Goal: Task Accomplishment & Management: Manage account settings

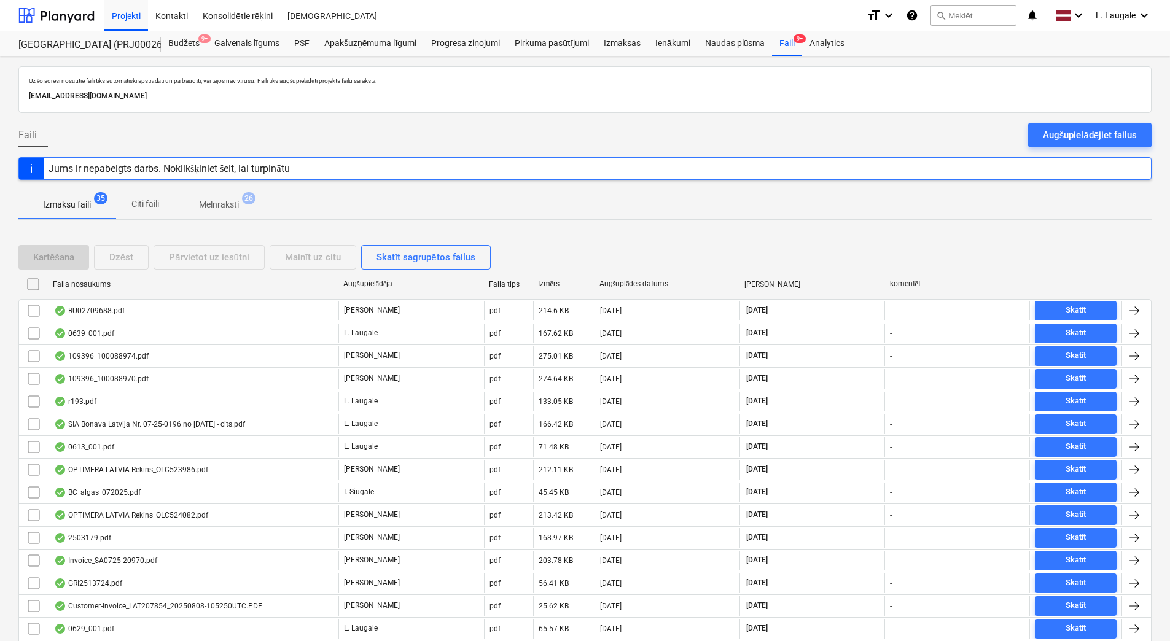
click at [230, 211] on p "Melnraksti" at bounding box center [219, 204] width 40 height 13
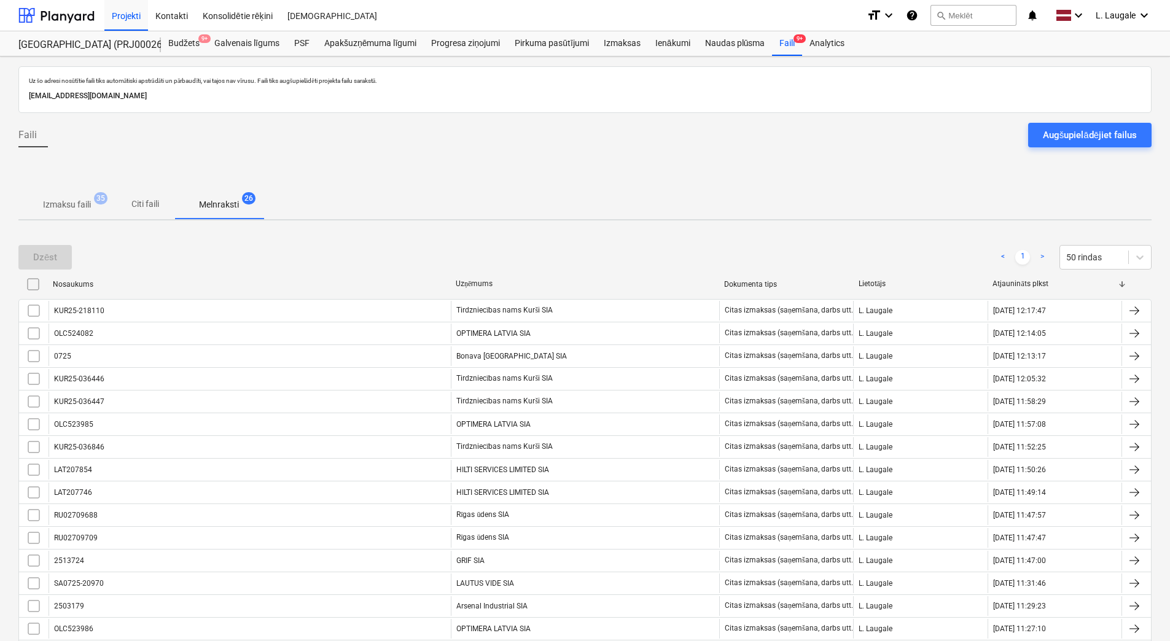
click at [47, 204] on p "Izmaksu faili" at bounding box center [67, 204] width 48 height 13
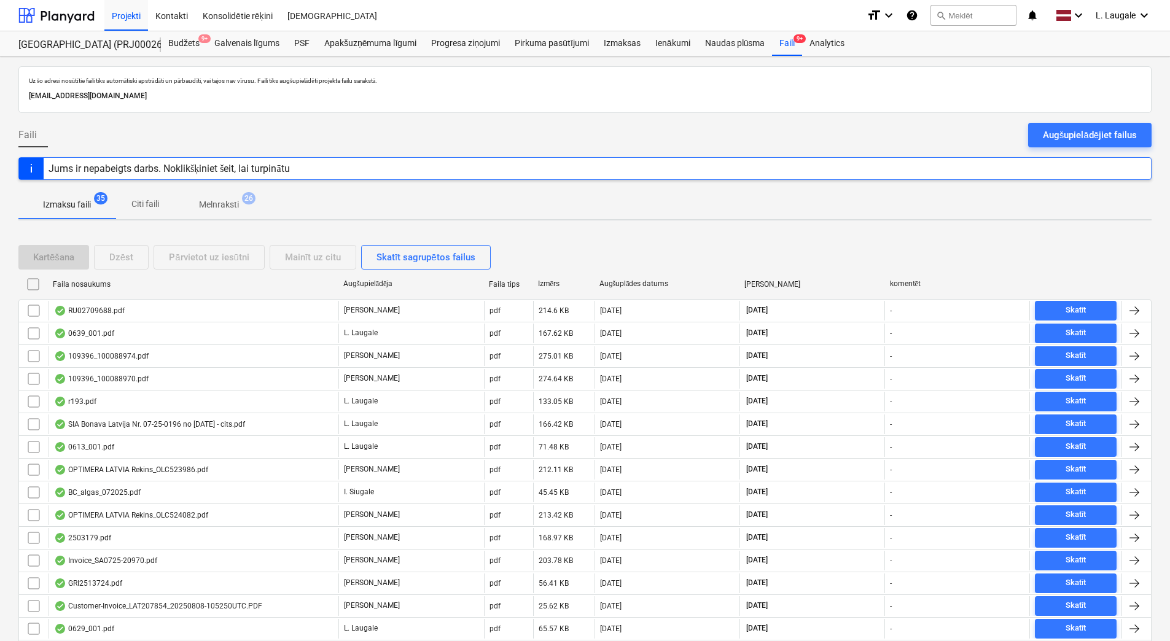
drag, startPoint x: 229, startPoint y: 204, endPoint x: 235, endPoint y: 220, distance: 16.9
click at [228, 204] on p "Melnraksti" at bounding box center [219, 204] width 40 height 13
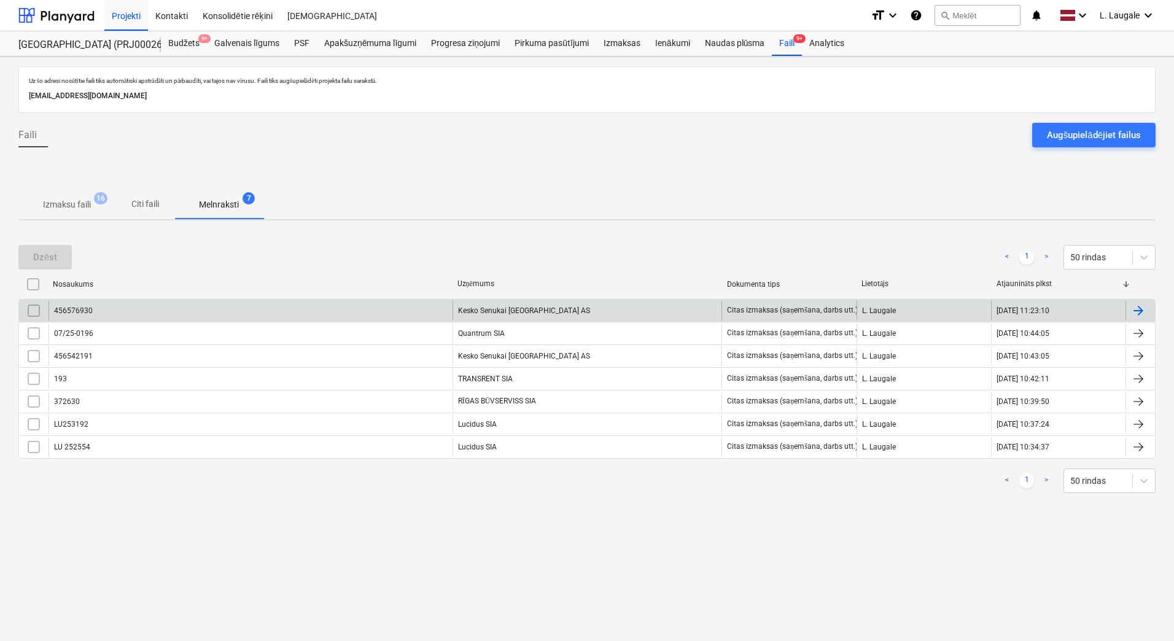
click at [339, 301] on div "456576930" at bounding box center [250, 311] width 404 height 20
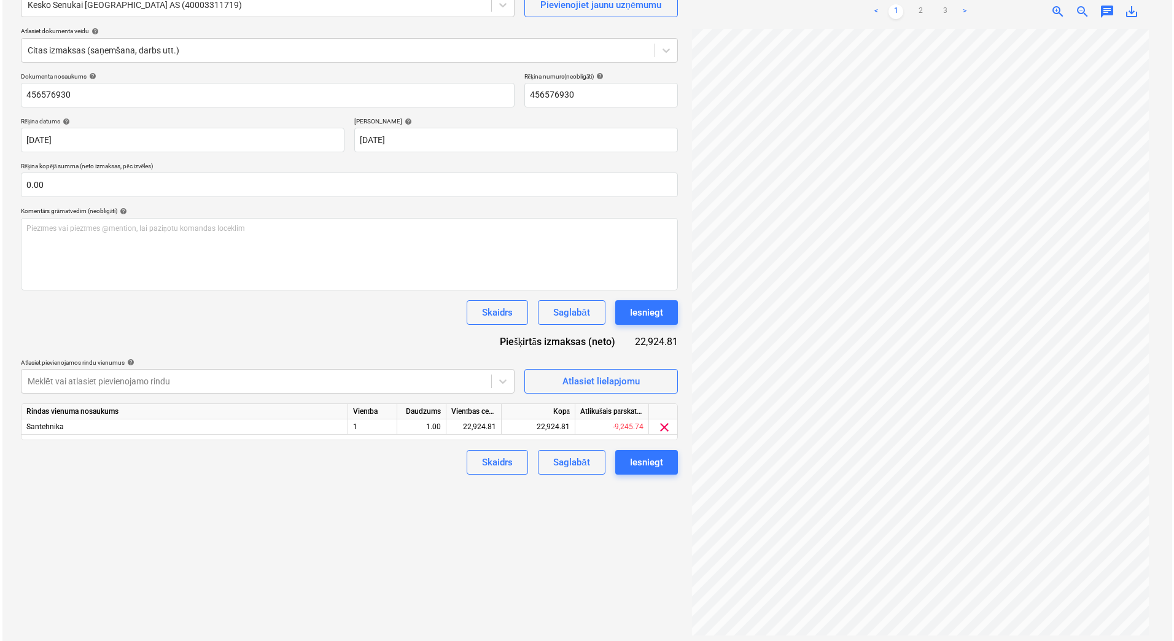
scroll to position [123, 0]
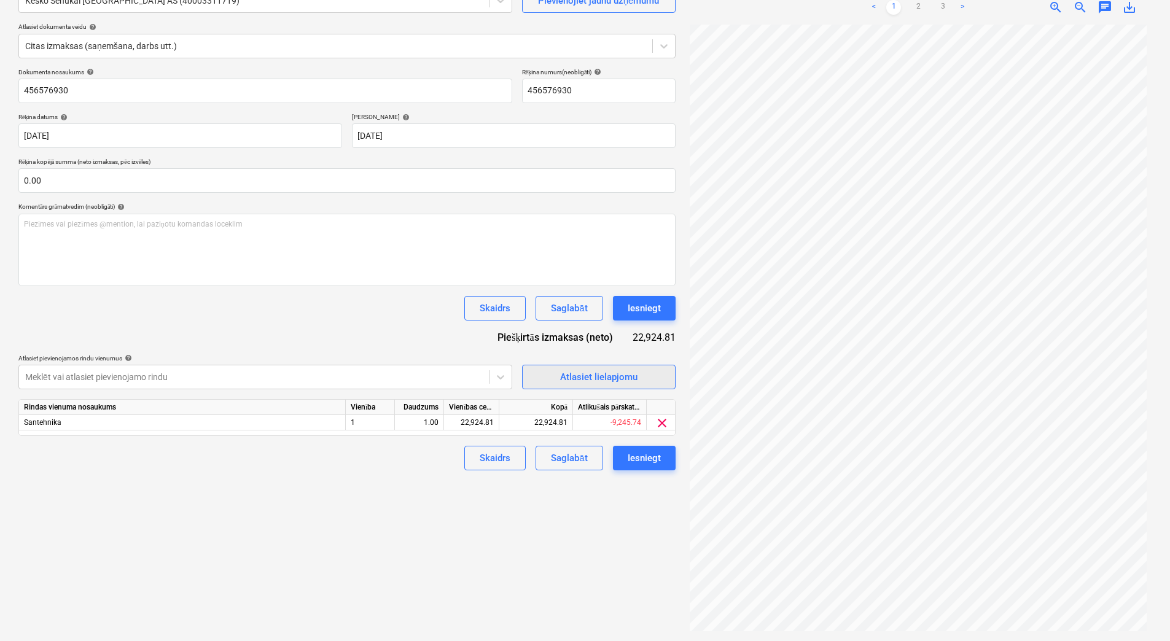
click at [613, 376] on div "Atlasiet lielapjomu" at bounding box center [598, 377] width 77 height 16
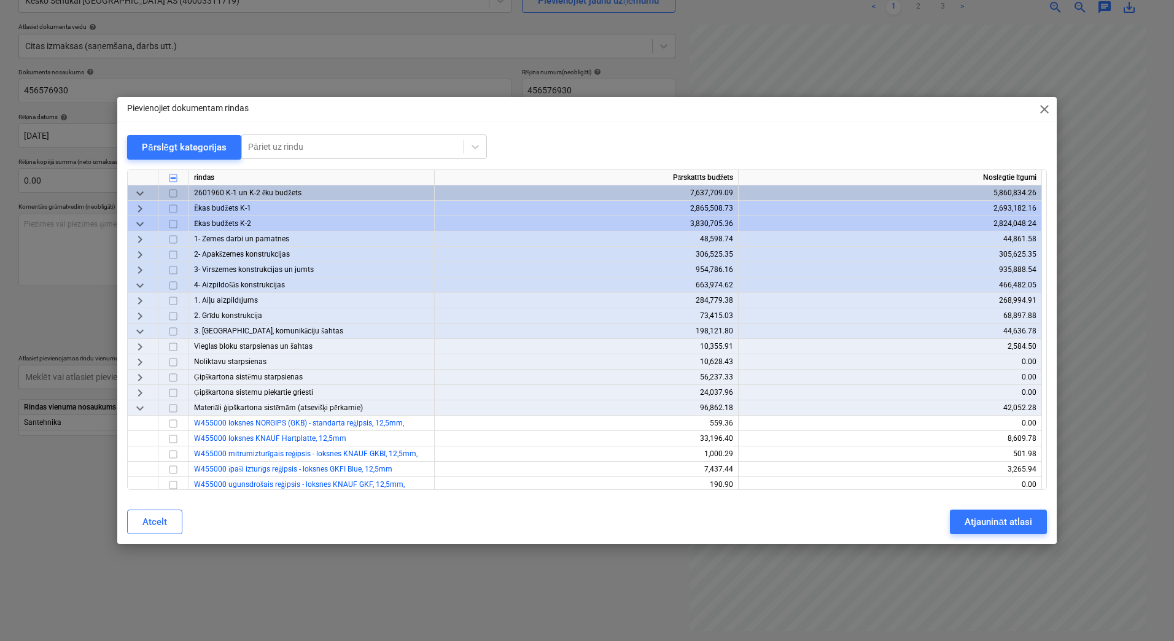
click at [142, 221] on span "keyboard_arrow_down" at bounding box center [140, 224] width 15 height 15
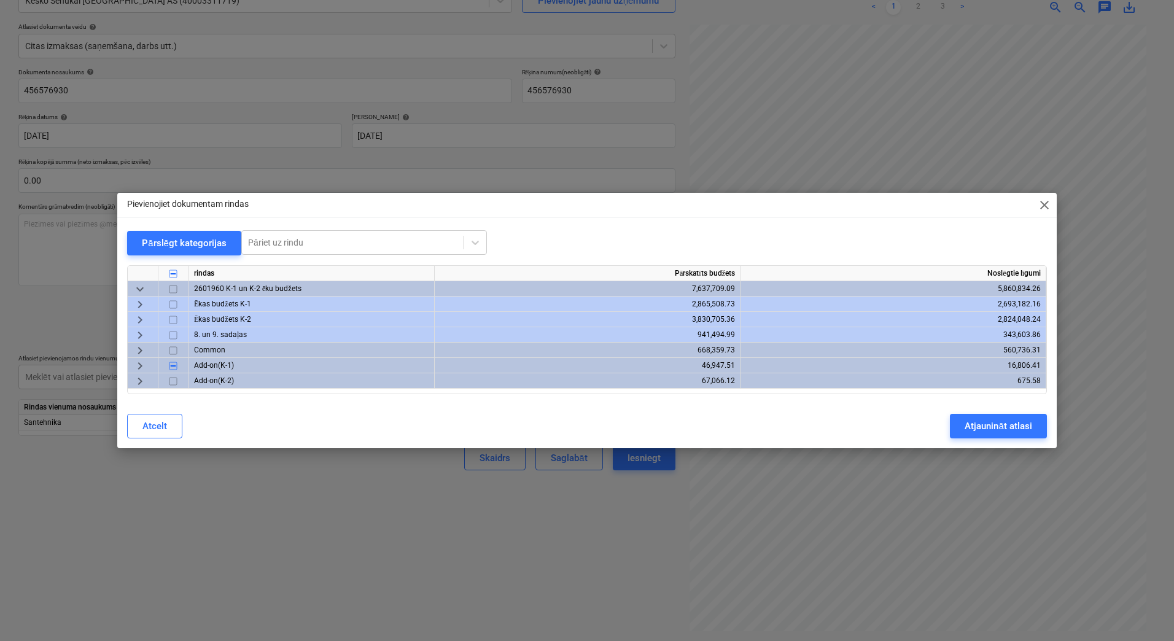
click at [139, 303] on span "keyboard_arrow_right" at bounding box center [140, 304] width 15 height 15
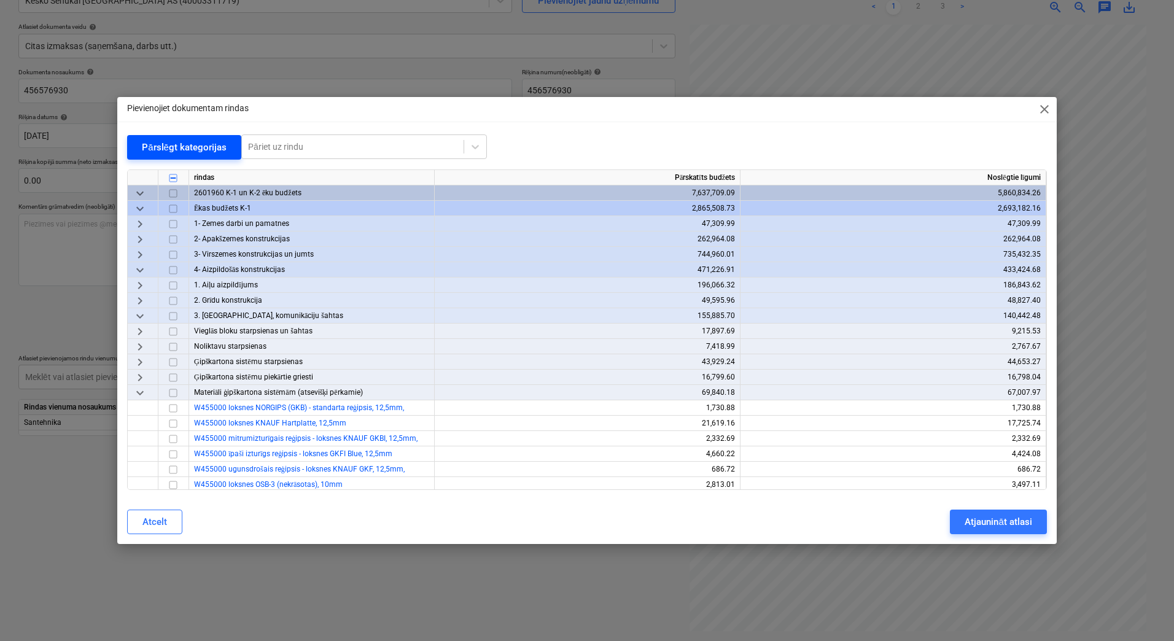
click at [174, 147] on div "Pārslēgt kategorijas" at bounding box center [184, 147] width 85 height 16
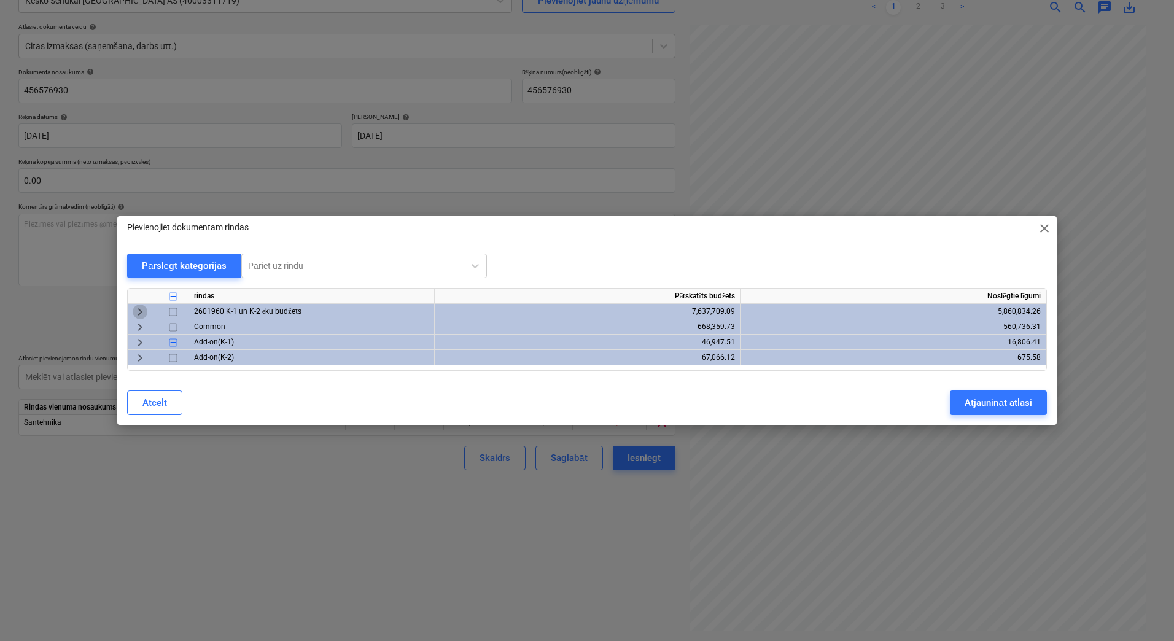
click at [136, 311] on span "keyboard_arrow_right" at bounding box center [140, 312] width 15 height 15
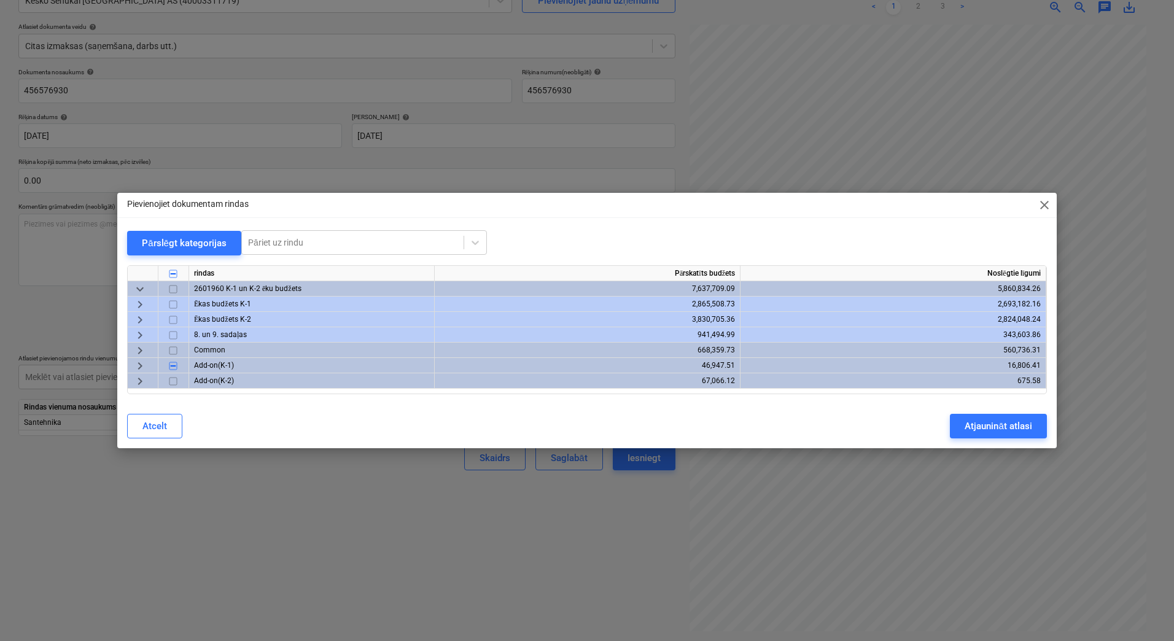
click at [136, 311] on span "keyboard_arrow_right" at bounding box center [140, 304] width 15 height 15
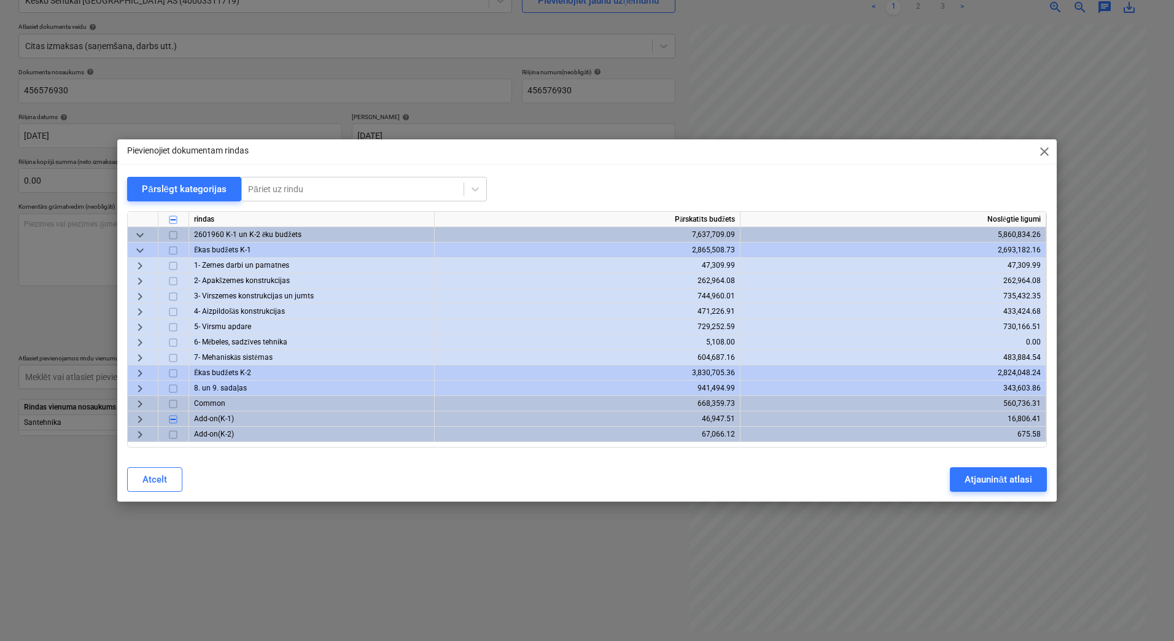
click at [136, 354] on span "keyboard_arrow_right" at bounding box center [140, 358] width 15 height 15
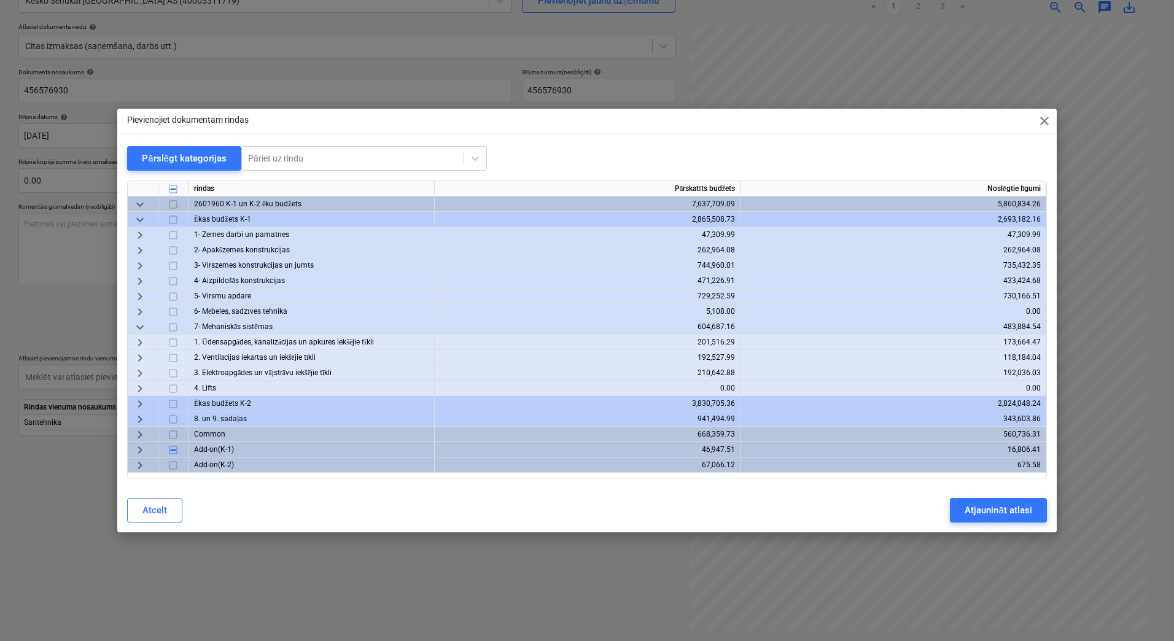
click at [141, 340] on span "keyboard_arrow_right" at bounding box center [140, 342] width 15 height 15
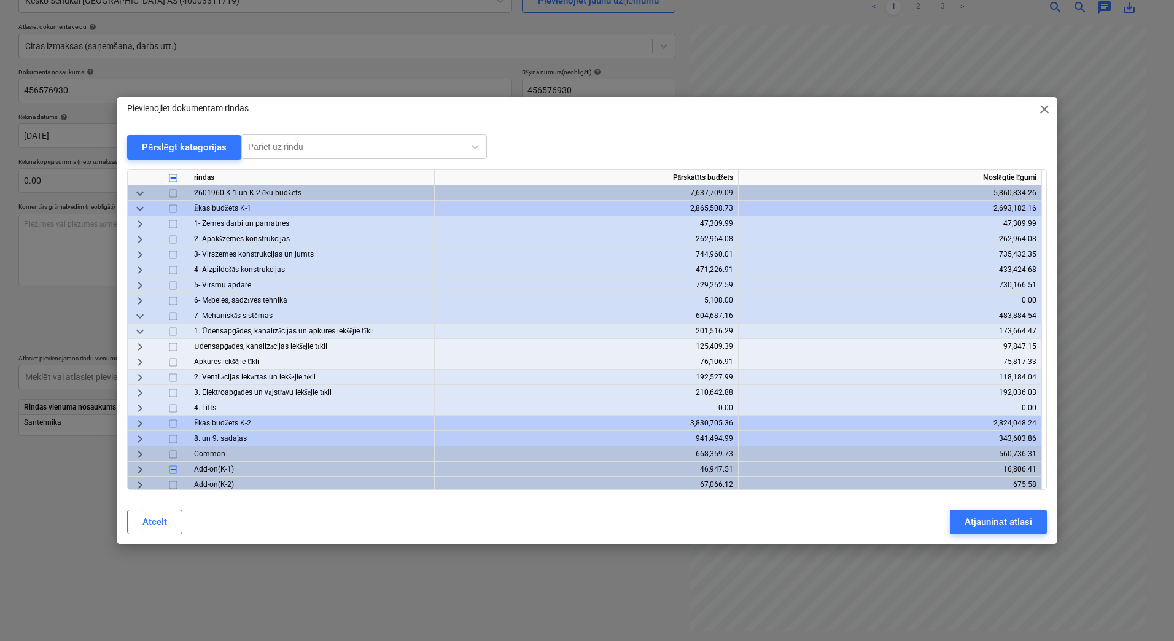
click at [144, 350] on span "keyboard_arrow_right" at bounding box center [140, 346] width 15 height 15
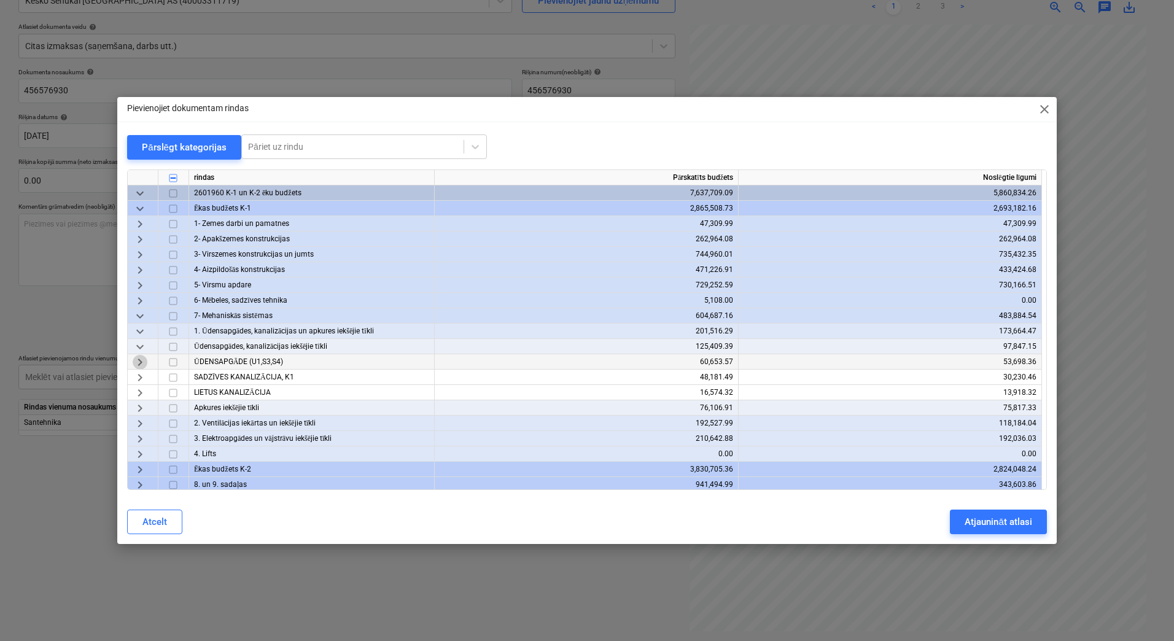
click at [138, 362] on span "keyboard_arrow_right" at bounding box center [140, 362] width 15 height 15
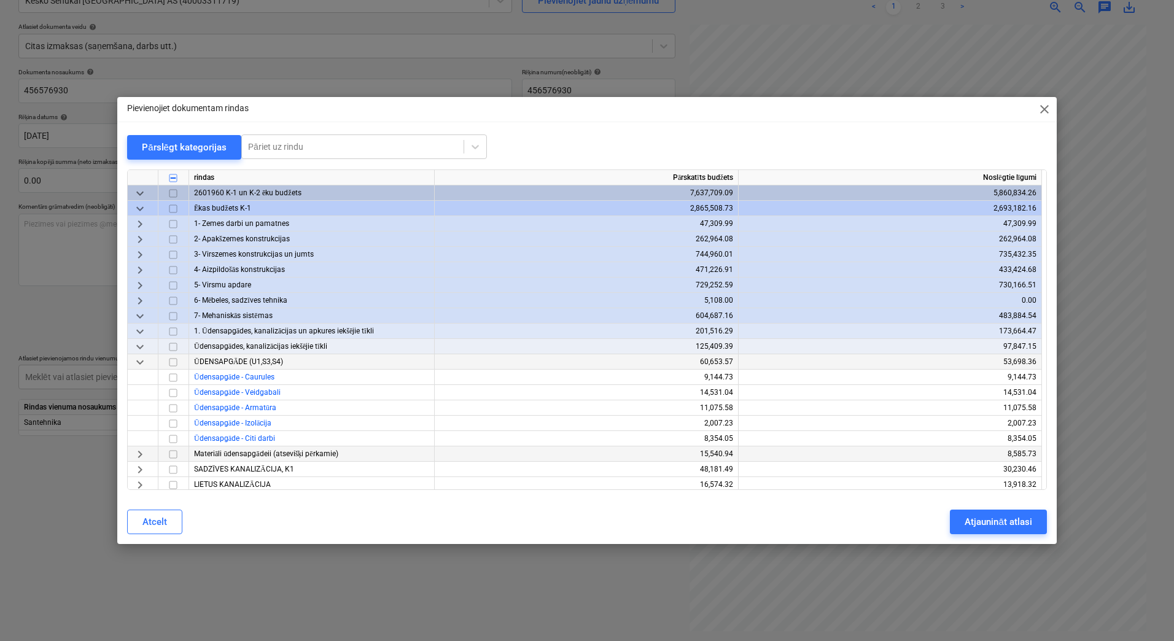
click at [141, 451] on span "keyboard_arrow_right" at bounding box center [140, 454] width 15 height 15
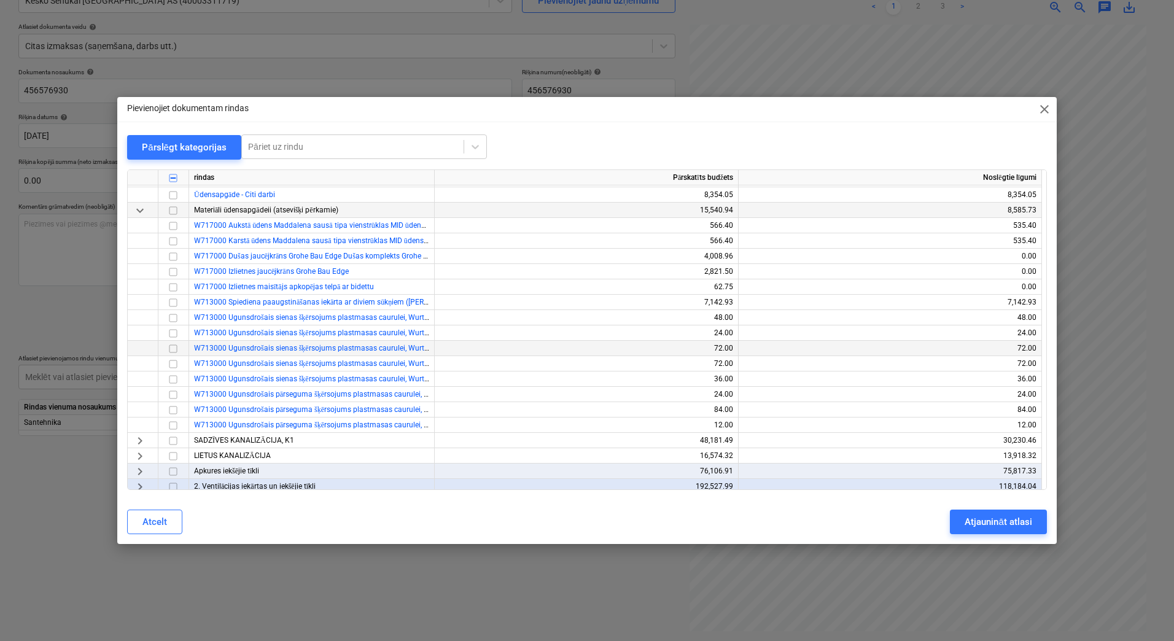
scroll to position [246, 0]
click at [171, 254] on input "checkbox" at bounding box center [173, 254] width 15 height 15
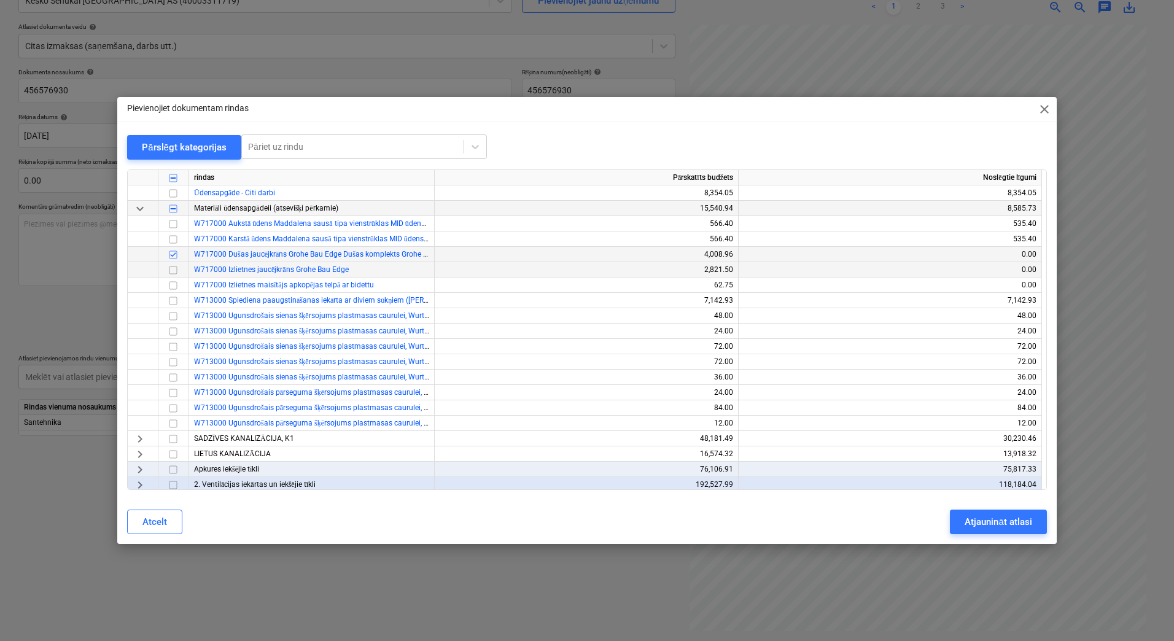
click at [174, 270] on input "checkbox" at bounding box center [173, 270] width 15 height 15
click at [173, 287] on input "checkbox" at bounding box center [173, 285] width 15 height 15
click at [981, 519] on div "Atjaunināt atlasi" at bounding box center [997, 522] width 67 height 16
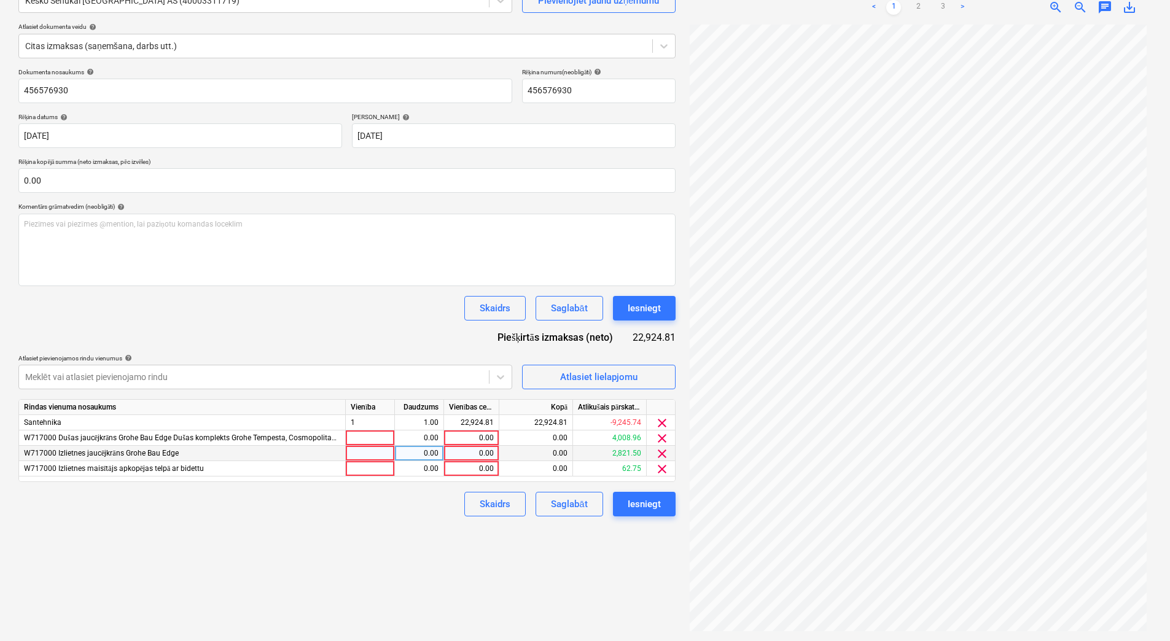
click at [363, 452] on div at bounding box center [370, 453] width 49 height 15
type input "1"
click at [369, 436] on div at bounding box center [370, 437] width 49 height 15
click at [421, 454] on div "0.00" at bounding box center [419, 453] width 39 height 15
type input "52"
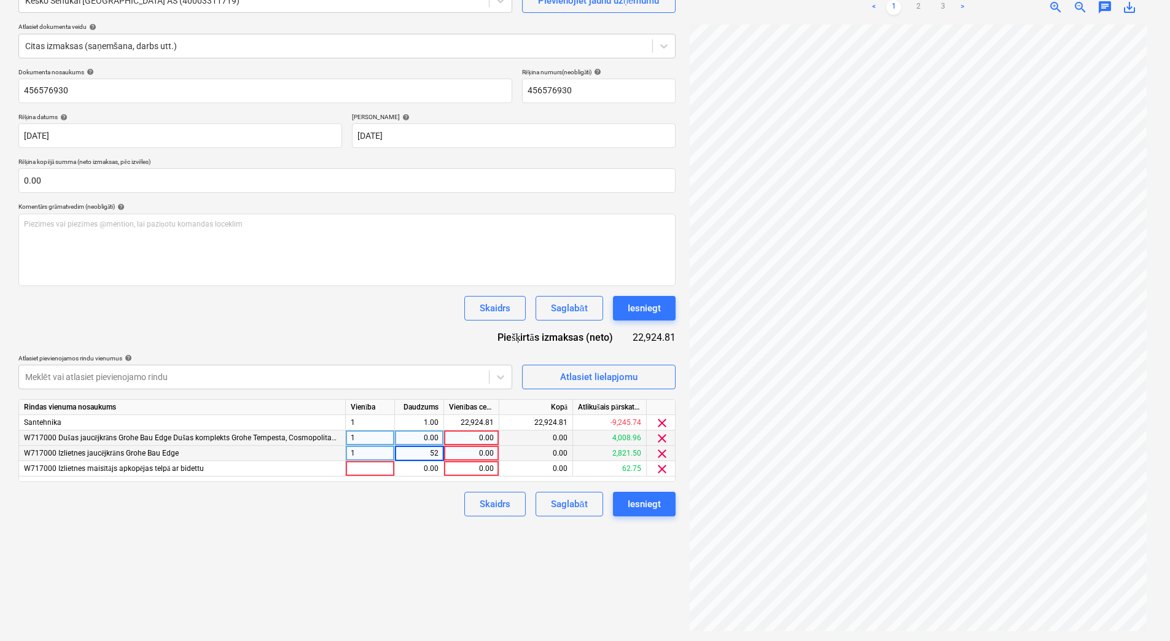
click at [458, 454] on div "0.00" at bounding box center [471, 453] width 45 height 15
type input "35.5065"
click at [430, 541] on div "Izveidot jaunu dokumentu Izvēlieties uzņēmumu Kesko Senukai [GEOGRAPHIC_DATA] A…" at bounding box center [347, 287] width 667 height 697
click at [468, 453] on div "35.51" at bounding box center [471, 453] width 45 height 15
click at [453, 501] on div "Skaidrs Saglabāt Iesniegt" at bounding box center [346, 504] width 657 height 25
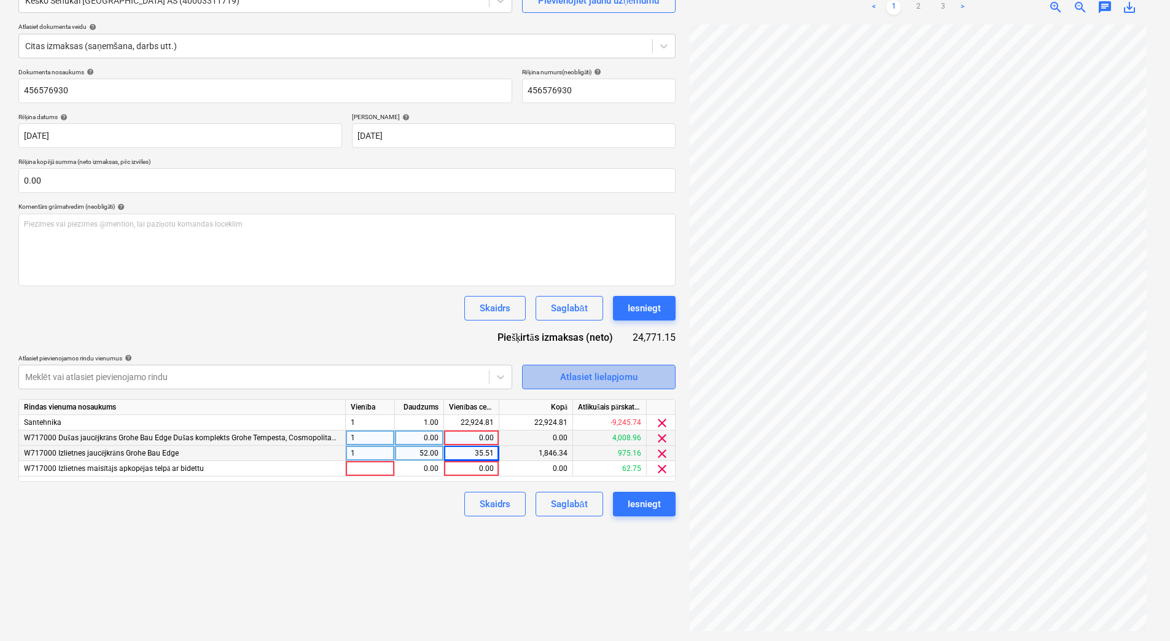
click at [565, 371] on div "Atlasiet lielapjomu" at bounding box center [598, 377] width 77 height 16
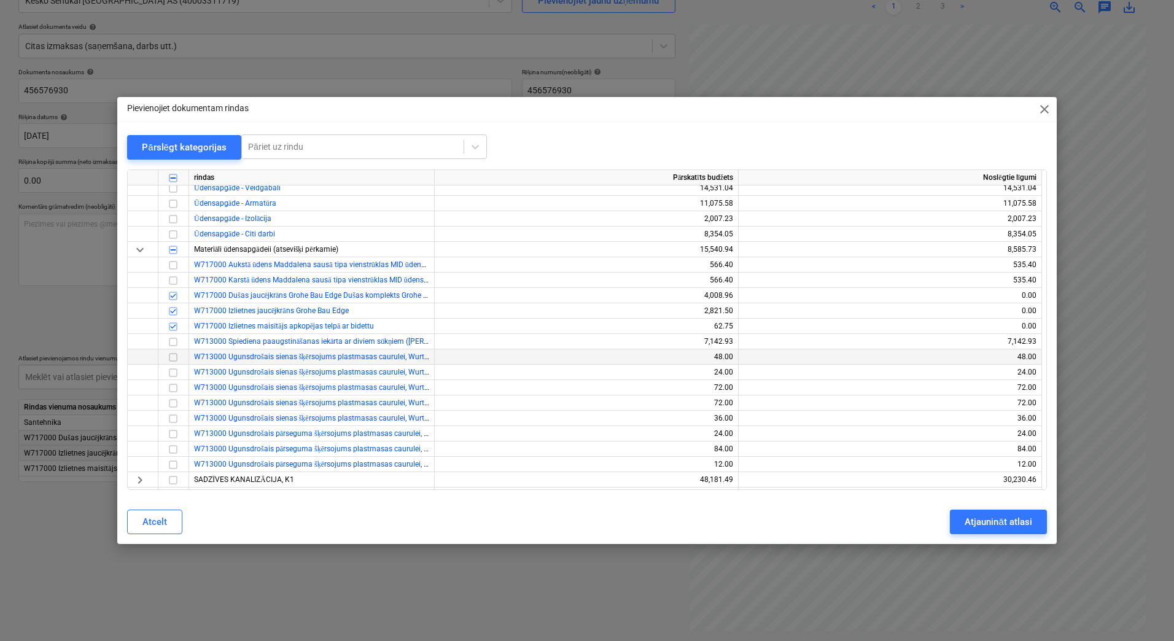
scroll to position [327, 0]
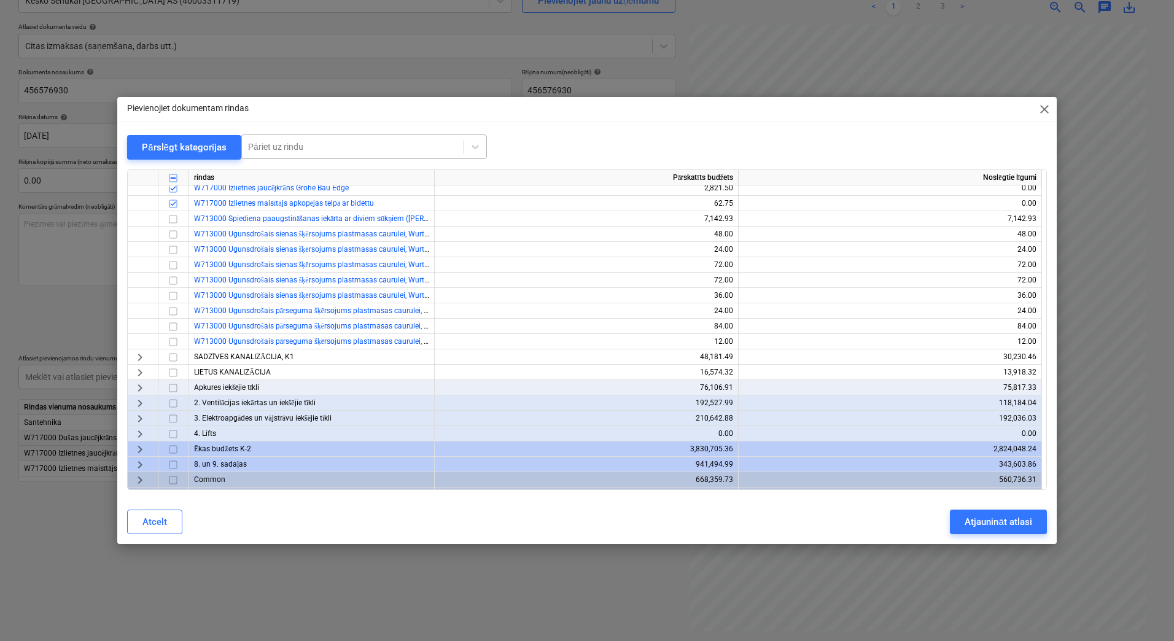
click at [264, 144] on div at bounding box center [352, 147] width 209 height 12
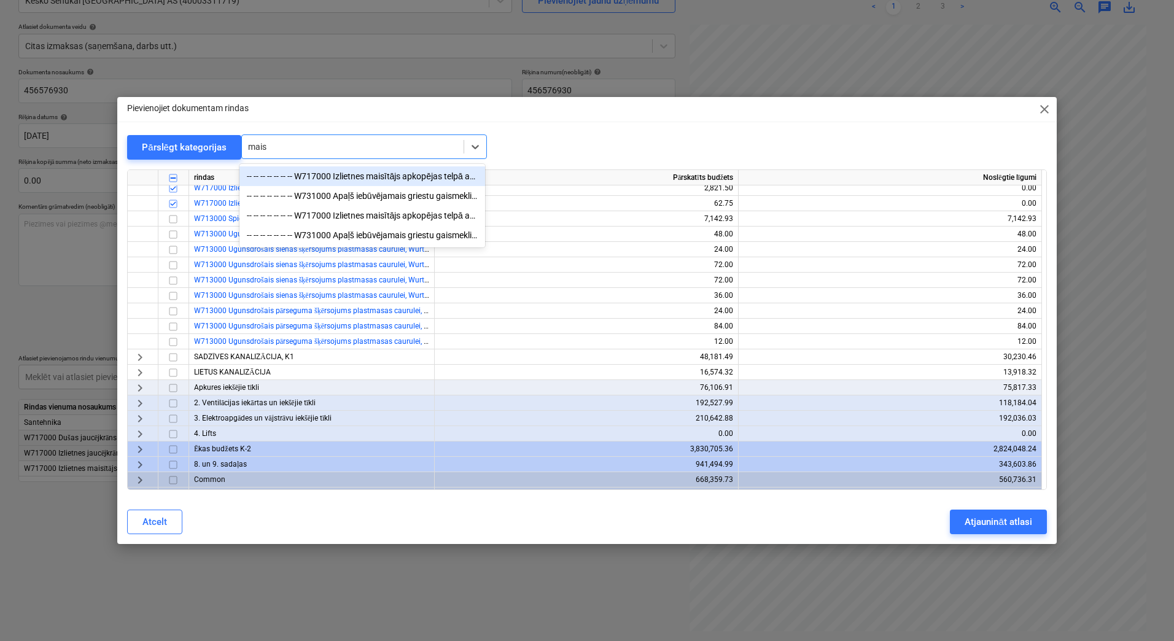
type input "mais"
click at [430, 583] on div "Pievienojiet dokumentam rindas close Pārslēgt kategorijas option -- -- -- -- --…" at bounding box center [587, 320] width 1174 height 641
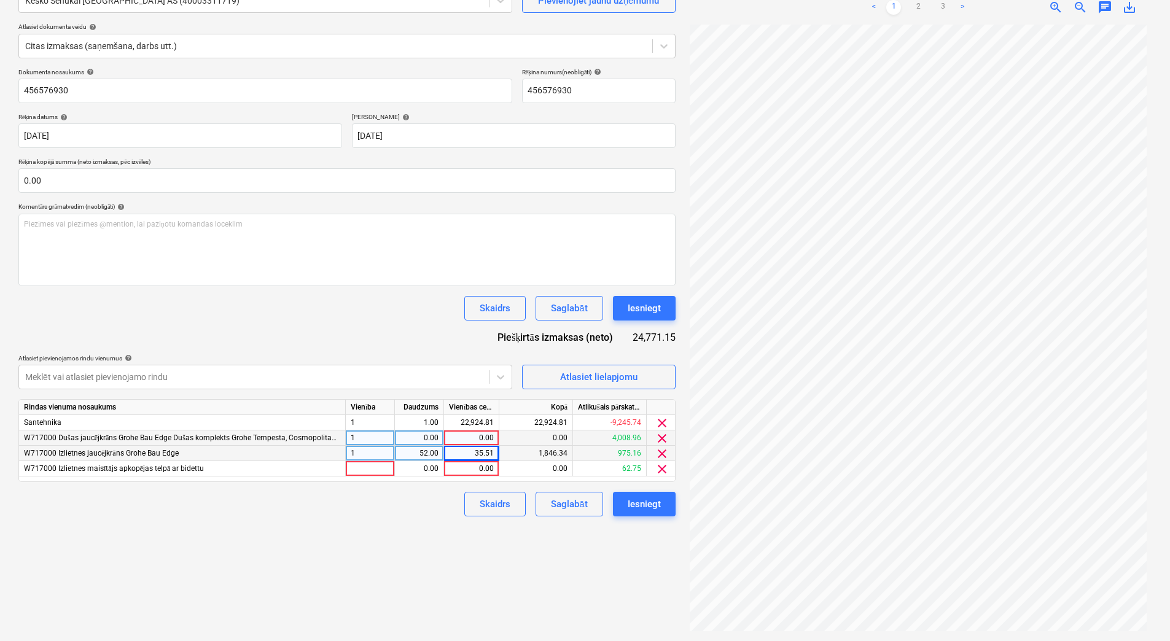
click at [473, 437] on div "0.00" at bounding box center [471, 437] width 45 height 15
click at [435, 436] on div "0.00" at bounding box center [419, 437] width 39 height 15
type input "1"
click at [461, 436] on div "0.00" at bounding box center [471, 437] width 45 height 15
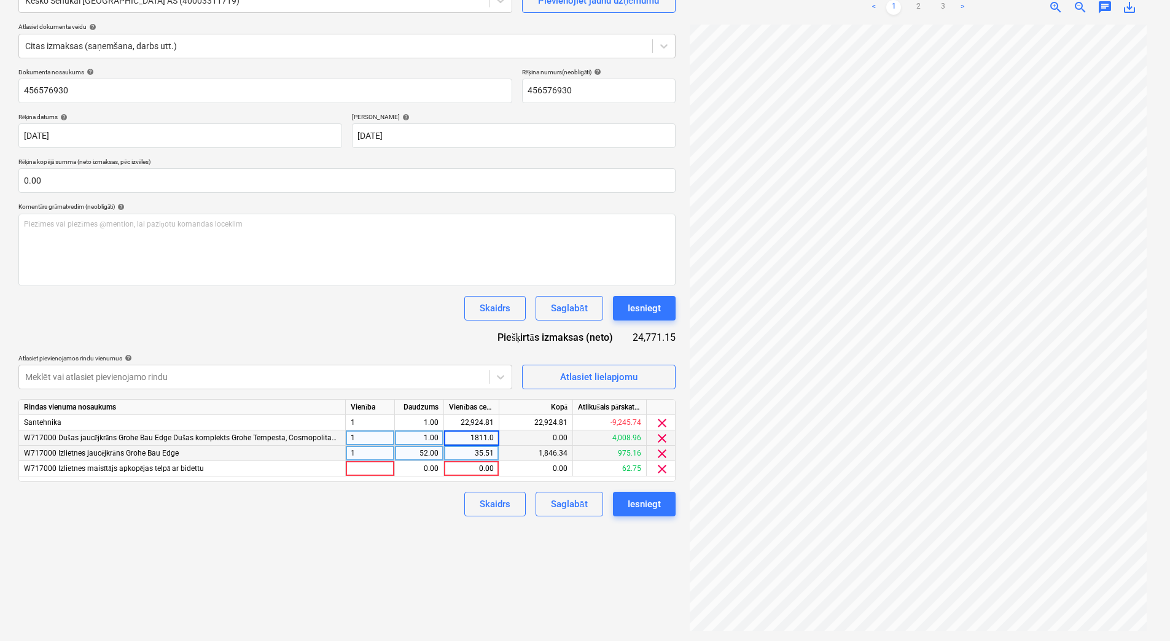
type input "1811.07"
click at [447, 537] on div "Izveidot jaunu dokumentu Izvēlieties uzņēmumu Kesko Senukai [GEOGRAPHIC_DATA] A…" at bounding box center [347, 287] width 667 height 697
click at [918, 8] on link "2" at bounding box center [917, 7] width 15 height 15
click at [416, 497] on div "Skaidrs Saglabāt Iesniegt" at bounding box center [346, 504] width 657 height 25
click at [462, 454] on div "35.51" at bounding box center [471, 453] width 45 height 15
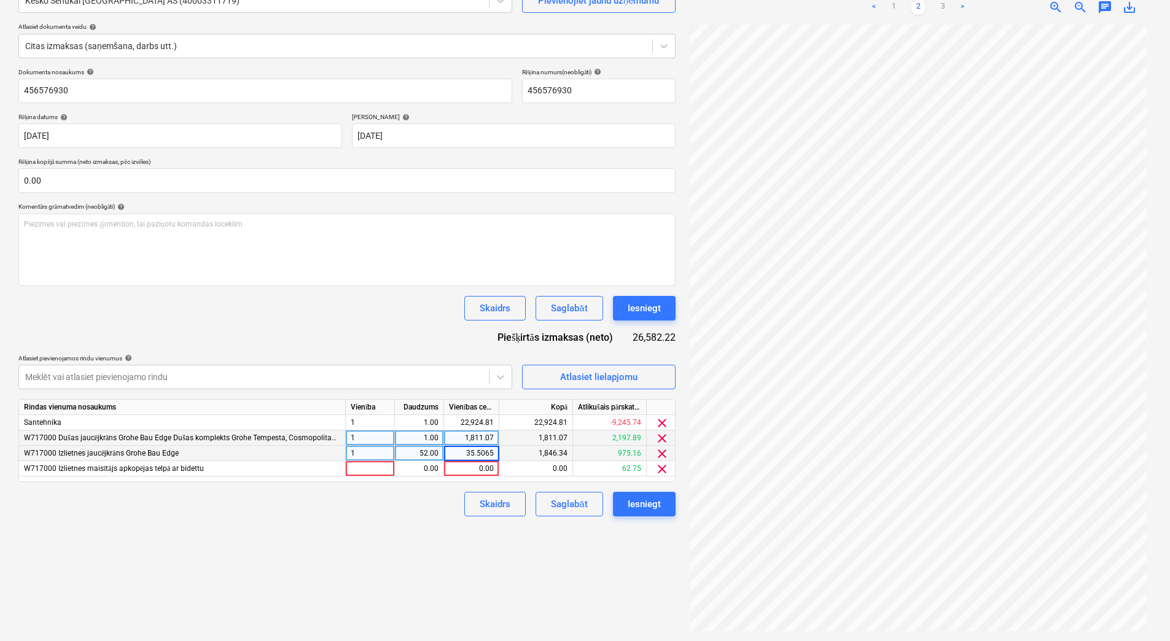
type input "1"
click at [427, 454] on div "52.00" at bounding box center [419, 453] width 39 height 15
type input "1"
click at [424, 511] on div "Skaidrs Saglabāt Iesniegt" at bounding box center [346, 504] width 657 height 25
click at [892, 7] on link "1" at bounding box center [893, 7] width 15 height 15
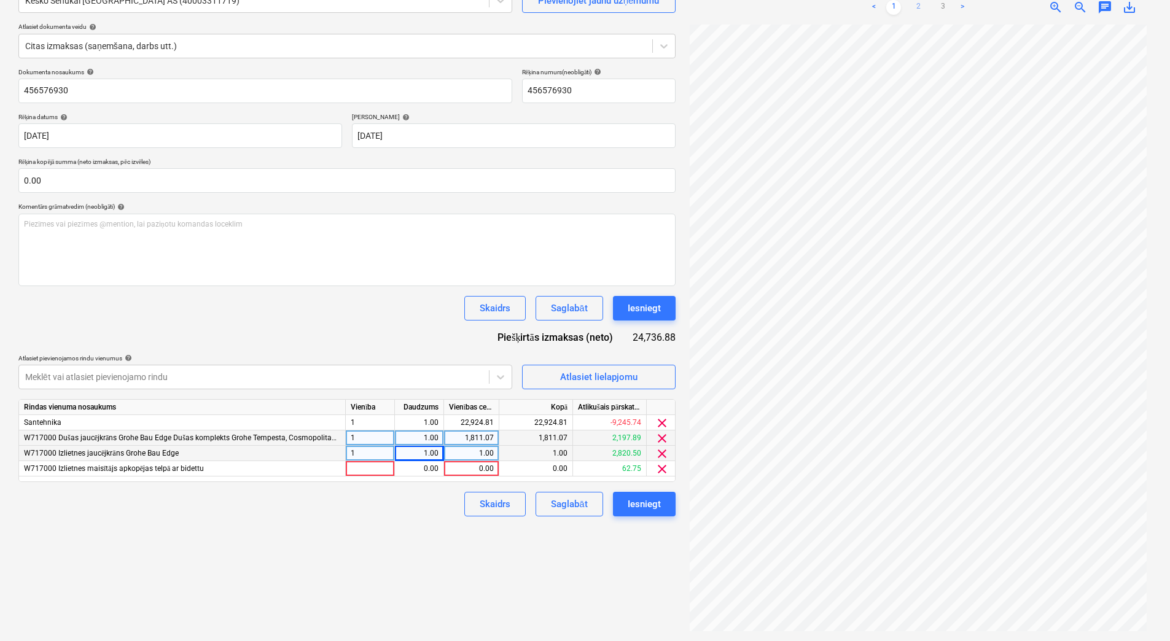
click at [921, 5] on link "2" at bounding box center [917, 7] width 15 height 15
click at [944, 10] on link "3" at bounding box center [942, 7] width 15 height 15
click at [912, 8] on link "2" at bounding box center [917, 7] width 15 height 15
click at [457, 447] on div "1.00" at bounding box center [471, 453] width 45 height 15
type input "2467.9"
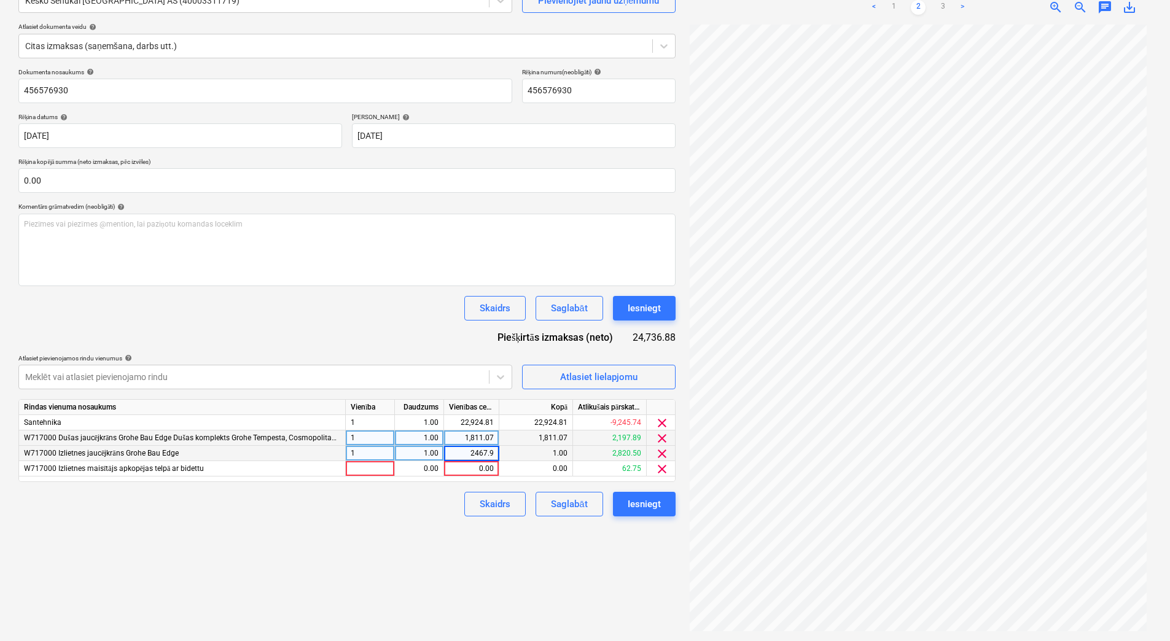
click at [382, 551] on div "Izveidot jaunu dokumentu Izvēlieties uzņēmumu Kesko Senukai [GEOGRAPHIC_DATA] A…" at bounding box center [347, 287] width 667 height 697
click at [491, 434] on div "1,811.07" at bounding box center [471, 437] width 45 height 15
click at [891, 10] on link "1" at bounding box center [893, 7] width 15 height 15
click at [917, 5] on link "2" at bounding box center [917, 7] width 15 height 15
click at [486, 440] on div "1,811.07" at bounding box center [471, 437] width 45 height 15
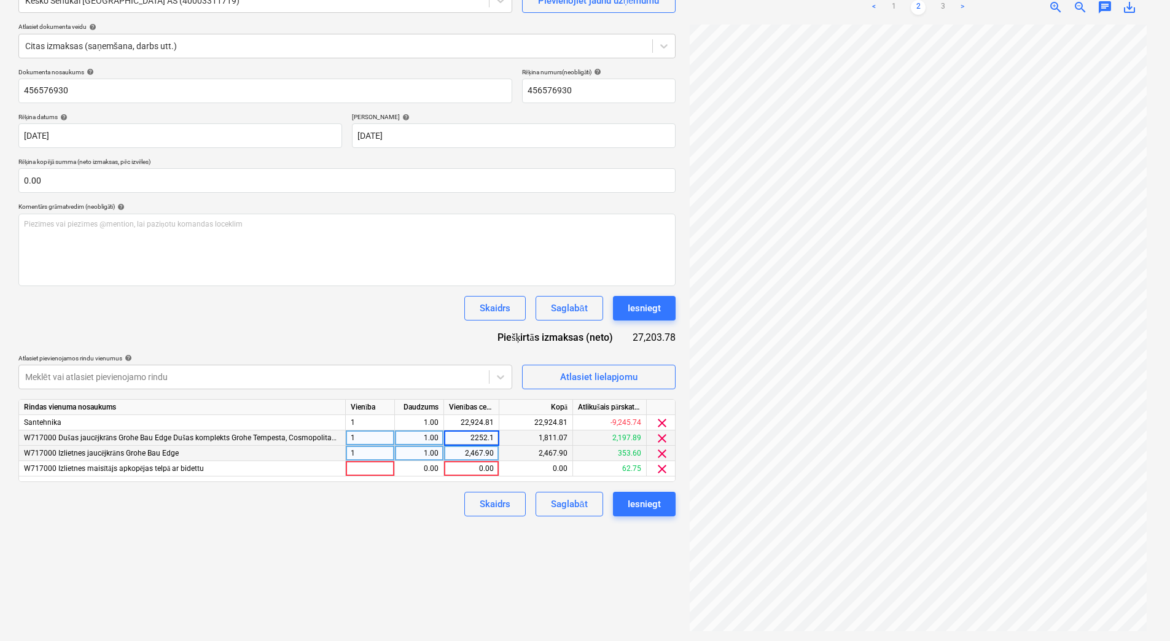
type input "2252.13"
click at [422, 540] on div "Izveidot jaunu dokumentu Izvēlieties uzņēmumu Kesko Senukai [GEOGRAPHIC_DATA] A…" at bounding box center [347, 287] width 667 height 697
click at [556, 379] on span "Atlasiet lielapjomu" at bounding box center [598, 377] width 123 height 16
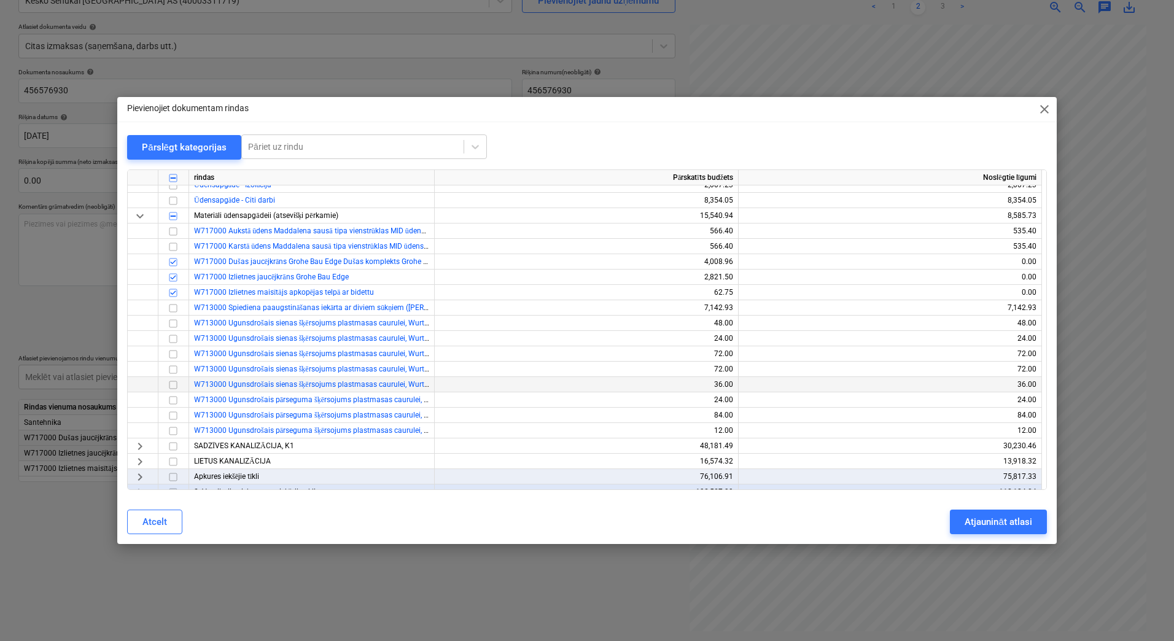
scroll to position [246, 0]
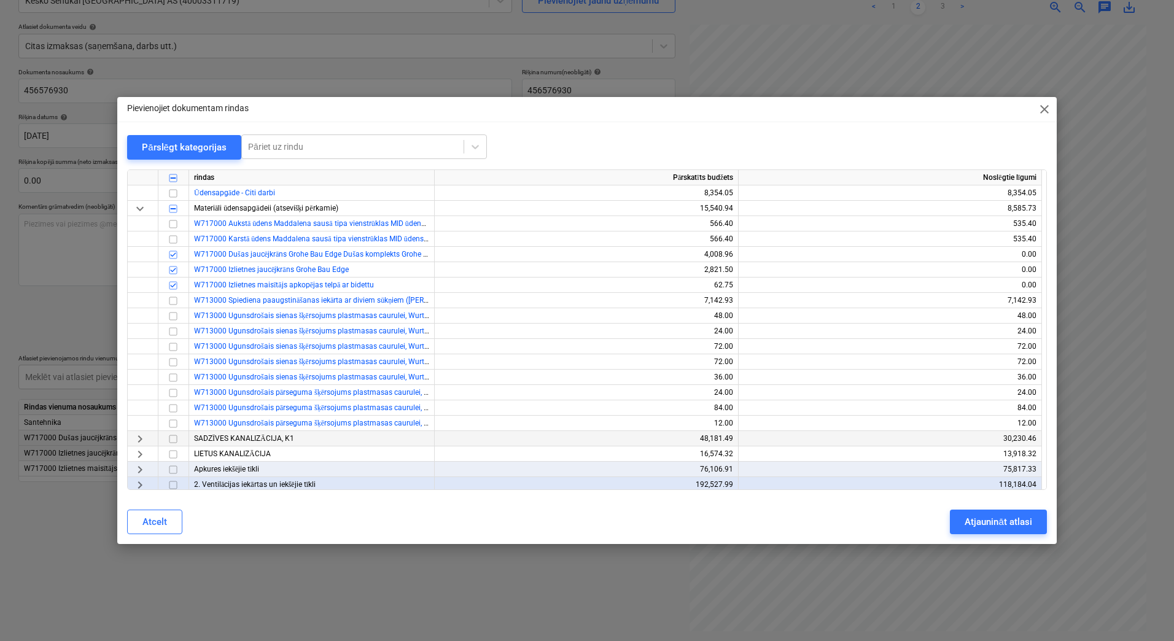
click at [141, 438] on span "keyboard_arrow_right" at bounding box center [140, 439] width 15 height 15
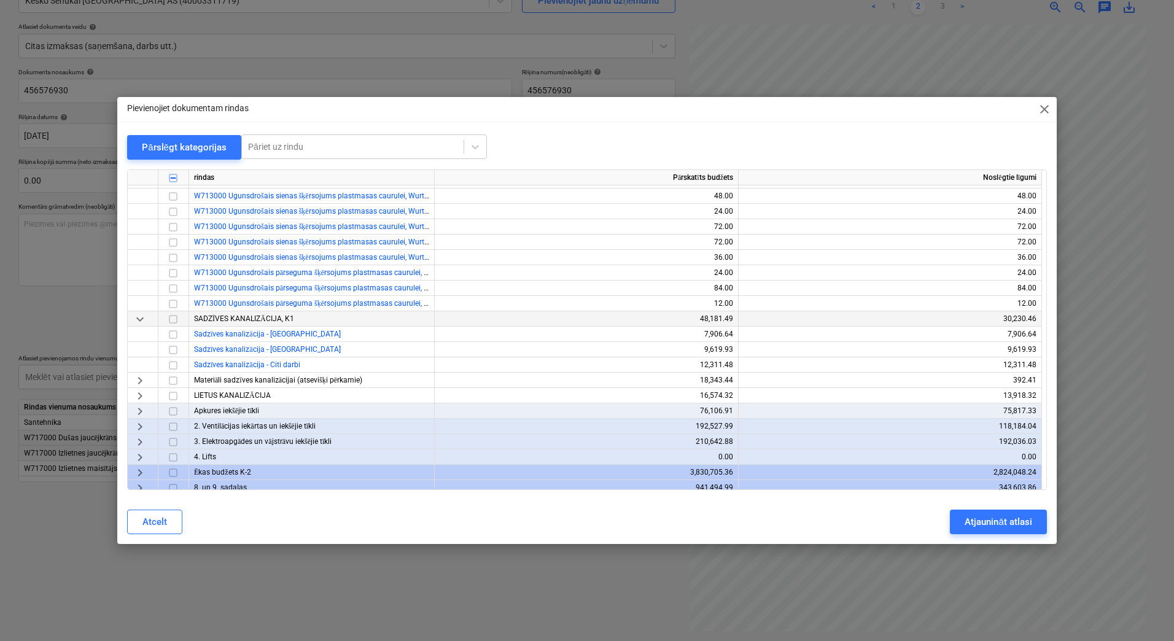
scroll to position [368, 0]
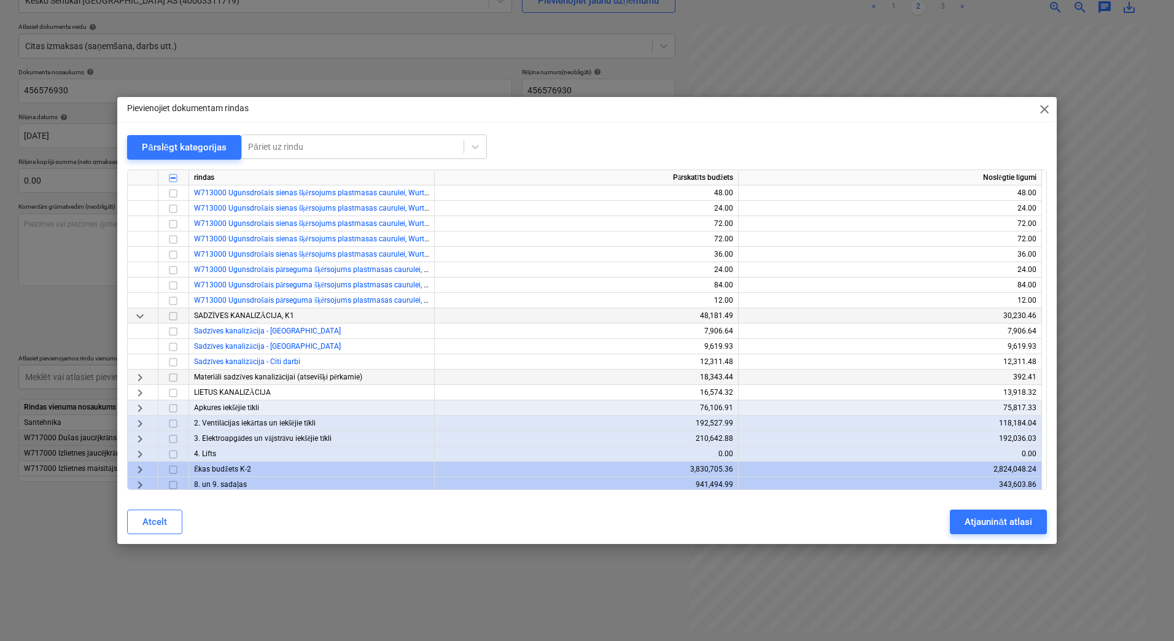
click at [142, 374] on span "keyboard_arrow_right" at bounding box center [140, 377] width 15 height 15
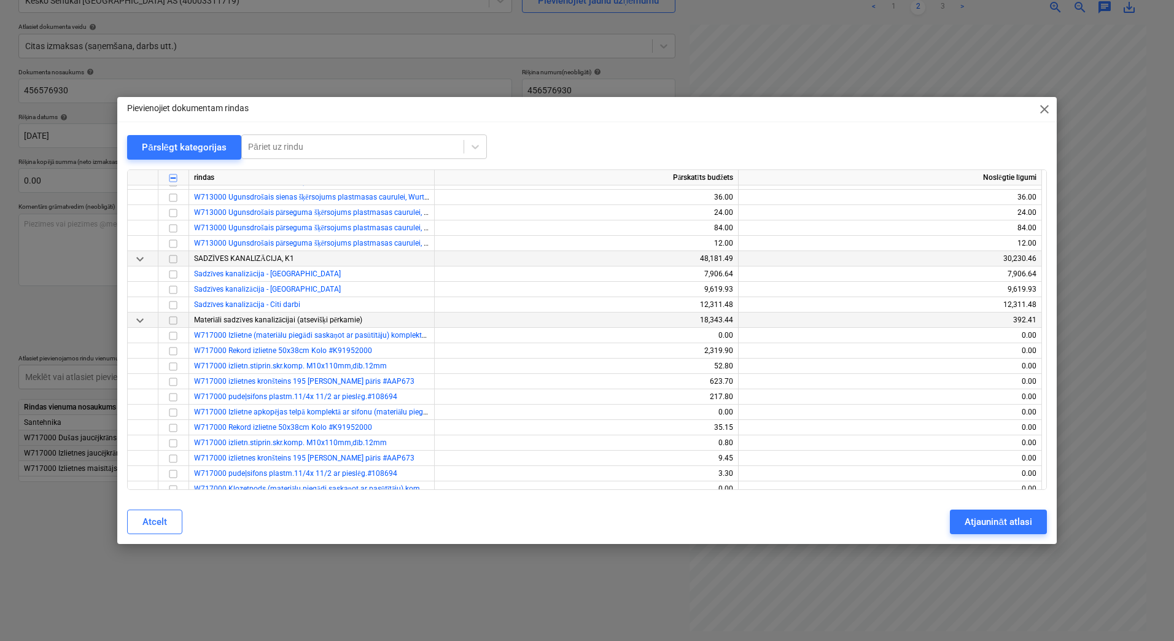
scroll to position [491, 0]
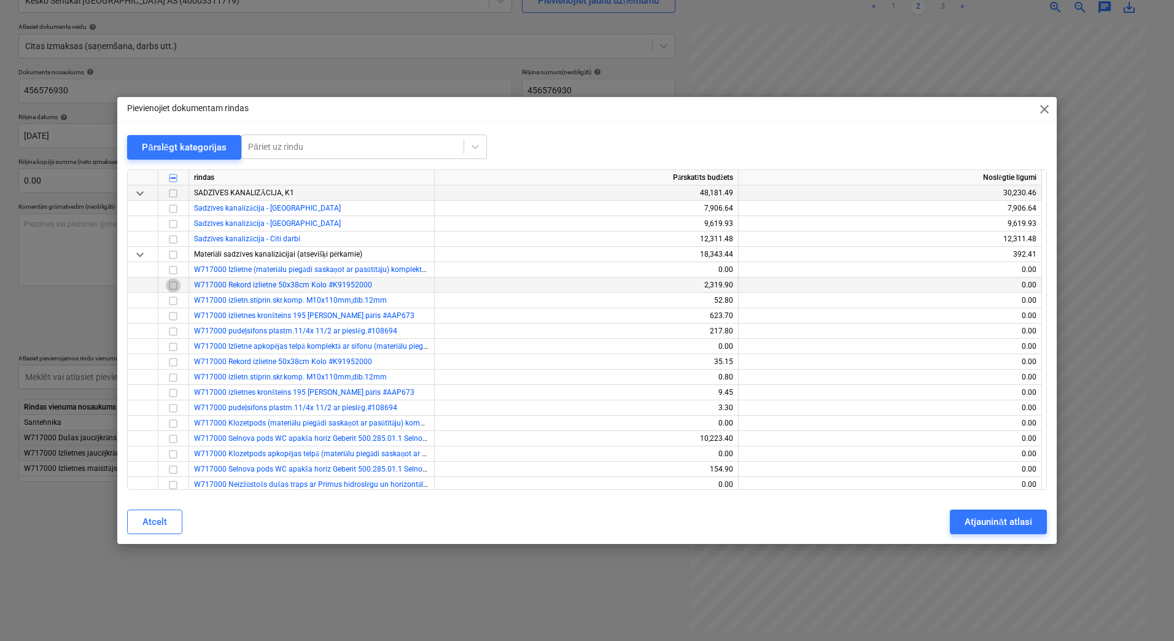
click at [172, 285] on input "checkbox" at bounding box center [173, 285] width 15 height 15
click at [170, 437] on input "checkbox" at bounding box center [173, 439] width 15 height 15
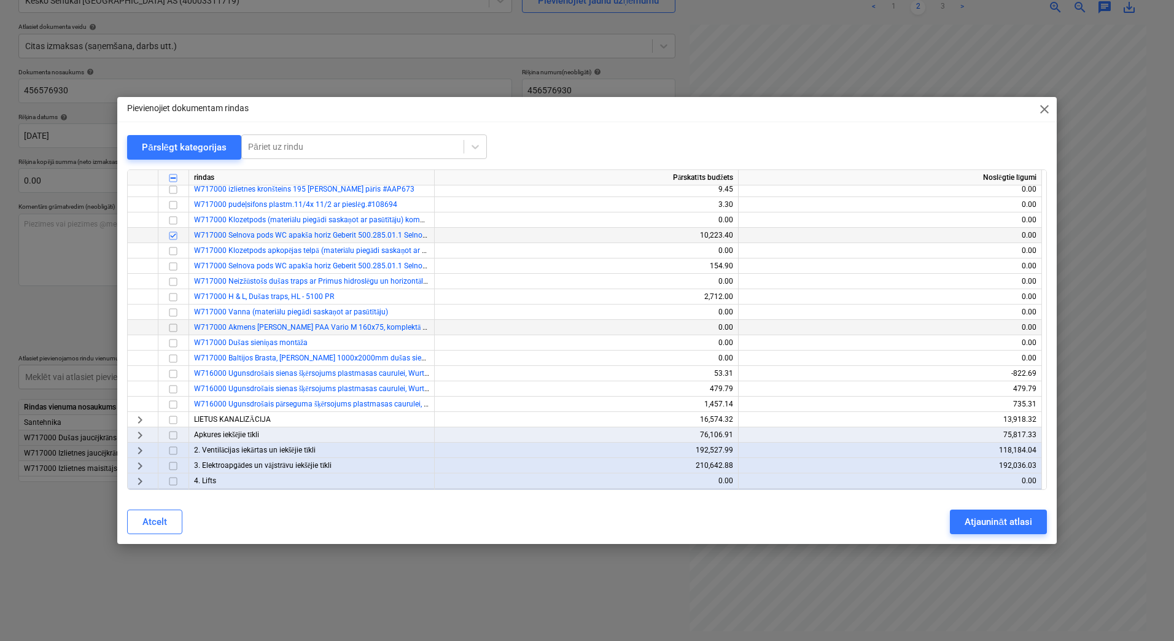
scroll to position [696, 0]
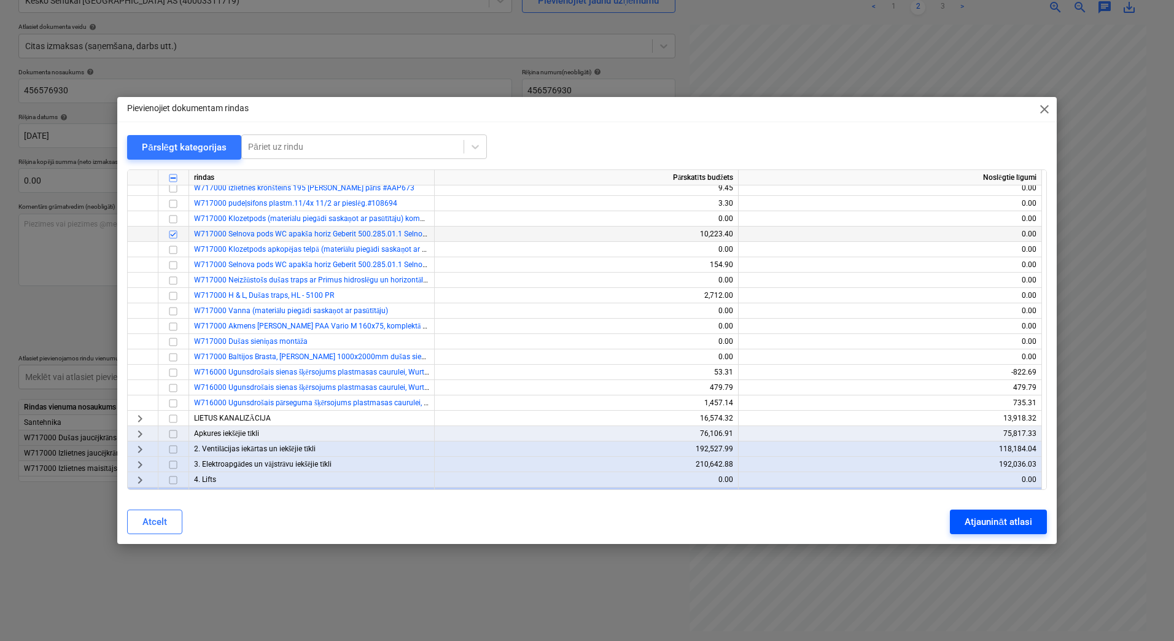
click at [957, 512] on button "Atjaunināt atlasi" at bounding box center [998, 522] width 96 height 25
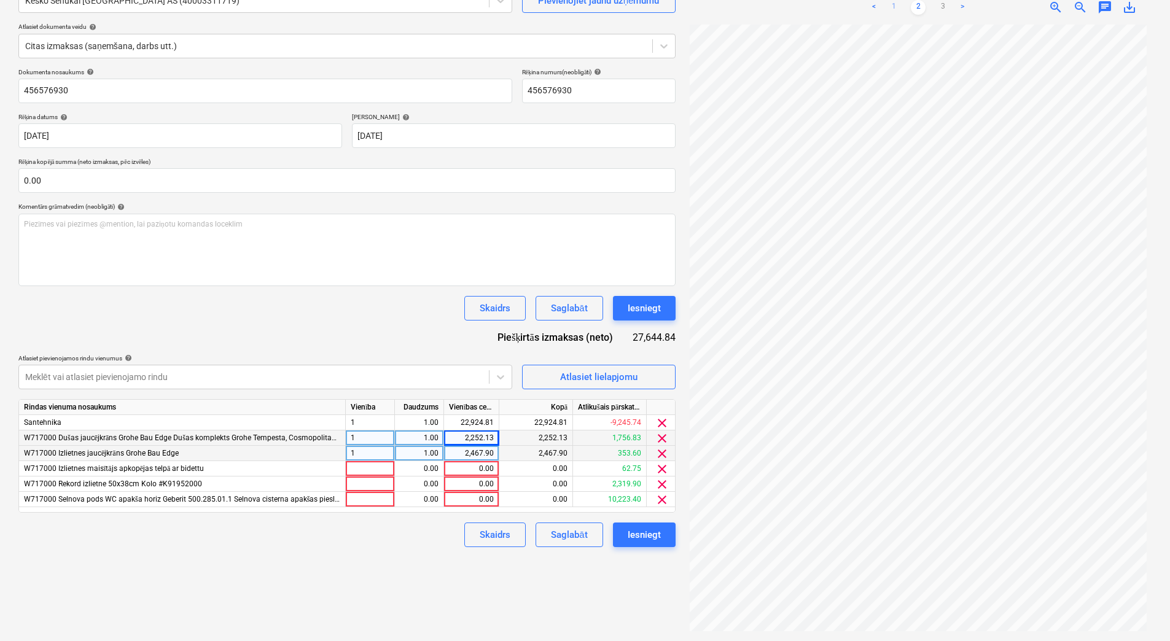
click at [896, 5] on link "1" at bounding box center [893, 7] width 15 height 15
click at [658, 468] on span "clear" at bounding box center [661, 469] width 15 height 15
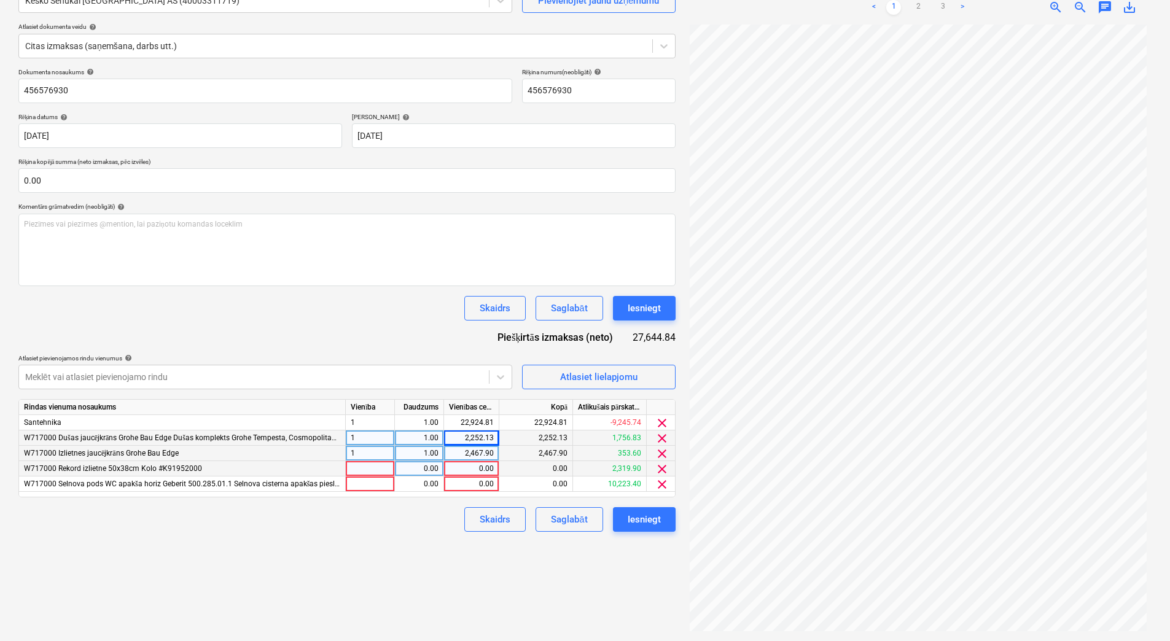
click at [379, 468] on div at bounding box center [370, 468] width 49 height 15
click at [471, 466] on div "0.00" at bounding box center [471, 468] width 45 height 15
click at [918, 6] on link "2" at bounding box center [917, 7] width 15 height 15
click at [387, 470] on div at bounding box center [370, 468] width 49 height 15
type input "1"
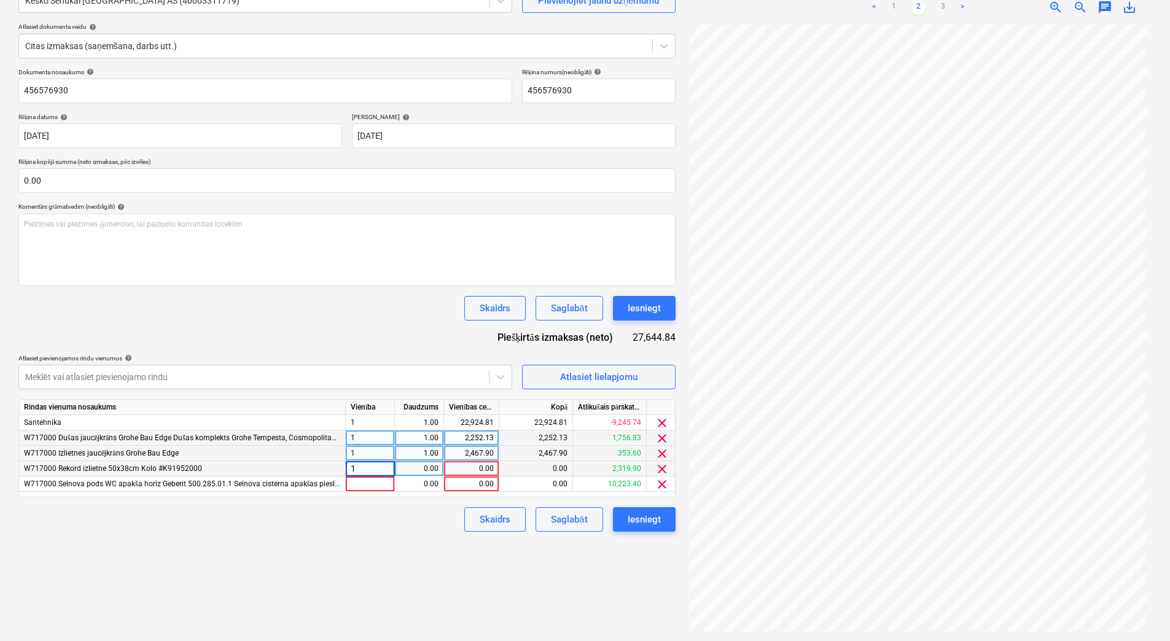
drag, startPoint x: 425, startPoint y: 471, endPoint x: 462, endPoint y: 470, distance: 36.9
click at [427, 471] on div "0.00" at bounding box center [419, 468] width 39 height 15
click at [468, 470] on div "0.00" at bounding box center [471, 468] width 45 height 15
click at [898, 11] on link "1" at bounding box center [893, 7] width 15 height 15
click at [915, 6] on link "2" at bounding box center [917, 7] width 15 height 15
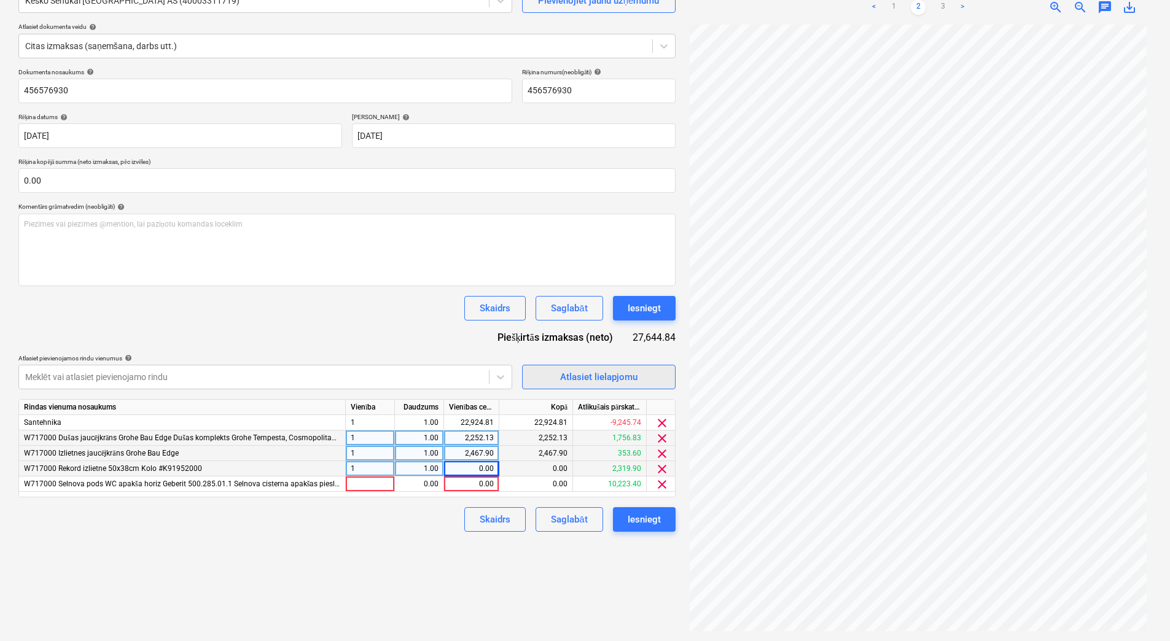
click at [588, 374] on div "Atlasiet lielapjomu" at bounding box center [598, 377] width 77 height 16
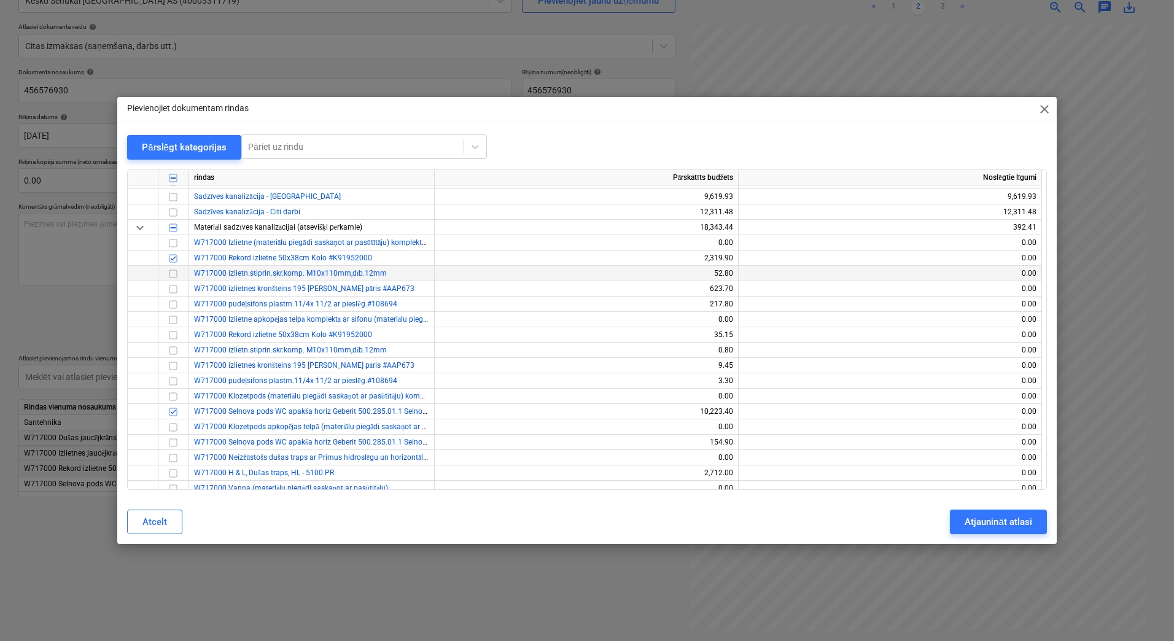
scroll to position [532, 0]
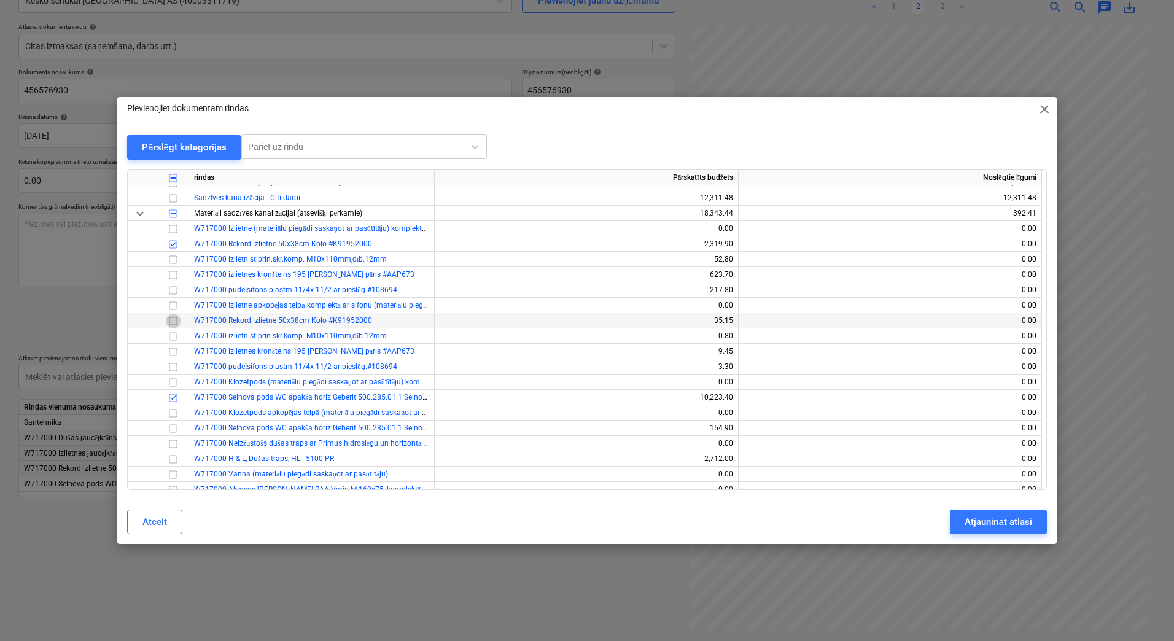
click at [174, 321] on input "checkbox" at bounding box center [173, 321] width 15 height 15
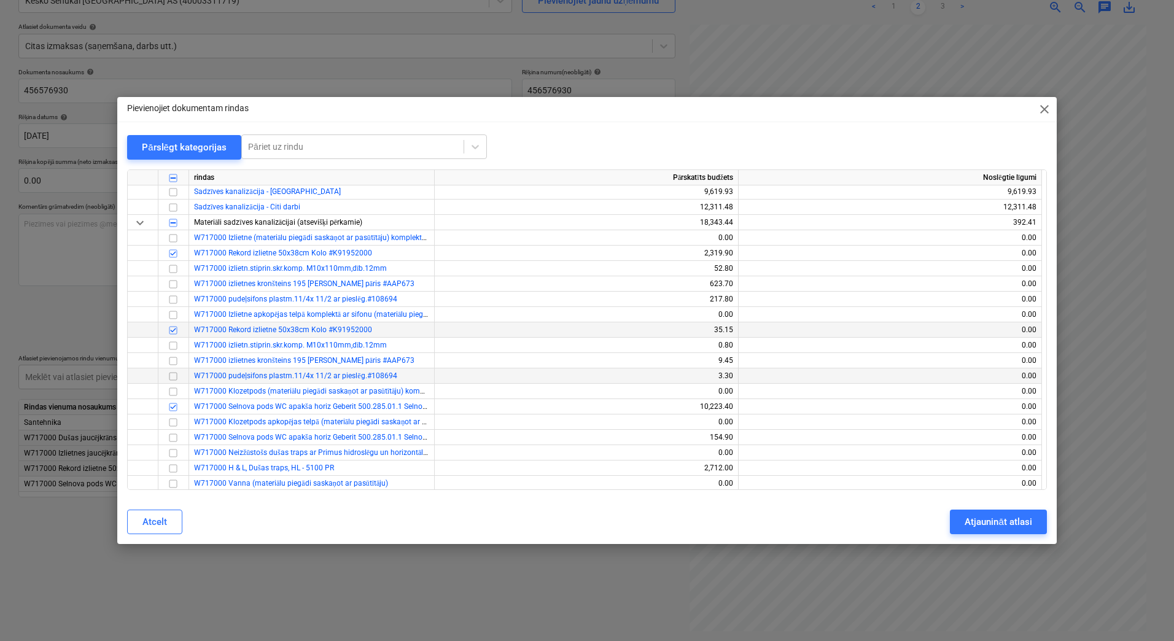
scroll to position [491, 0]
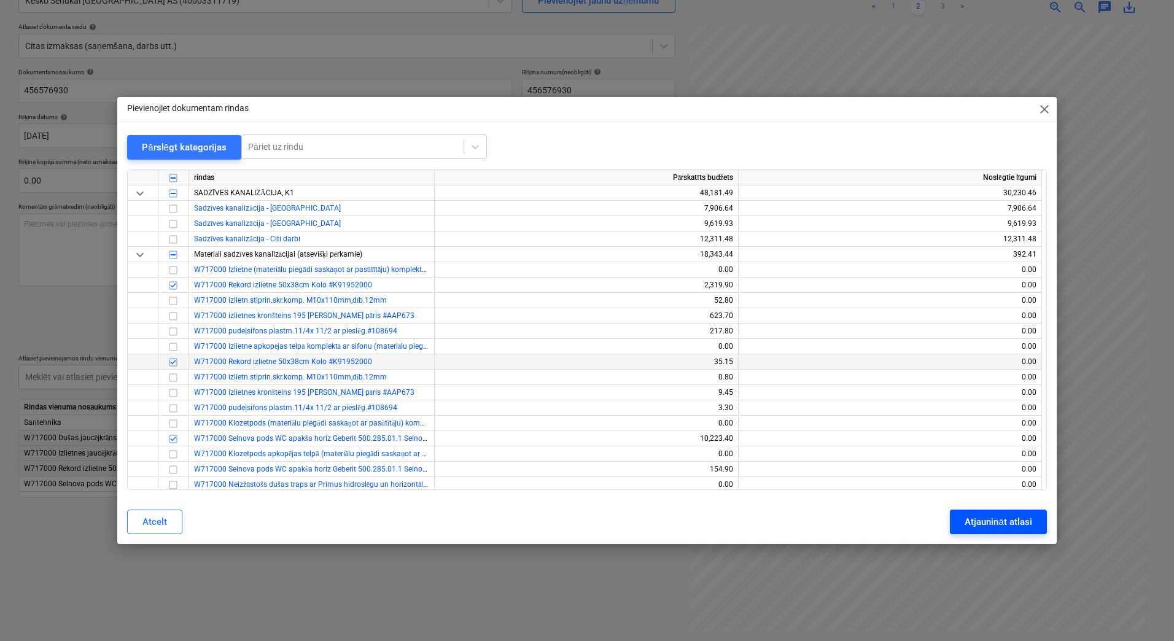
click at [985, 521] on div "Atjaunināt atlasi" at bounding box center [997, 522] width 67 height 16
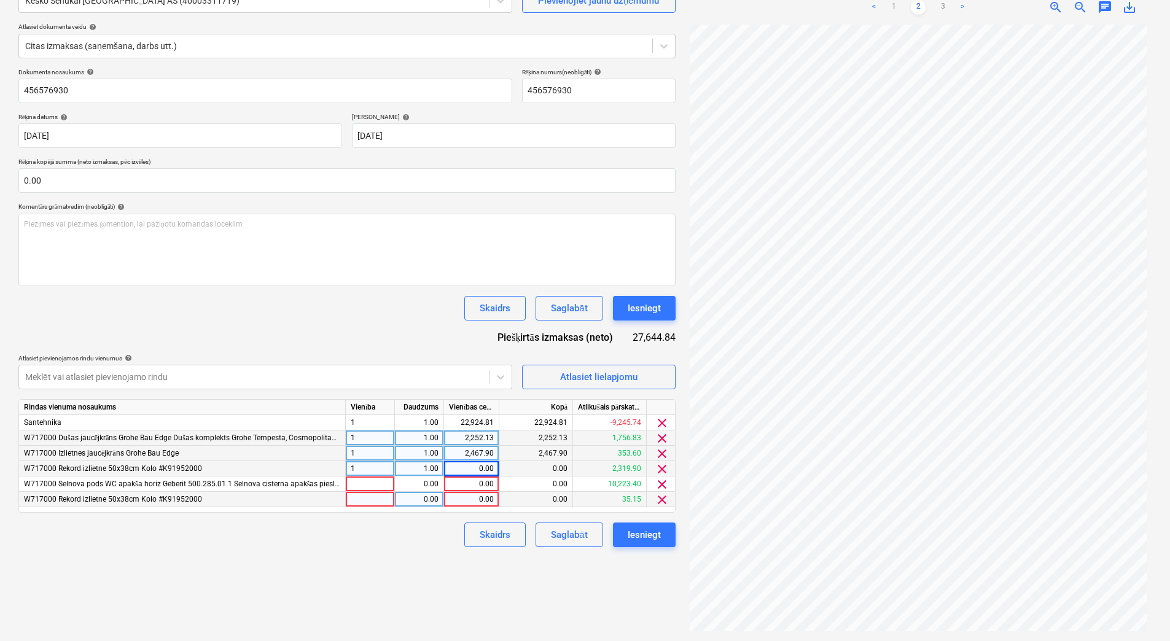
click at [660, 500] on span "clear" at bounding box center [661, 499] width 15 height 15
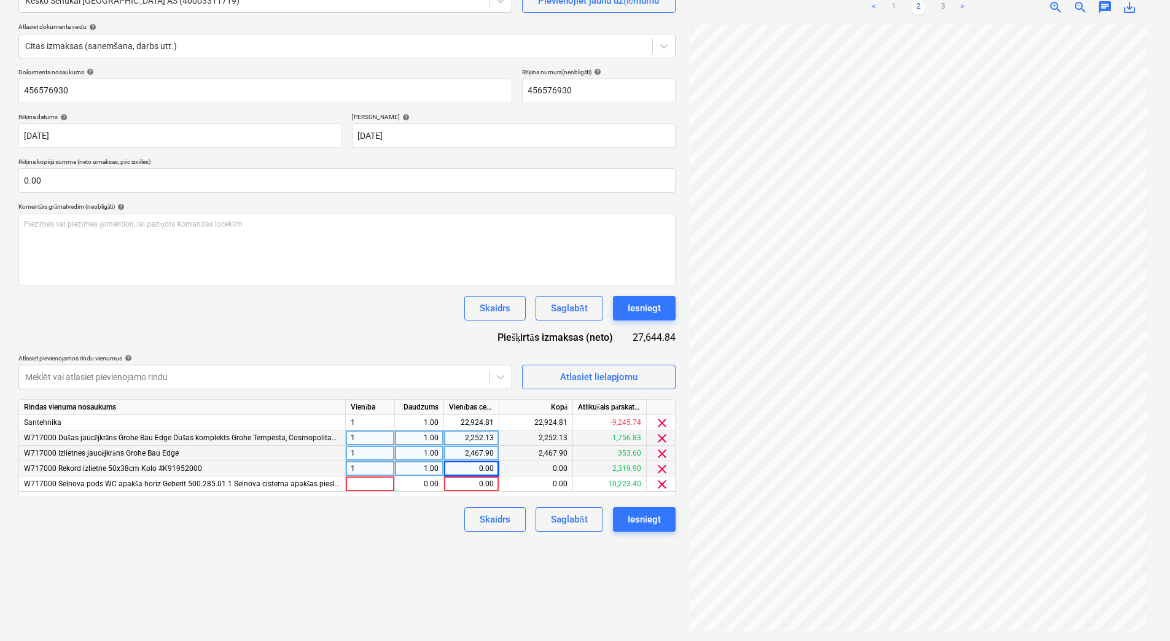
click at [456, 468] on div "0.00" at bounding box center [471, 468] width 45 height 15
type input "2319.9"
click at [419, 541] on div "Izveidot jaunu dokumentu Izvēlieties uzņēmumu Kesko Senukai [GEOGRAPHIC_DATA] A…" at bounding box center [347, 287] width 667 height 697
click at [386, 481] on div at bounding box center [370, 483] width 49 height 15
type input "1"
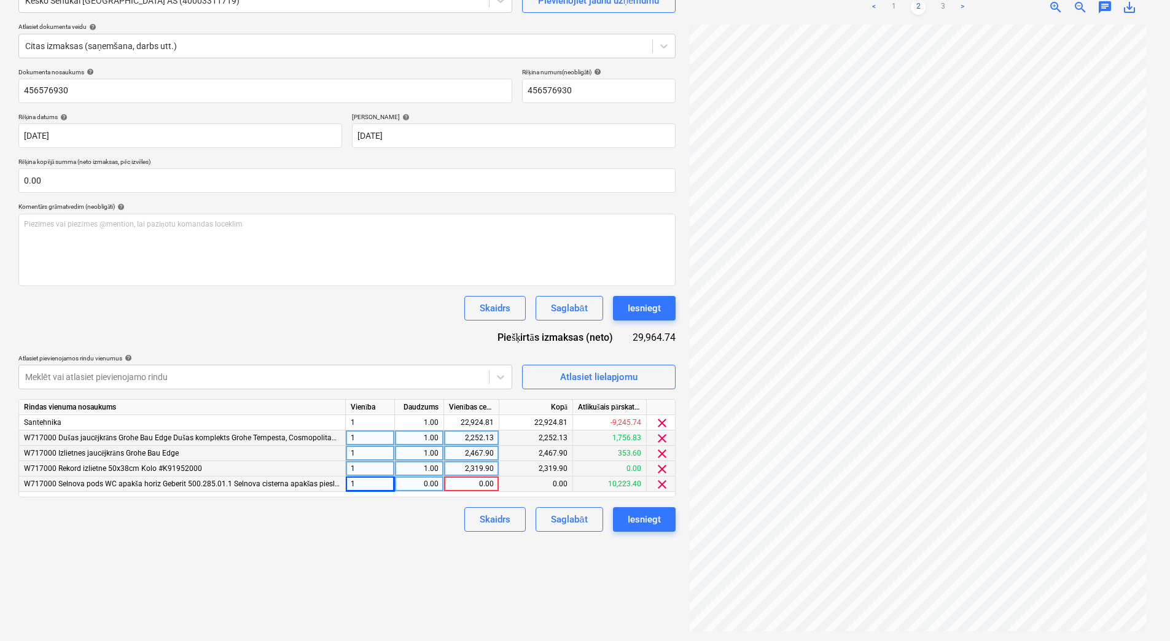
click at [408, 484] on div "0.00" at bounding box center [419, 483] width 39 height 15
click at [472, 481] on div "0.00" at bounding box center [471, 483] width 45 height 15
click at [893, 6] on link "1" at bounding box center [893, 7] width 15 height 15
click at [481, 486] on div "0.00" at bounding box center [471, 483] width 45 height 15
click at [920, 6] on link "2" at bounding box center [917, 7] width 15 height 15
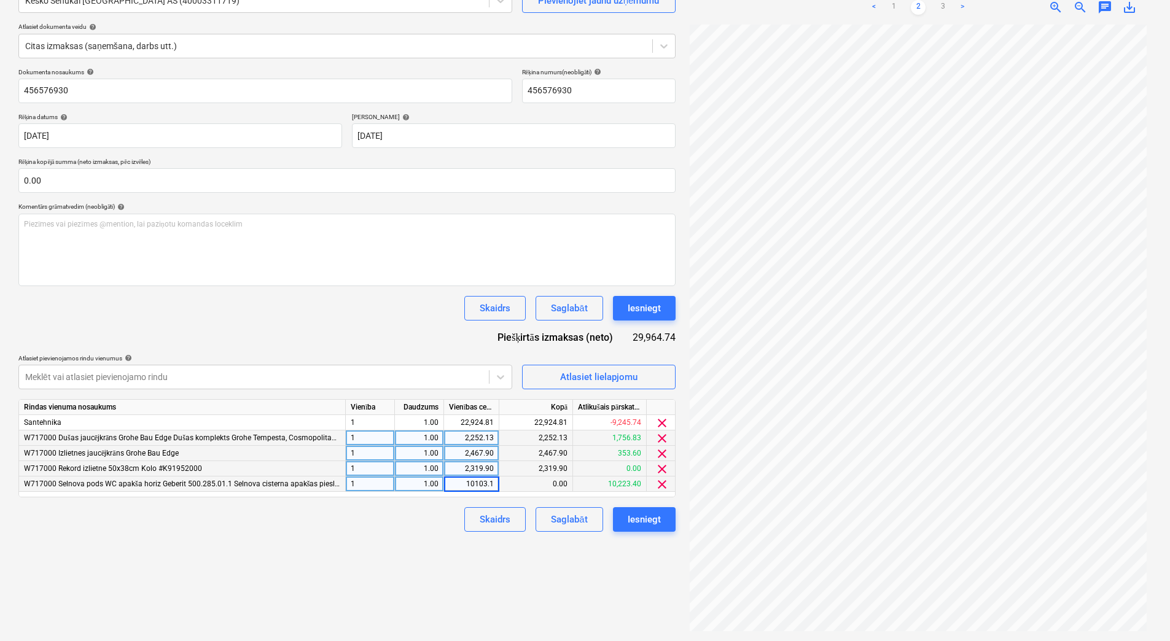
type input "10103.16"
click at [351, 577] on div "Izveidot jaunu dokumentu Izvēlieties uzņēmumu Kesko Senukai [GEOGRAPHIC_DATA] A…" at bounding box center [347, 287] width 667 height 697
click at [900, 8] on link "1" at bounding box center [893, 7] width 15 height 15
click at [923, 4] on link "2" at bounding box center [917, 7] width 15 height 15
click at [413, 558] on div "Izveidot jaunu dokumentu Izvēlieties uzņēmumu Kesko Senukai [GEOGRAPHIC_DATA] A…" at bounding box center [347, 287] width 667 height 697
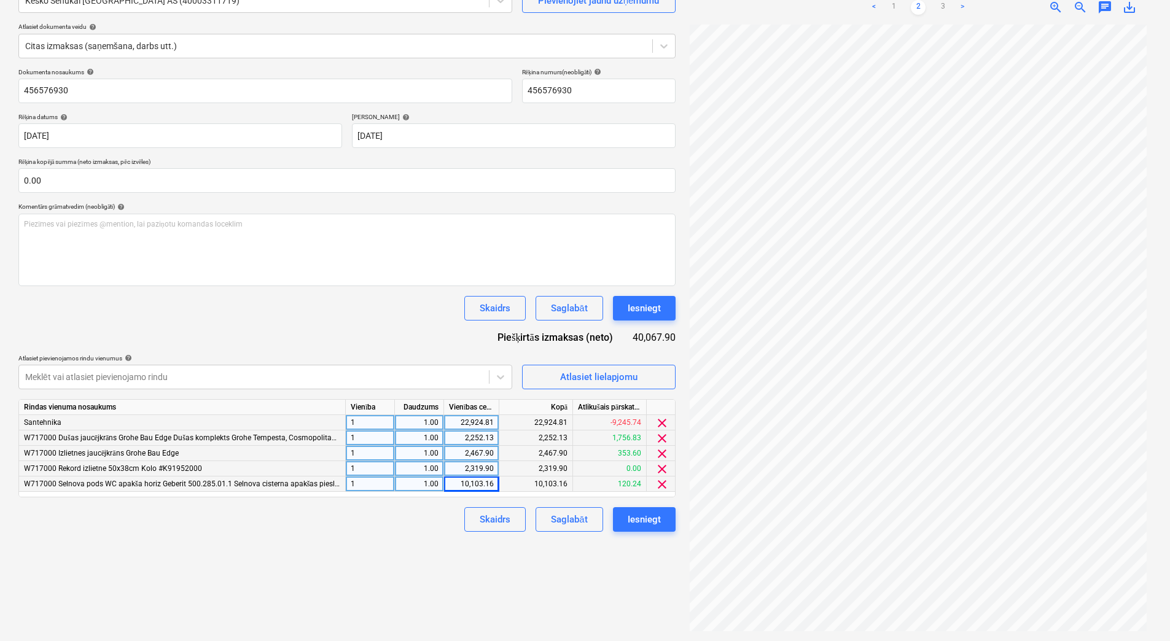
click at [477, 417] on div "22,924.81" at bounding box center [471, 422] width 45 height 15
type input "0"
click at [944, 6] on link "3" at bounding box center [942, 7] width 15 height 15
click at [470, 424] on div "0.00" at bounding box center [471, 422] width 45 height 15
click at [914, 10] on link "2" at bounding box center [917, 7] width 15 height 15
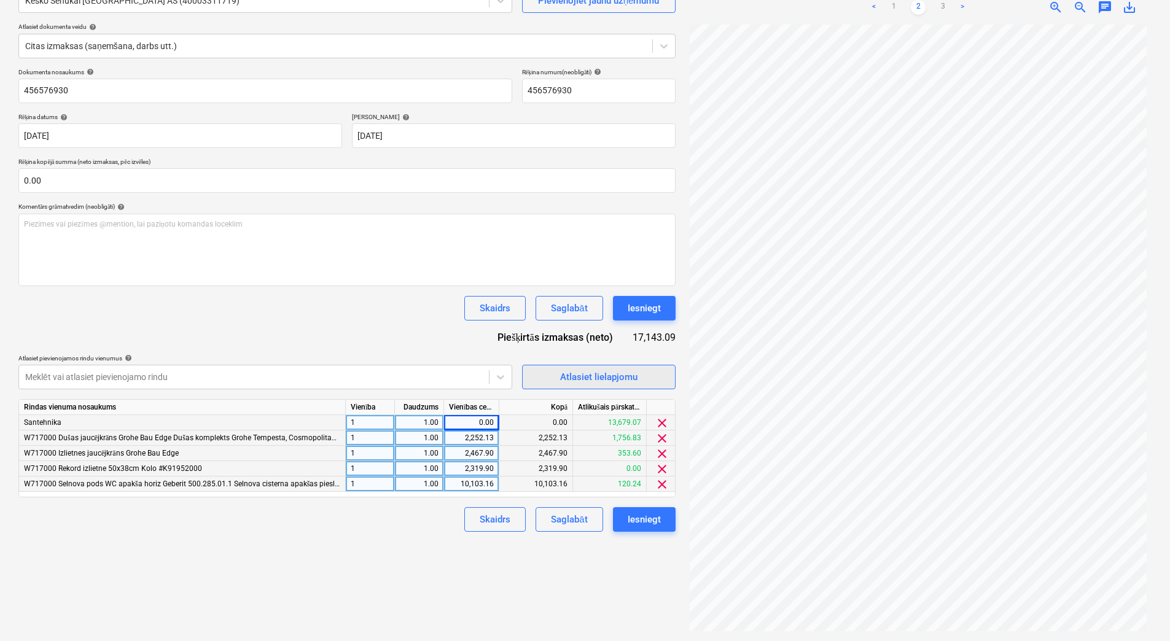
click at [559, 381] on span "Atlasiet lielapjomu" at bounding box center [598, 377] width 123 height 16
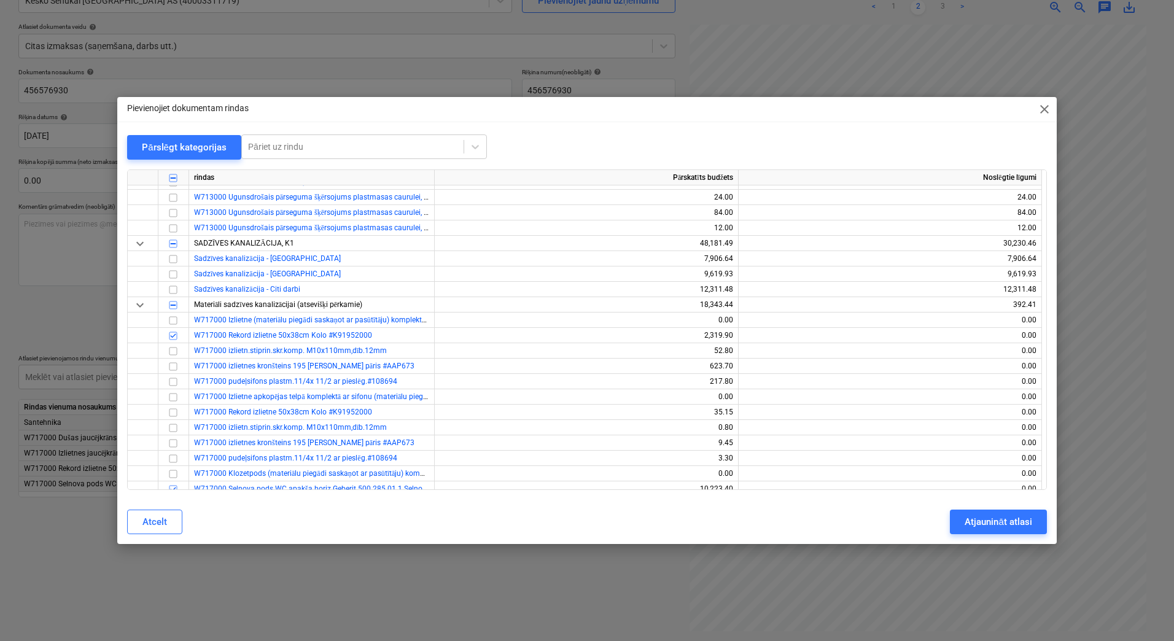
scroll to position [450, 0]
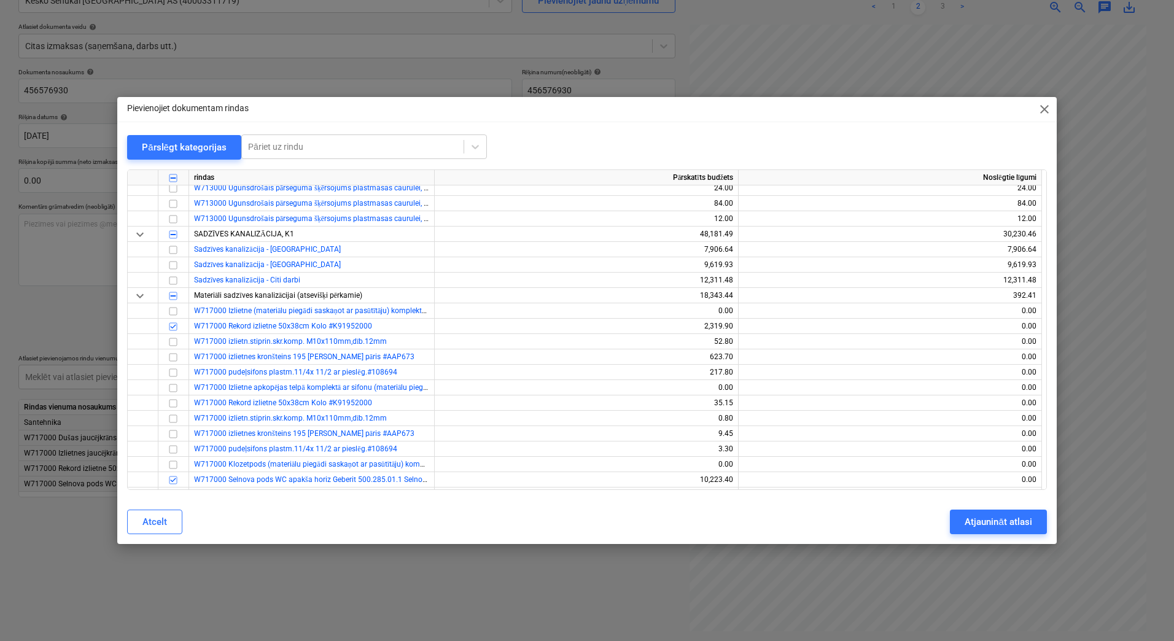
click at [1037, 112] on span "close" at bounding box center [1044, 109] width 15 height 15
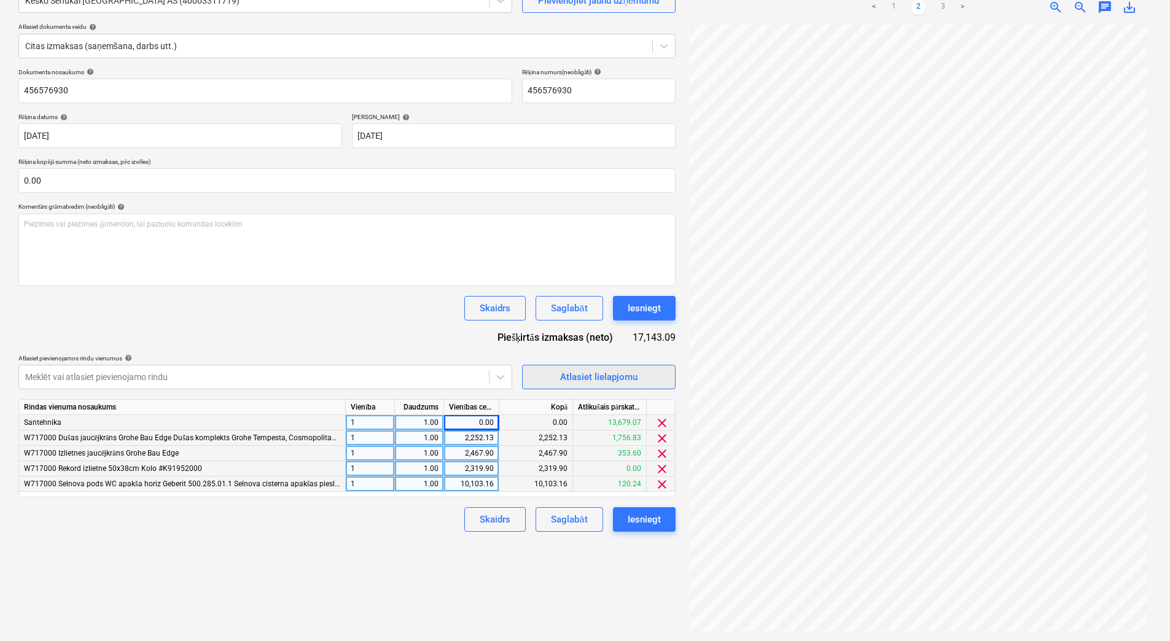
click at [565, 374] on div "Atlasiet lielapjomu" at bounding box center [598, 377] width 77 height 16
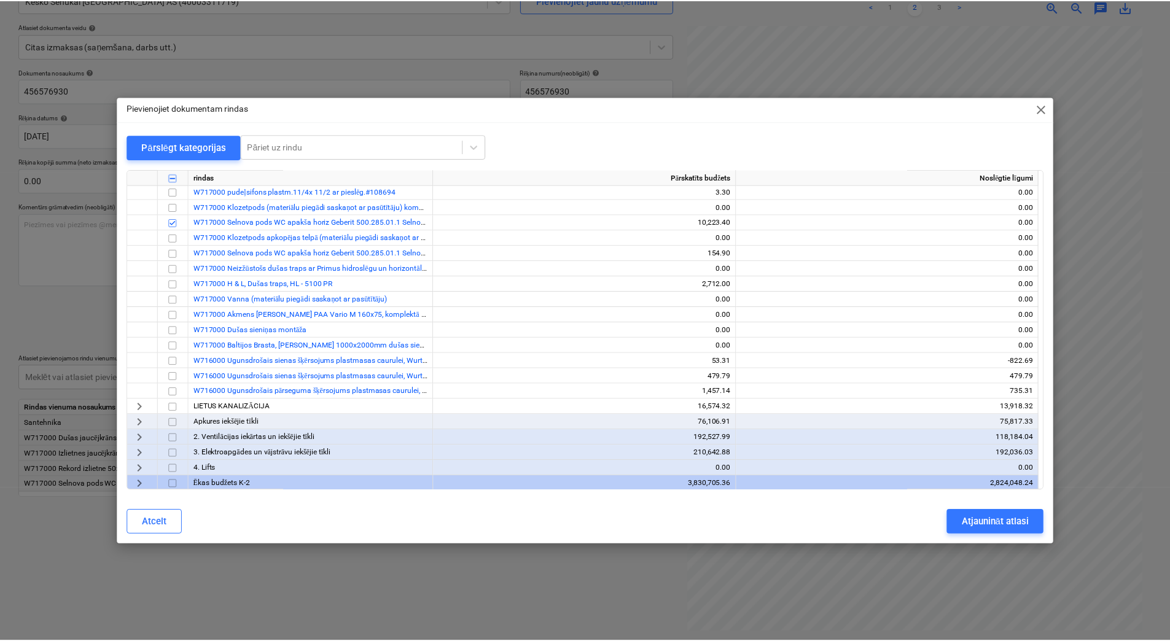
scroll to position [770, 0]
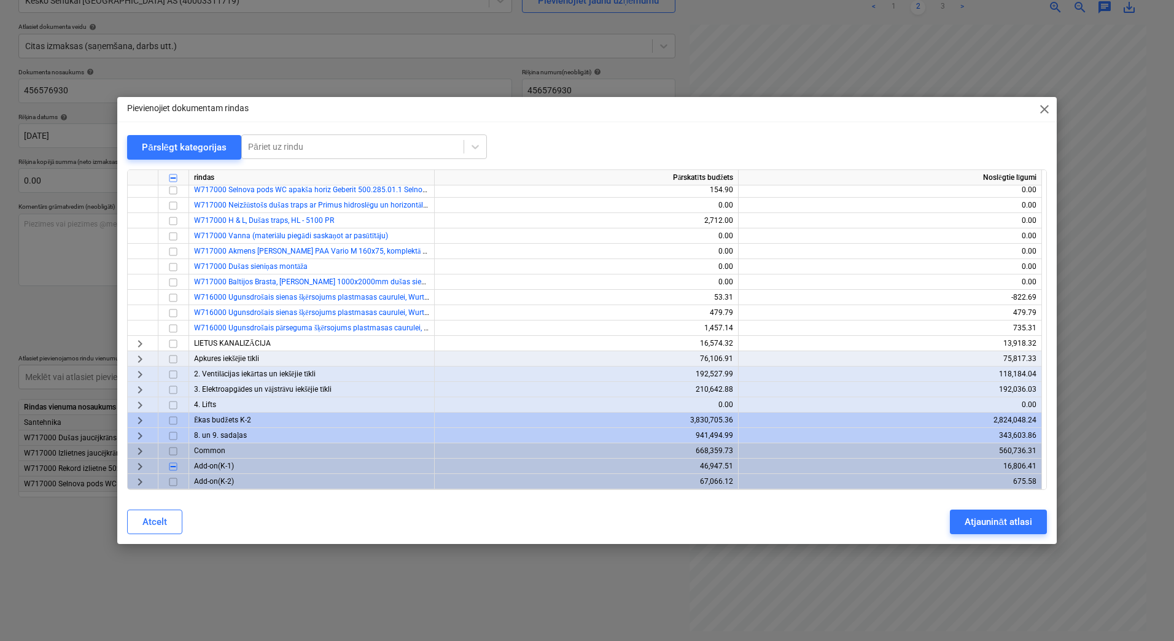
click at [405, 571] on div "Pievienojiet dokumentam rindas close Pārslēgt kategorijas Pāriet uz rindu rinda…" at bounding box center [587, 320] width 1174 height 641
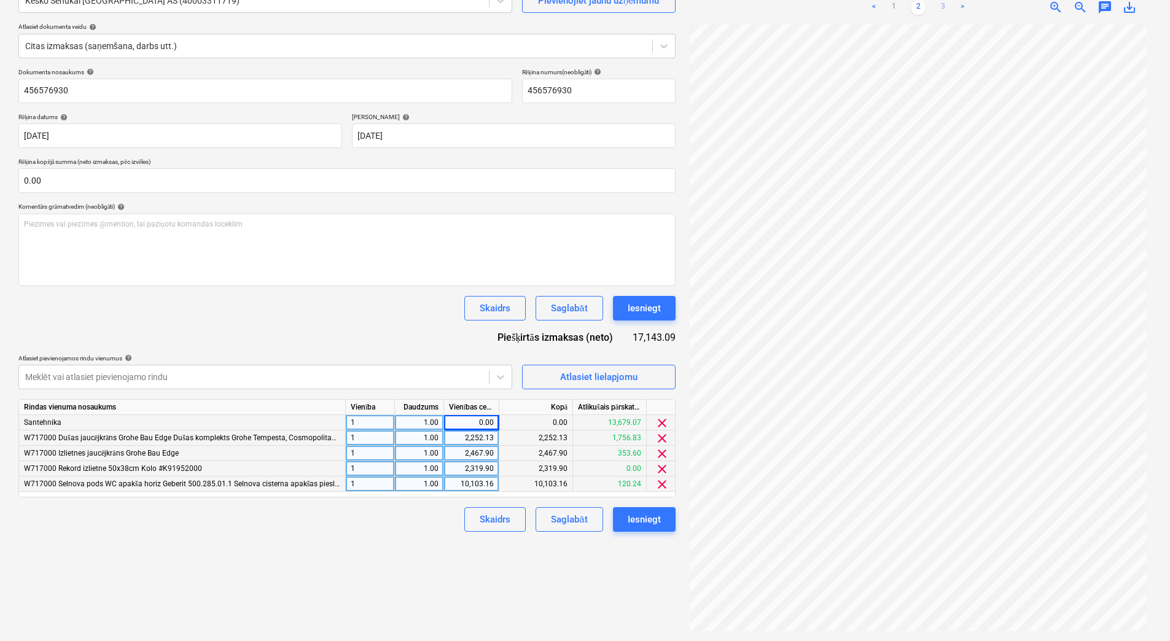
click at [945, 10] on link "3" at bounding box center [942, 7] width 15 height 15
click at [472, 422] on div "0.00" at bounding box center [471, 422] width 45 height 15
type input "10595.93"
click at [385, 333] on div "Dokumenta nosaukums help 456576930 Rēķina numurs (neobligāti) help 456576930 Rē…" at bounding box center [346, 300] width 657 height 464
click at [570, 520] on div "Saglabāt" at bounding box center [569, 519] width 36 height 16
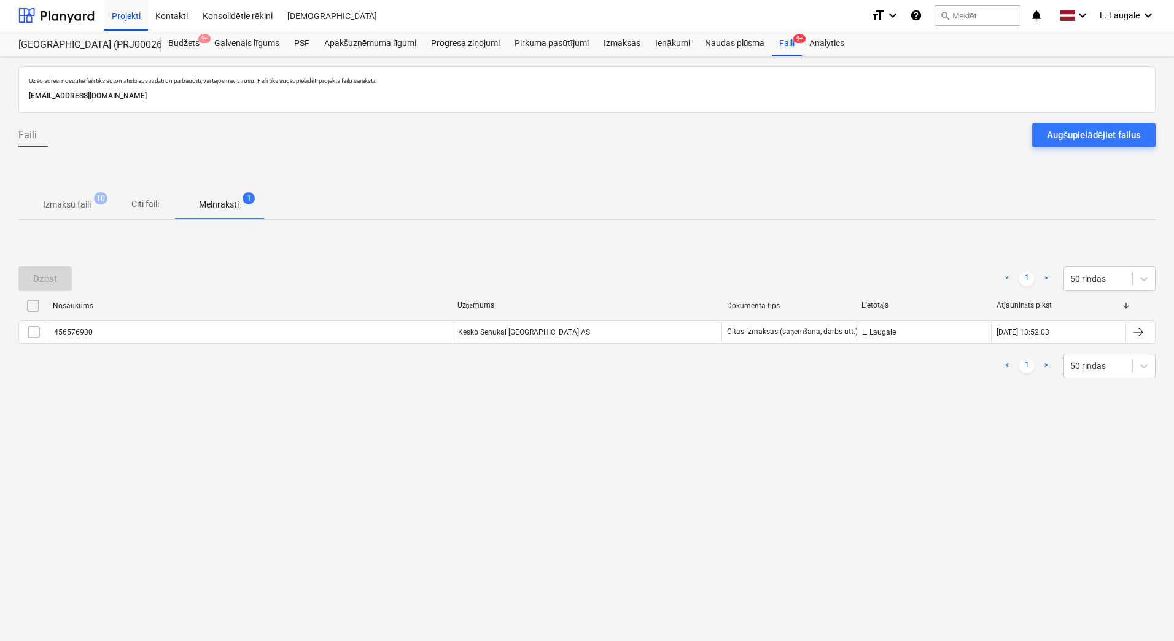
click at [72, 208] on p "Izmaksu faili" at bounding box center [67, 204] width 48 height 13
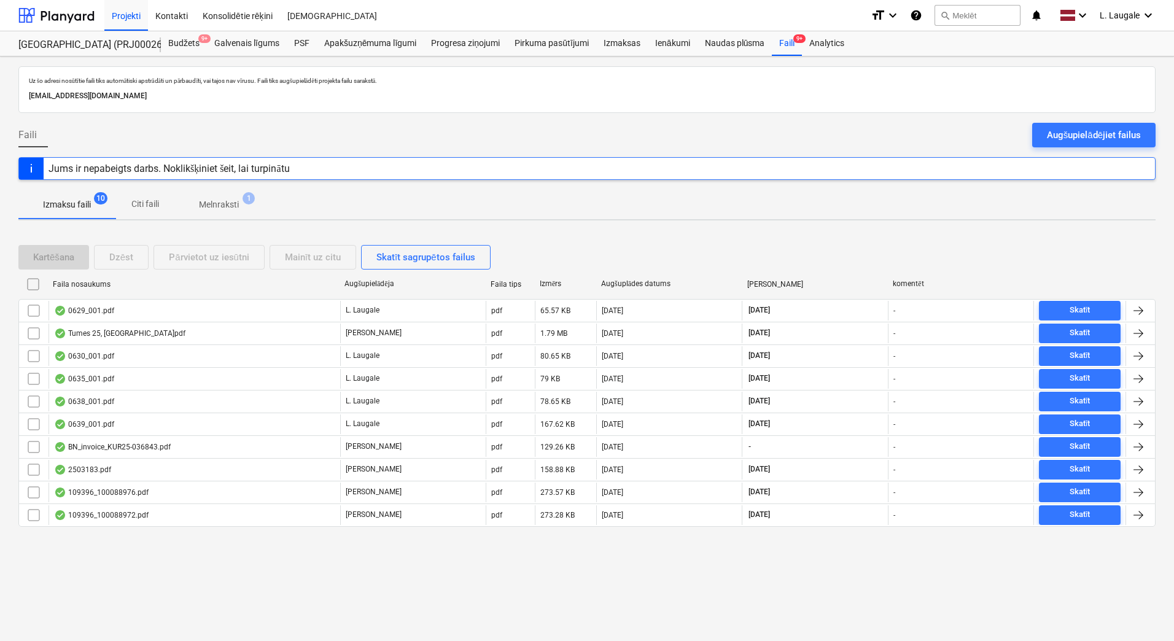
click at [228, 206] on p "Melnraksti" at bounding box center [219, 204] width 40 height 13
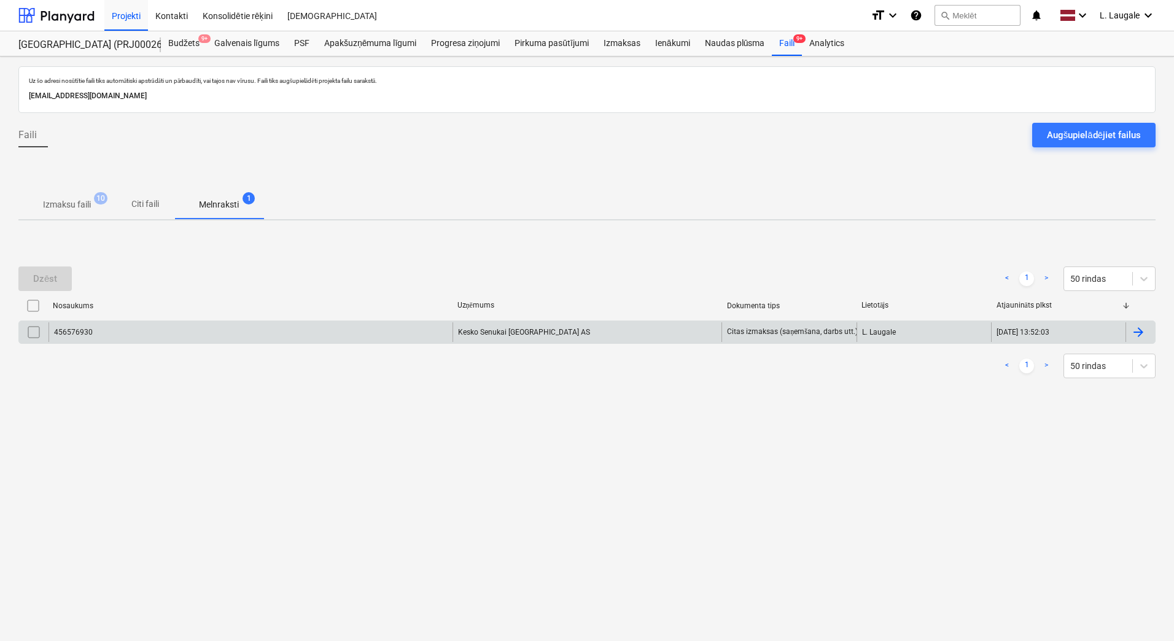
click at [212, 336] on div "456576930" at bounding box center [250, 332] width 404 height 20
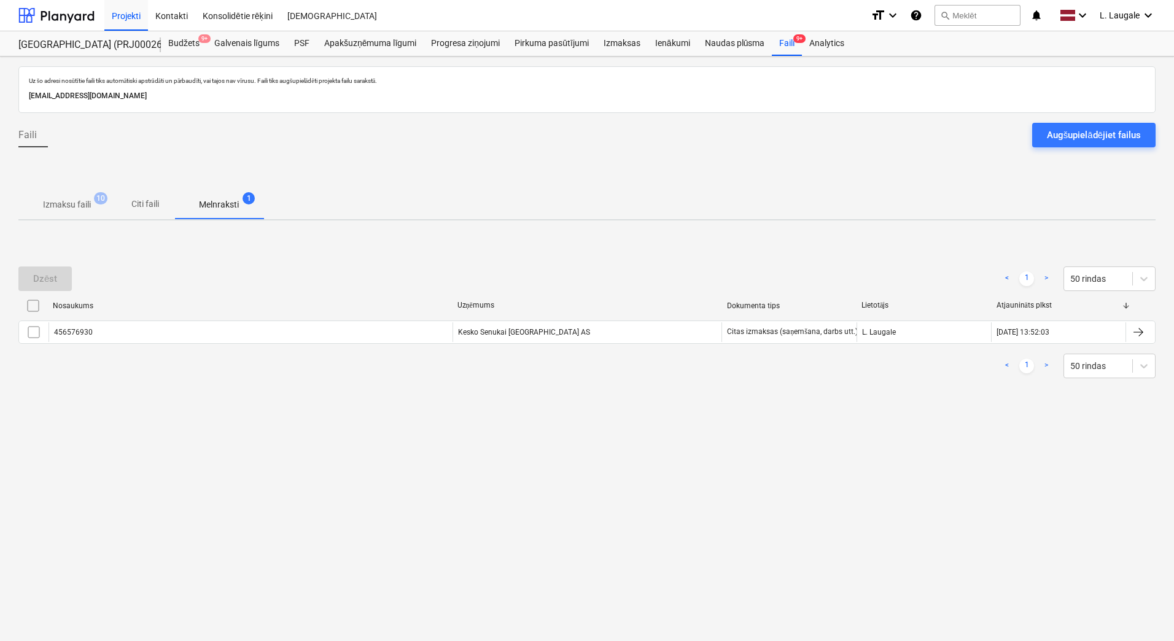
click at [76, 191] on button "Izmaksu faili 10" at bounding box center [66, 204] width 97 height 29
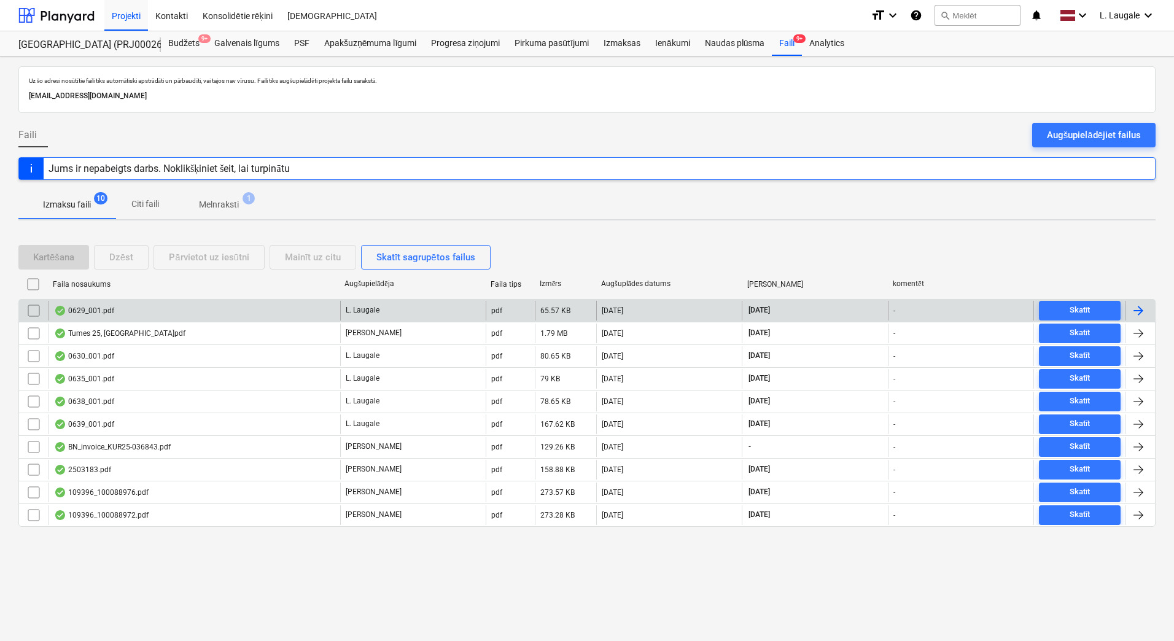
click at [247, 305] on div "0629_001.pdf" at bounding box center [194, 311] width 292 height 20
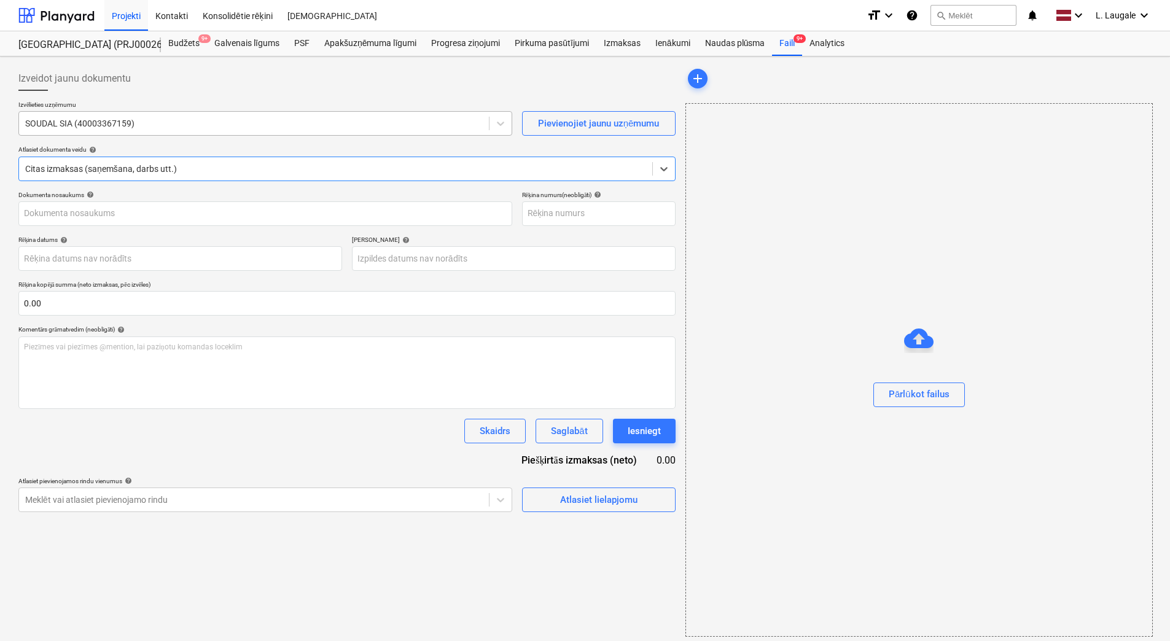
type input "2080447"
type input "[DATE]"
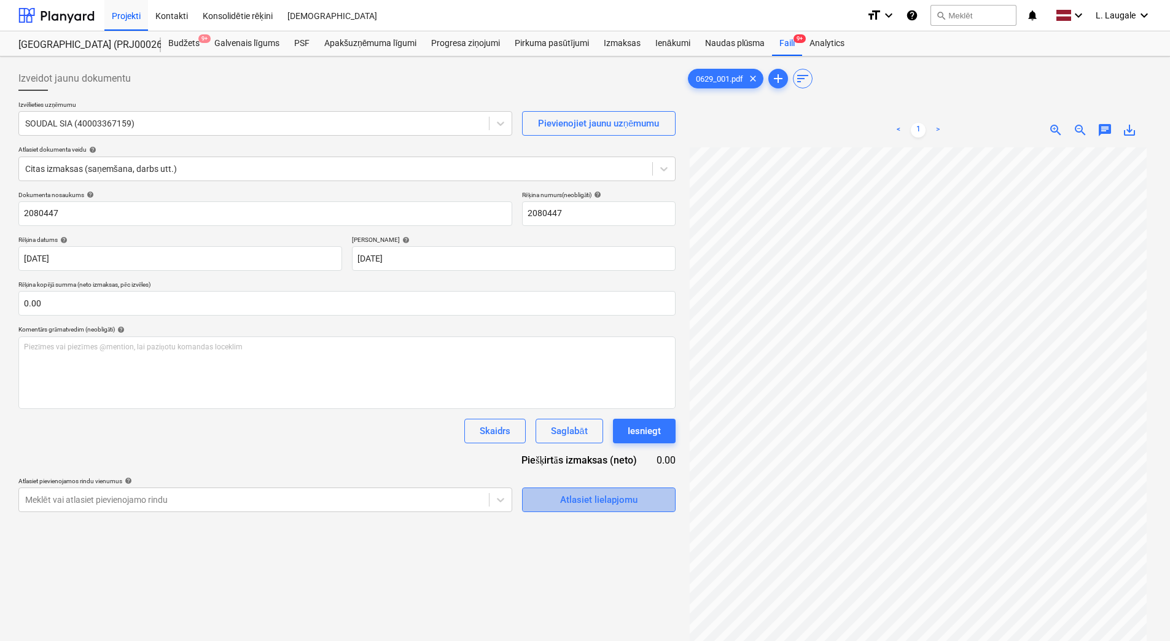
click at [613, 492] on div "Atlasiet lielapjomu" at bounding box center [598, 500] width 77 height 16
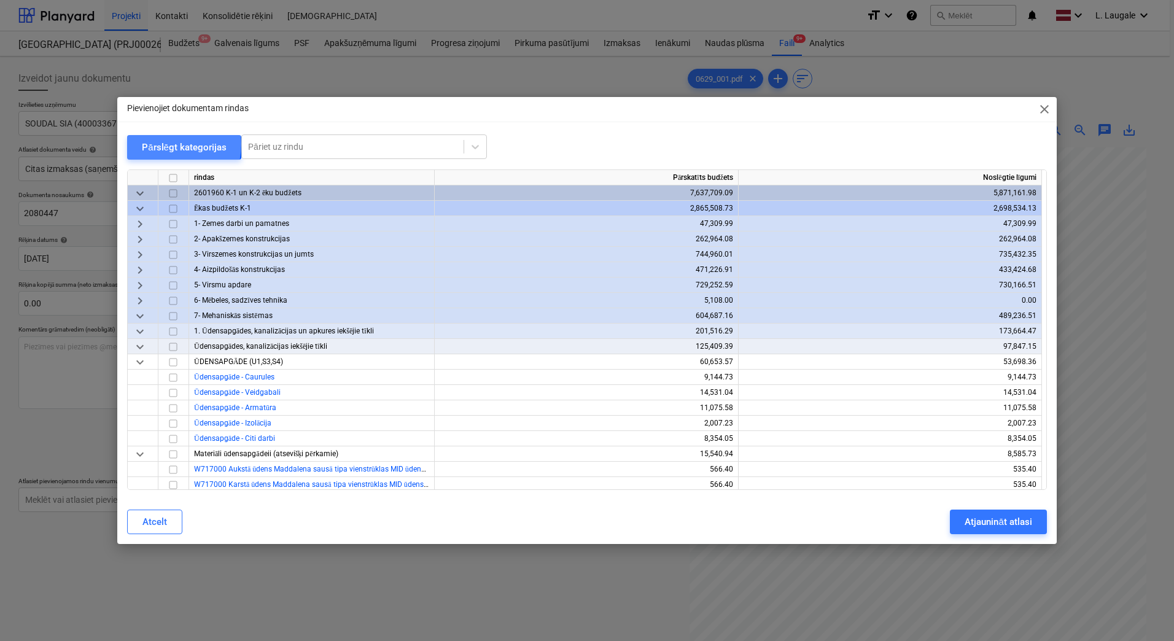
click at [165, 144] on div "Pārslēgt kategorijas" at bounding box center [184, 147] width 85 height 16
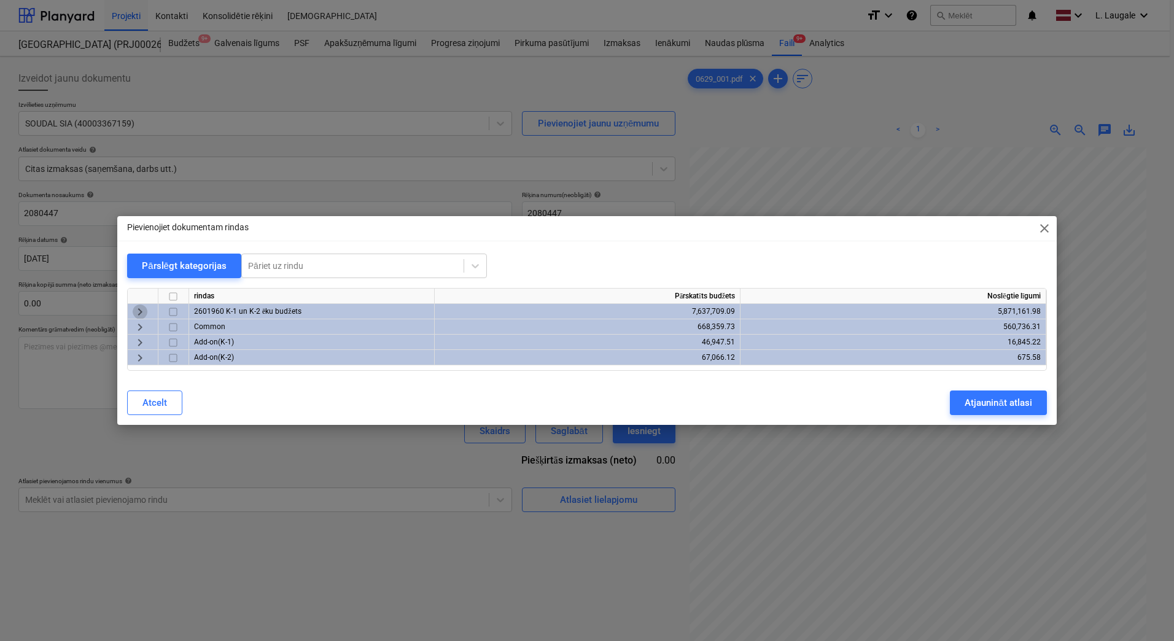
click at [138, 314] on span "keyboard_arrow_right" at bounding box center [140, 312] width 15 height 15
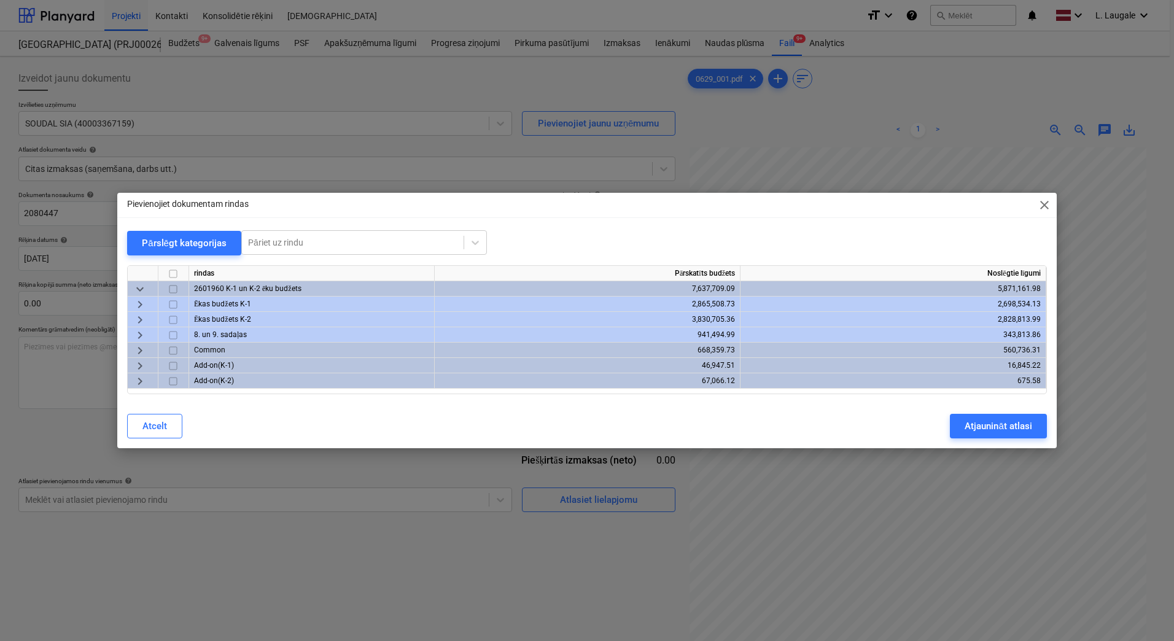
click at [139, 316] on span "keyboard_arrow_right" at bounding box center [140, 319] width 15 height 15
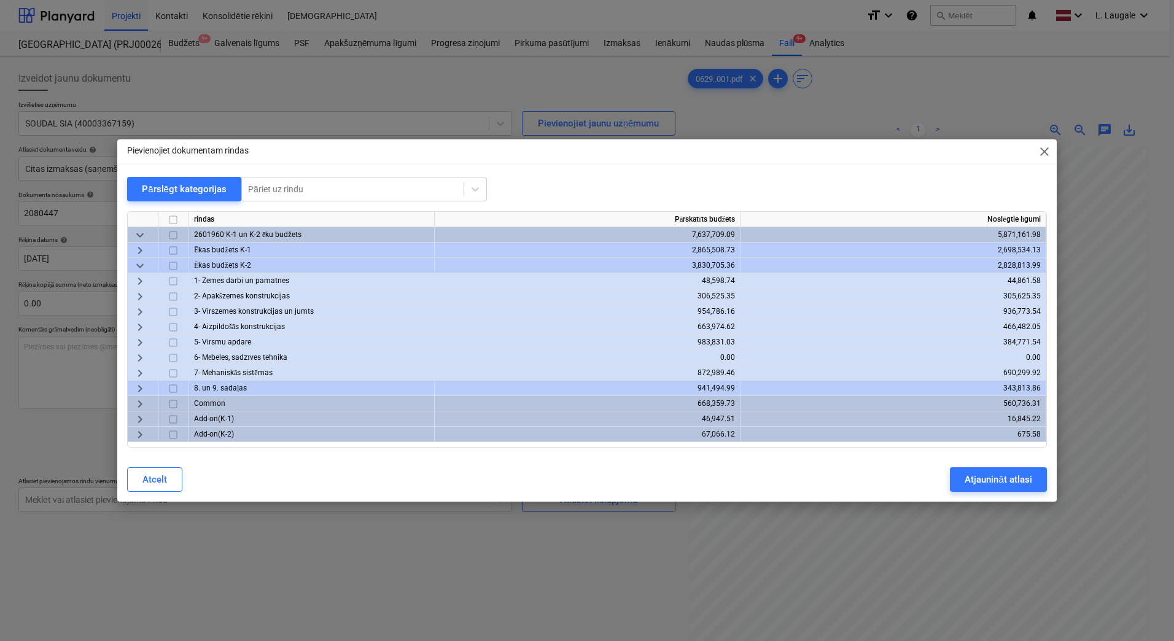
click at [133, 340] on span "keyboard_arrow_right" at bounding box center [140, 342] width 15 height 15
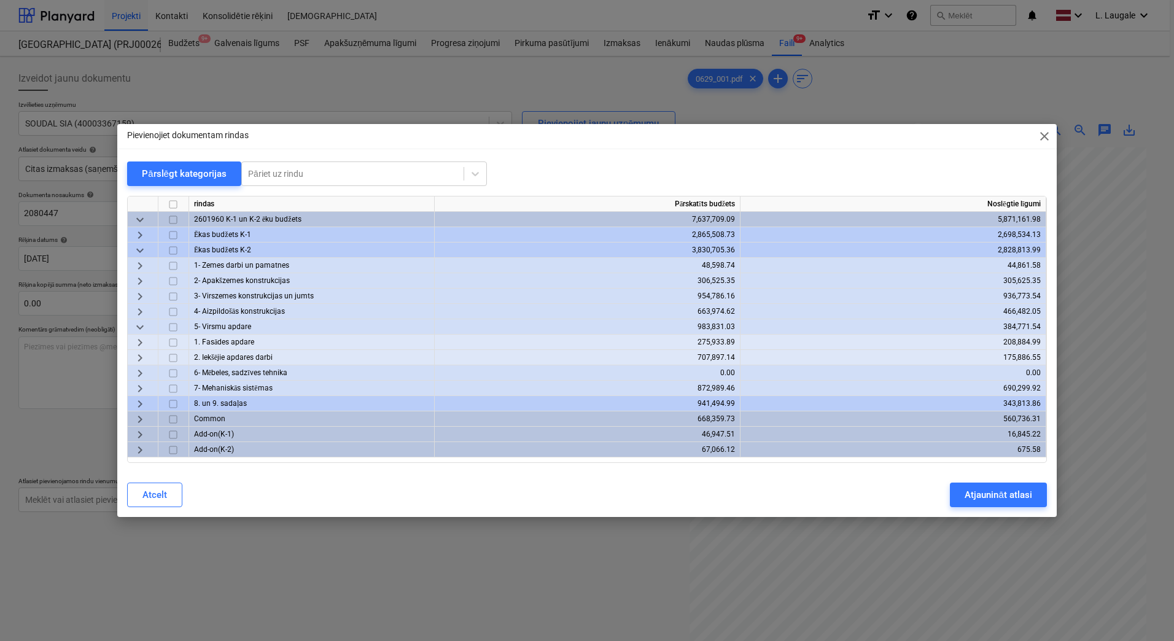
click at [133, 340] on span "keyboard_arrow_right" at bounding box center [140, 342] width 15 height 15
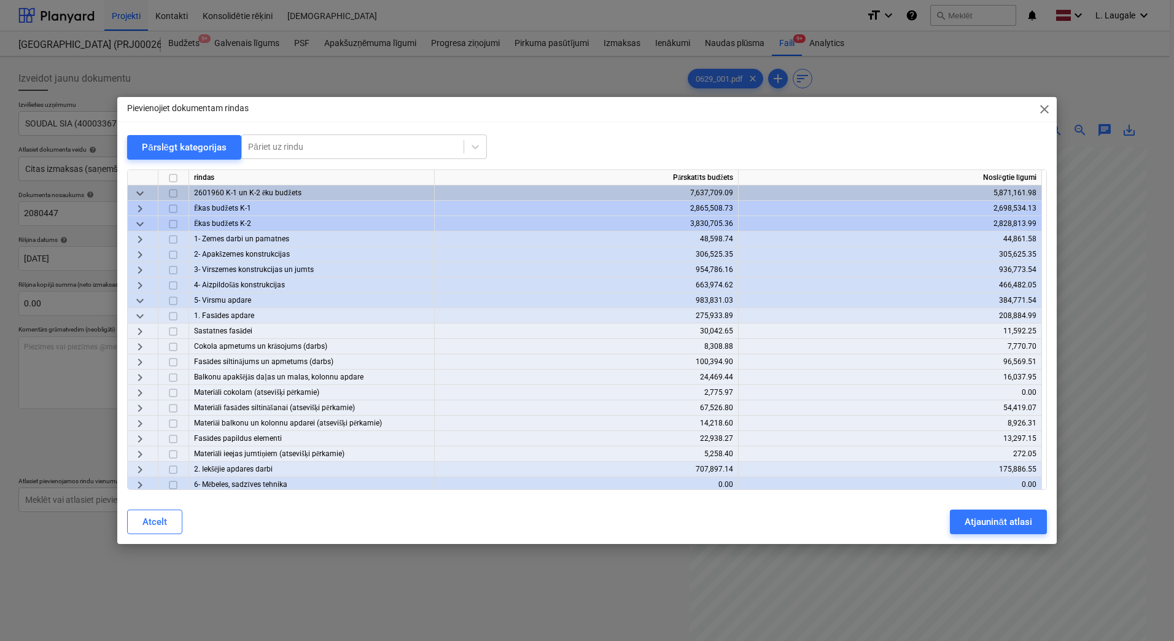
click at [138, 411] on span "keyboard_arrow_right" at bounding box center [140, 408] width 15 height 15
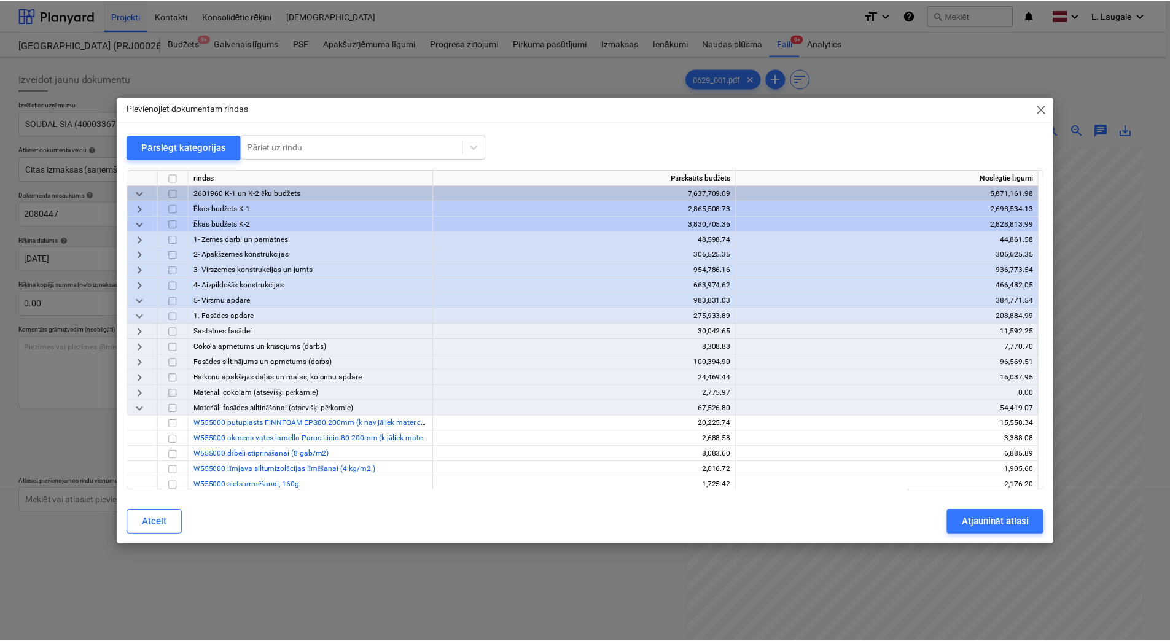
scroll to position [123, 0]
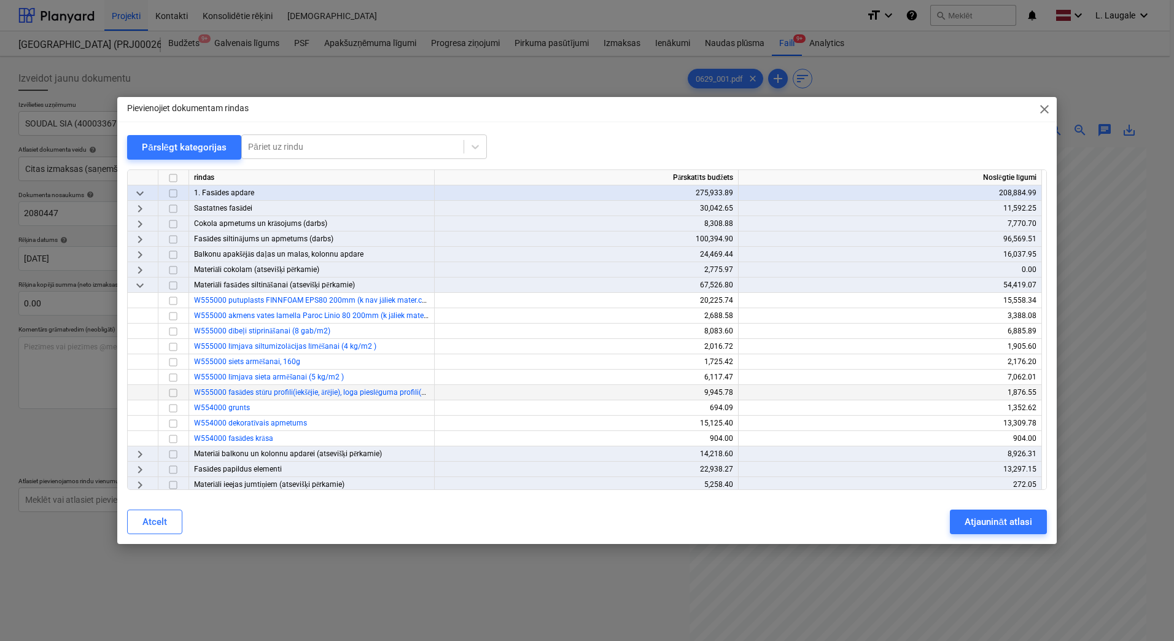
click at [176, 392] on input "checkbox" at bounding box center [173, 393] width 15 height 15
click at [981, 522] on div "Atjaunināt atlasi" at bounding box center [997, 522] width 67 height 16
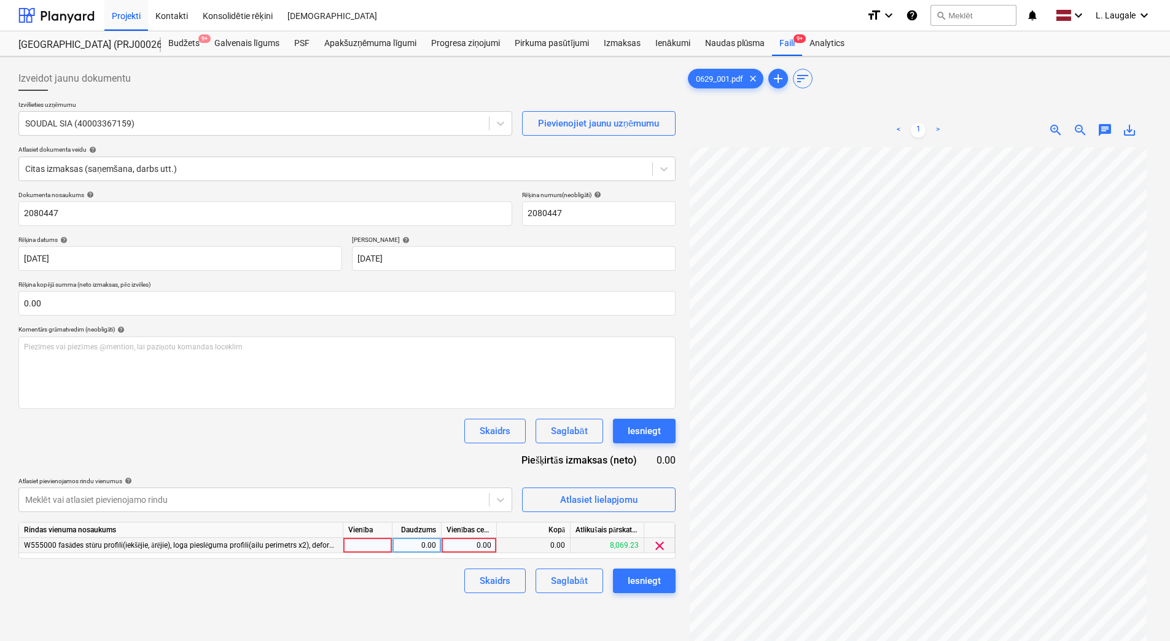
click at [360, 549] on div at bounding box center [367, 545] width 49 height 15
type input "1"
click at [413, 545] on div "0.00" at bounding box center [416, 545] width 39 height 15
type input "1"
click at [468, 548] on div "0.00" at bounding box center [468, 545] width 45 height 15
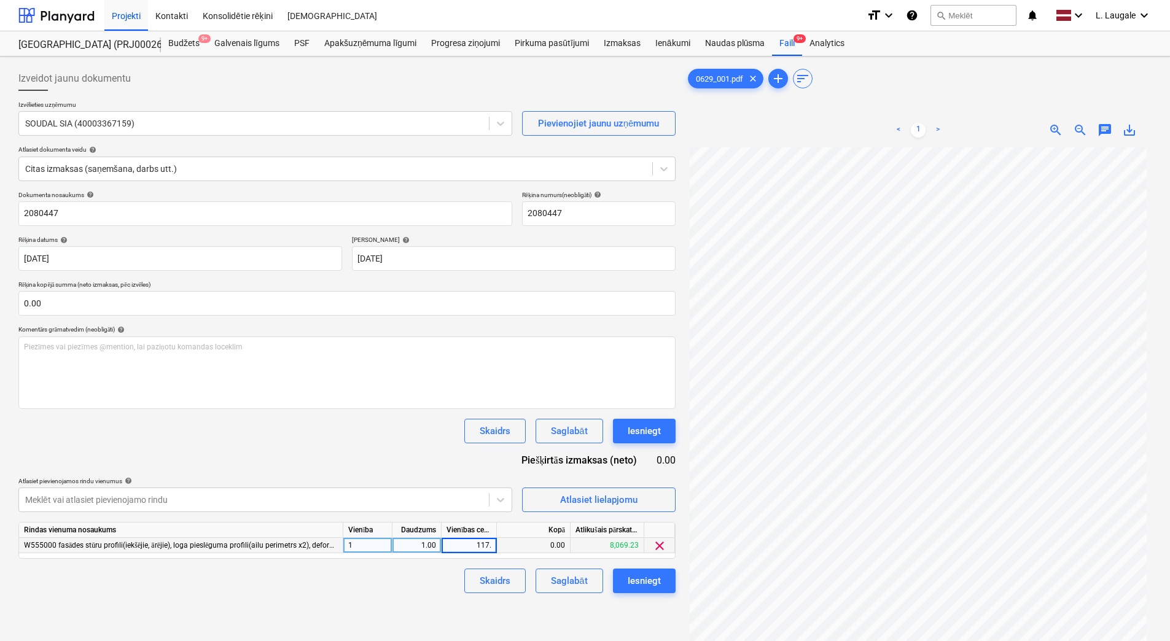
type input "117.6"
click at [430, 578] on div "Skaidrs Saglabāt Iesniegt" at bounding box center [346, 580] width 657 height 25
click at [570, 581] on div "Saglabāt" at bounding box center [569, 581] width 36 height 16
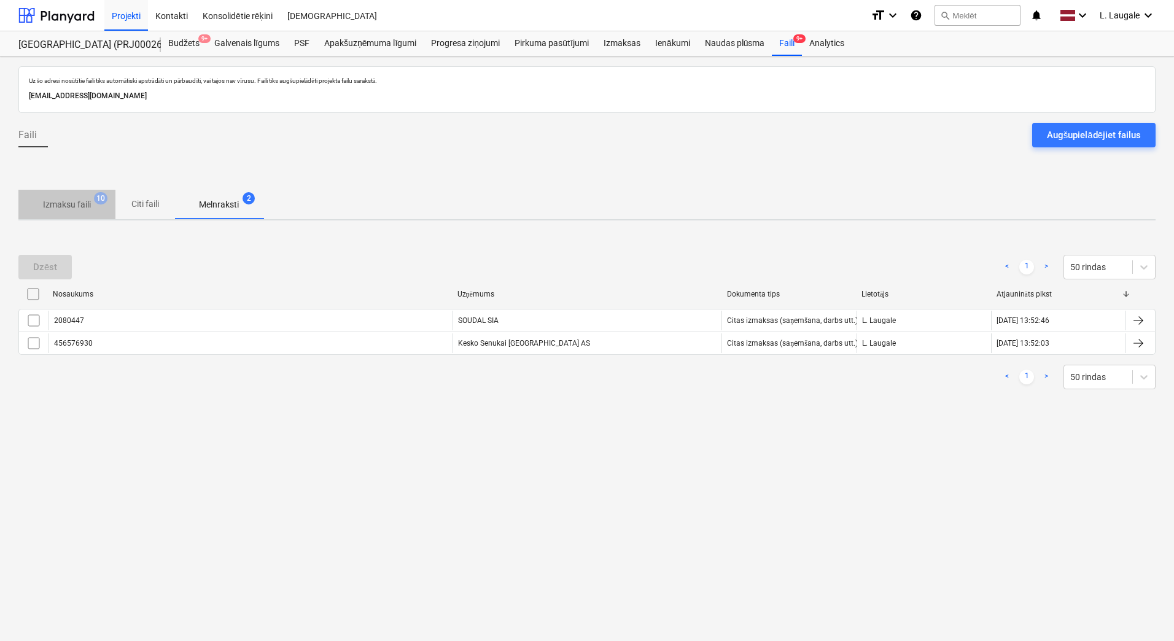
click at [64, 206] on p "Izmaksu faili" at bounding box center [67, 204] width 48 height 13
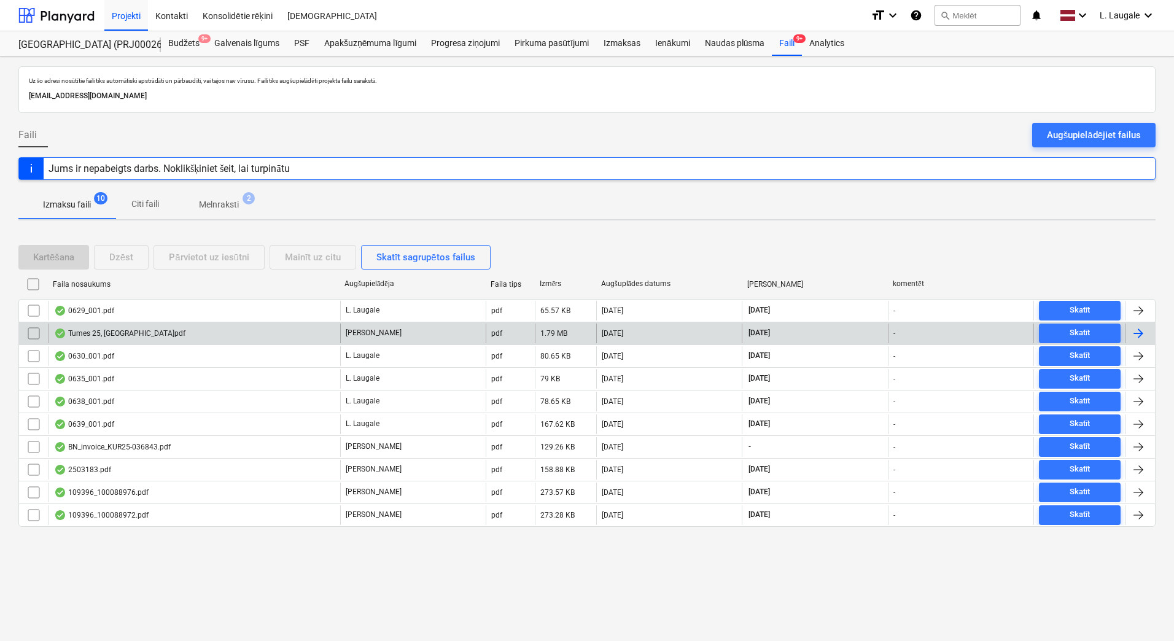
click at [128, 330] on div "Tumes 25, [GEOGRAPHIC_DATA]pdf" at bounding box center [119, 333] width 131 height 10
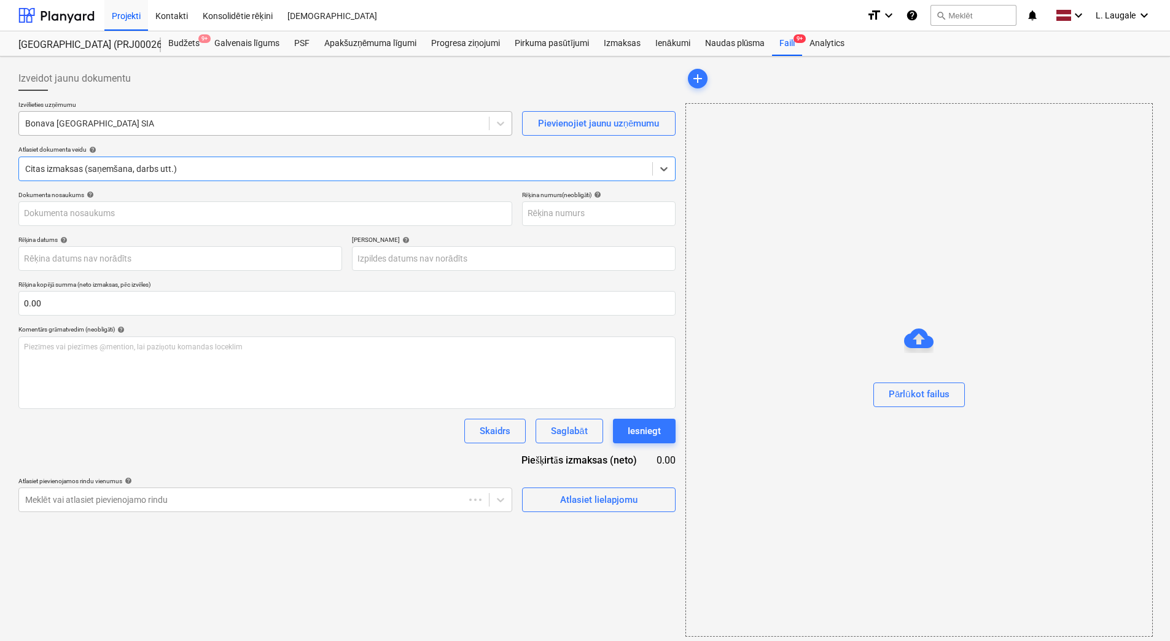
type input "1"
type input "[DATE]"
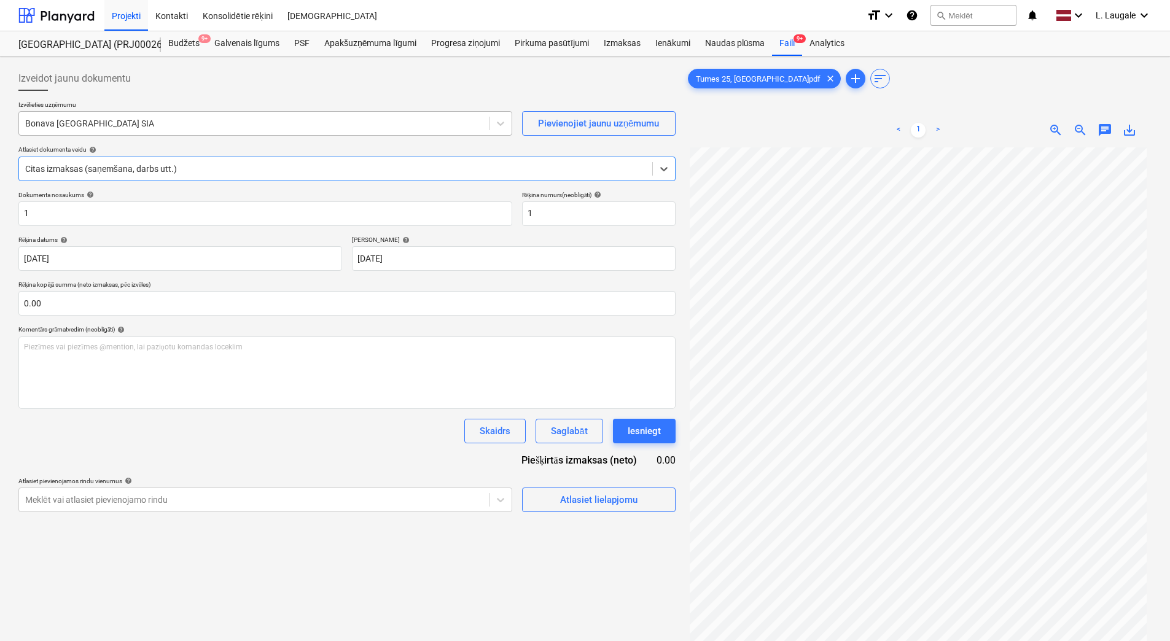
click at [131, 128] on div at bounding box center [253, 123] width 457 height 12
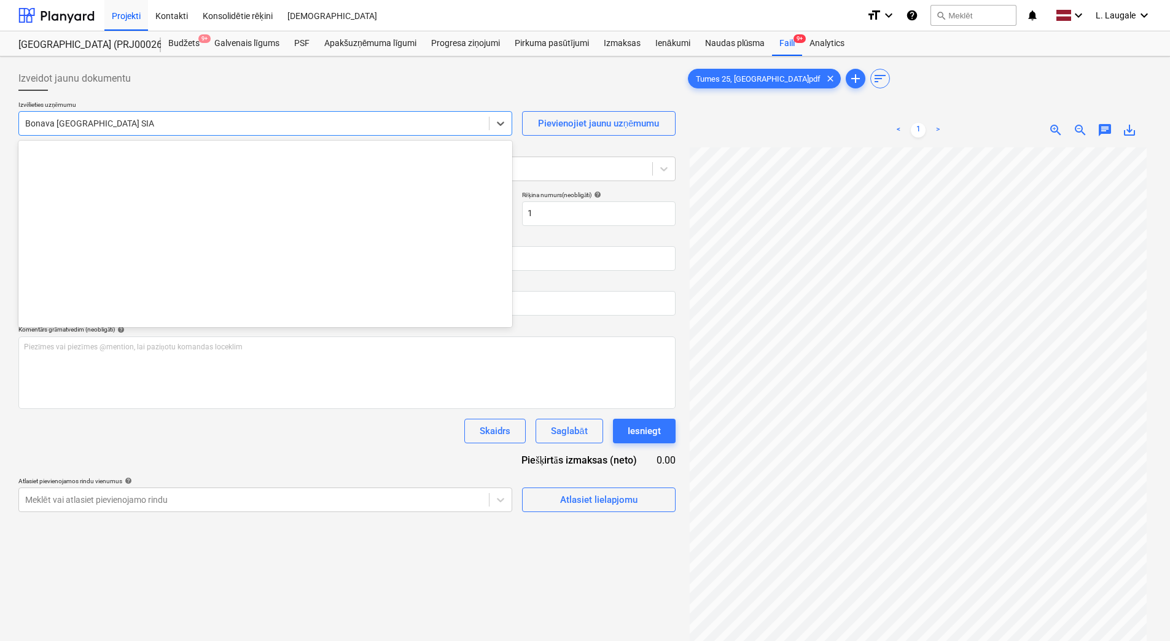
scroll to position [2256, 0]
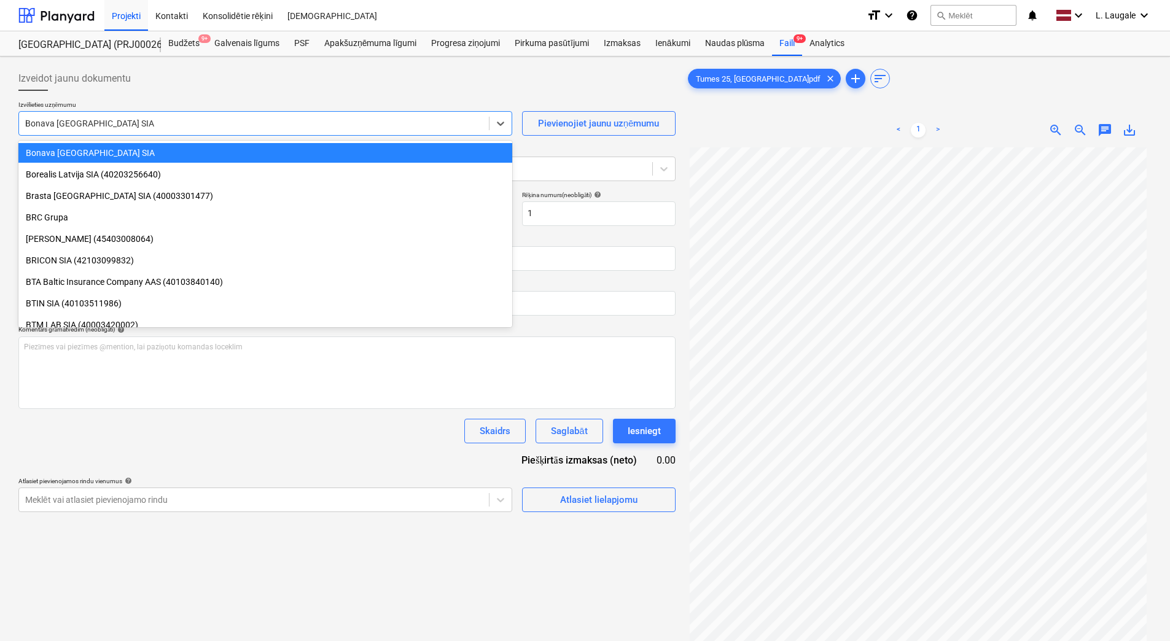
type input "ib"
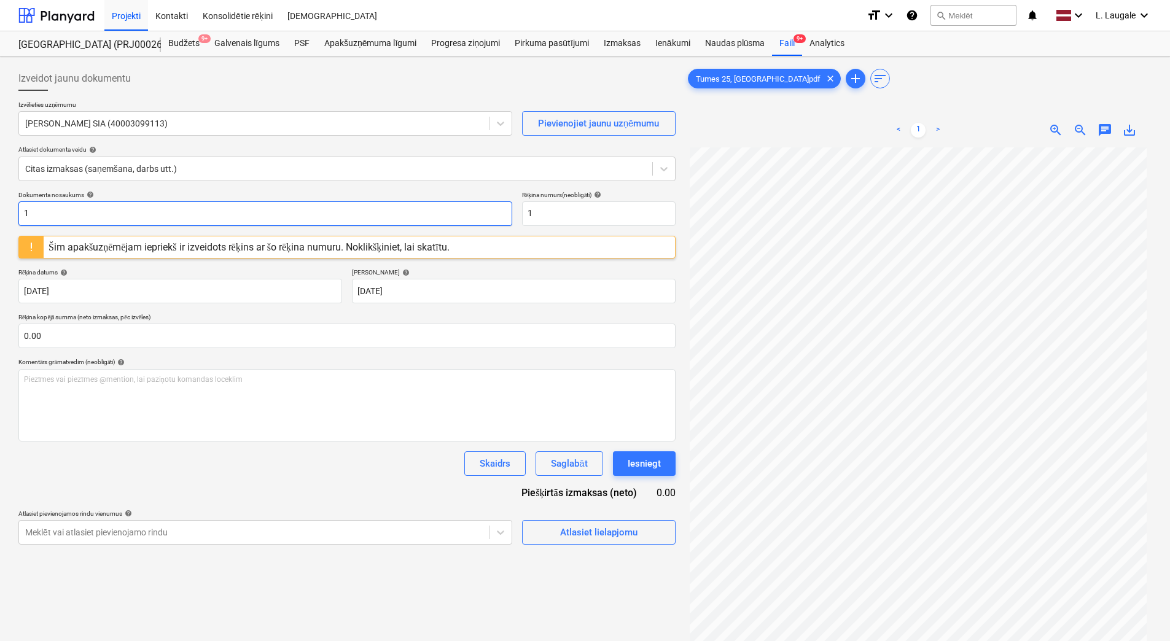
drag, startPoint x: 138, startPoint y: 212, endPoint x: 0, endPoint y: 215, distance: 137.6
click at [0, 215] on html "Projekti Kontakti Konsolidētie rēķini Iesūtne format_size keyboard_arrow_down h…" at bounding box center [585, 320] width 1170 height 641
drag, startPoint x: 114, startPoint y: 215, endPoint x: -2, endPoint y: 188, distance: 119.3
click at [0, 188] on html "Projekti Kontakti Konsolidētie rēķini Iesūtne format_size keyboard_arrow_down h…" at bounding box center [585, 320] width 1170 height 641
type input "294-6287"
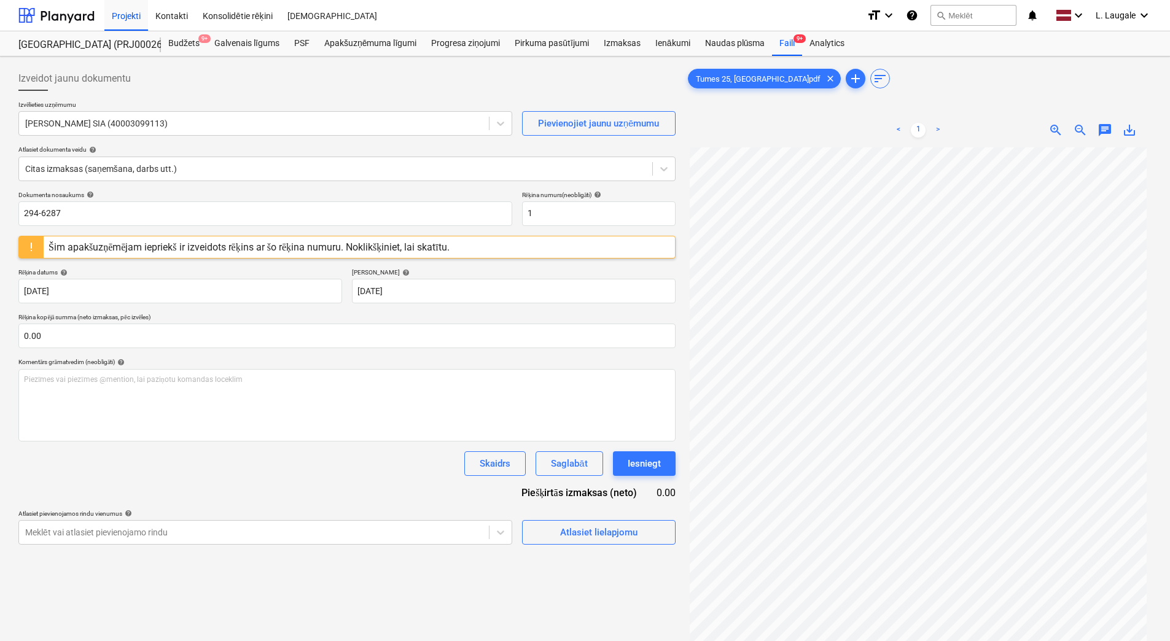
click at [516, 206] on div "Dokumenta nosaukums help 294-6287 Rēķina numurs (neobligāti) help 1" at bounding box center [346, 208] width 657 height 35
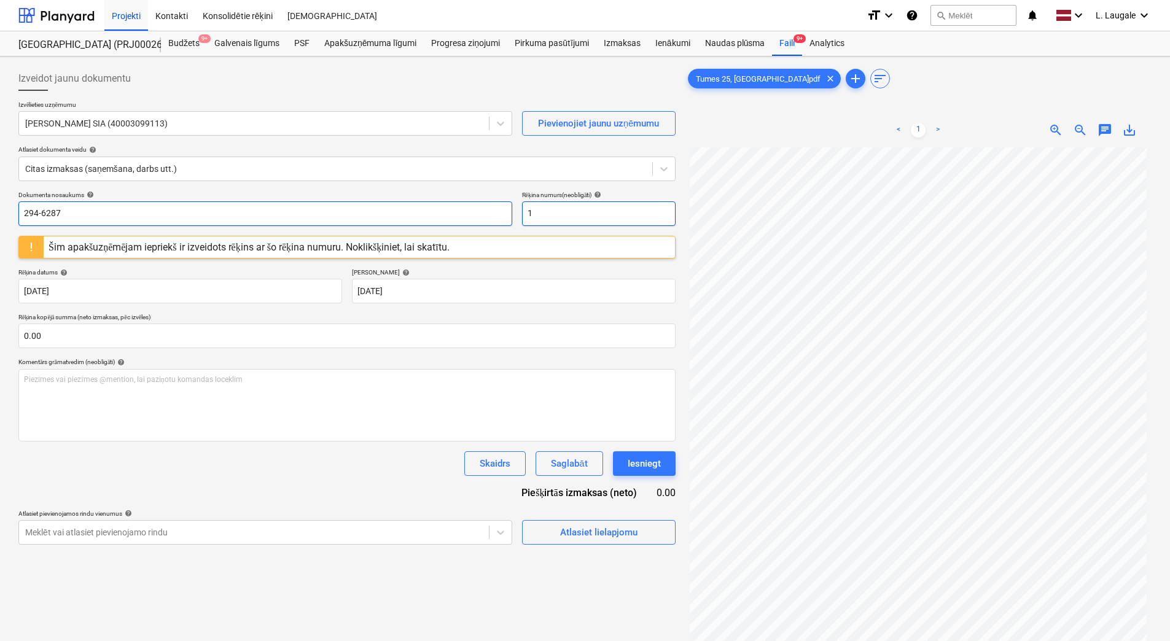
drag, startPoint x: 541, startPoint y: 215, endPoint x: 411, endPoint y: 213, distance: 130.2
click at [411, 213] on div "Dokumenta nosaukums help 294-6287 Rēķina numurs (neobligāti) help 1" at bounding box center [346, 208] width 657 height 35
paste input "294-6287"
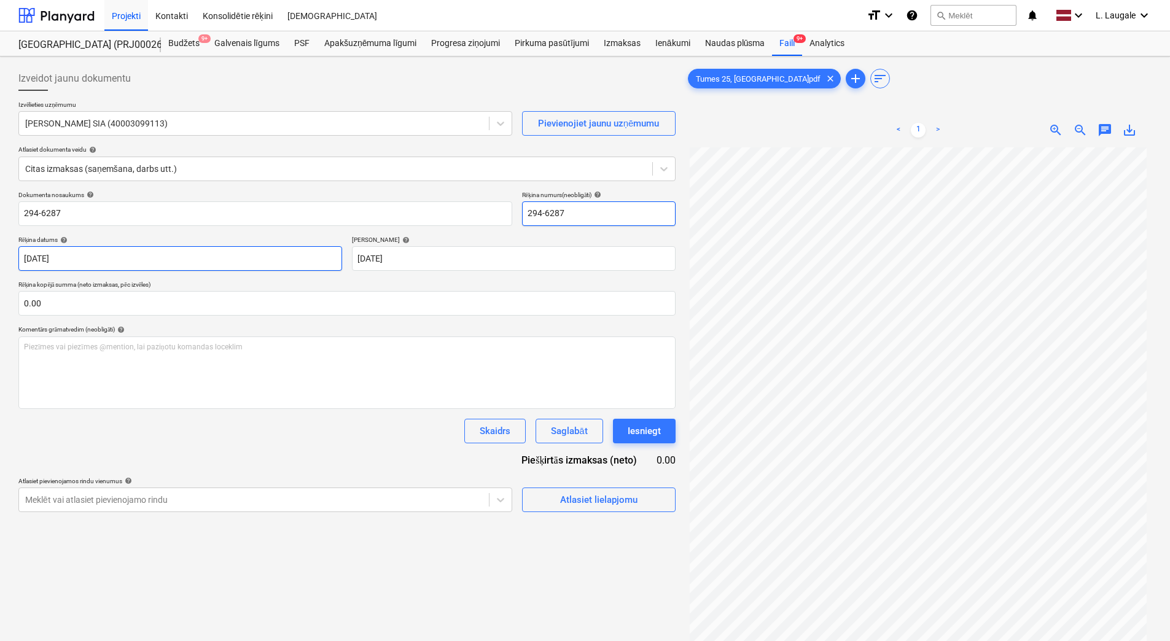
type input "294-6287"
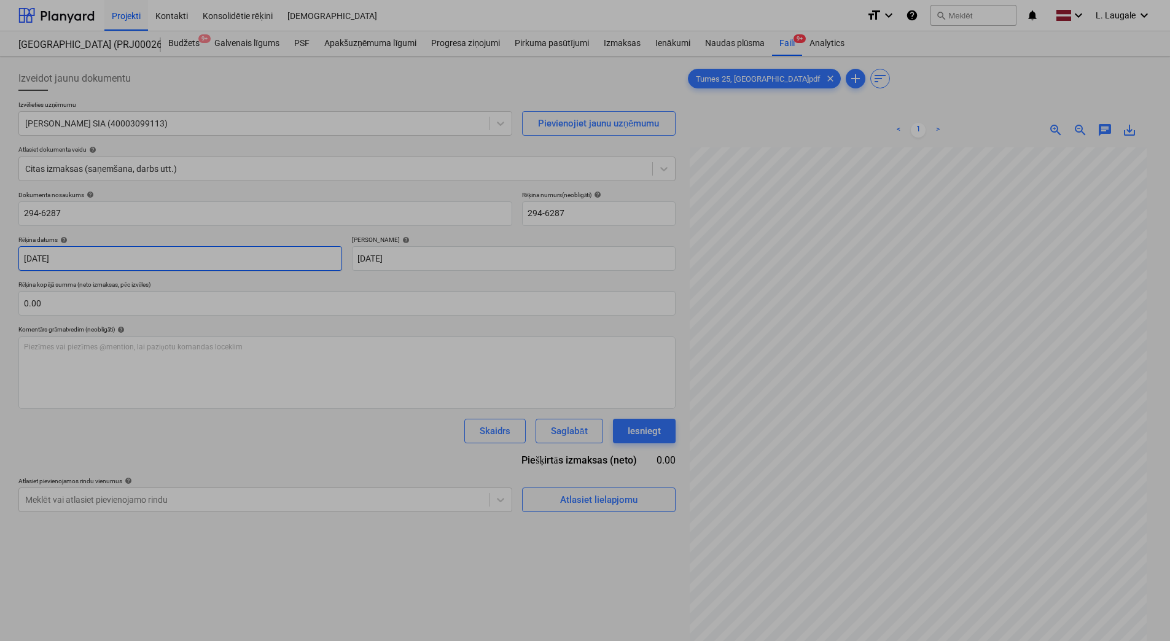
click at [302, 265] on body "Projekti Kontakti Konsolidētie rēķini Iesūtne format_size keyboard_arrow_down h…" at bounding box center [585, 320] width 1170 height 641
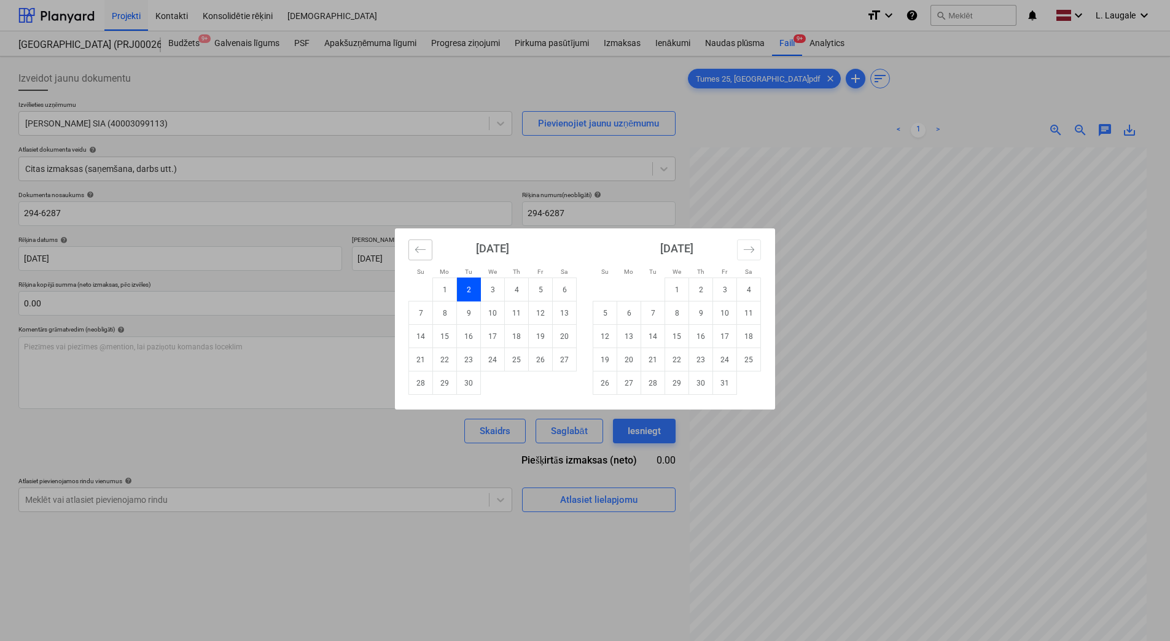
click at [416, 248] on icon "Move backward to switch to the previous month." at bounding box center [420, 250] width 12 height 12
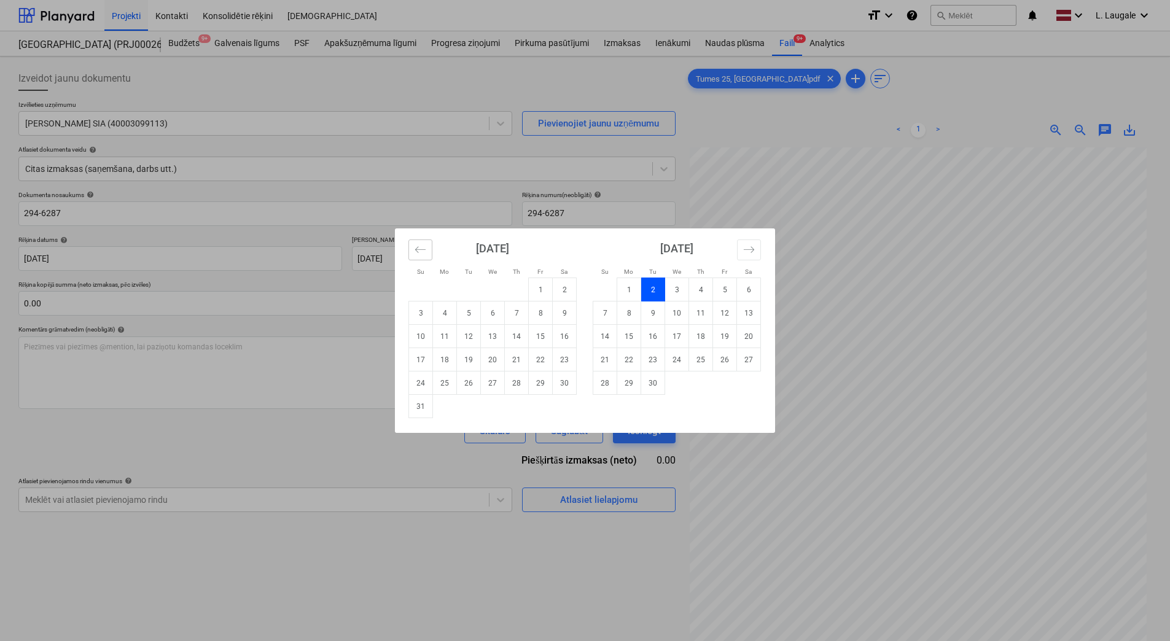
click at [416, 248] on icon "Move backward to switch to the previous month." at bounding box center [420, 250] width 12 height 12
click at [524, 382] on td "31" at bounding box center [517, 382] width 24 height 23
type input "[DATE]"
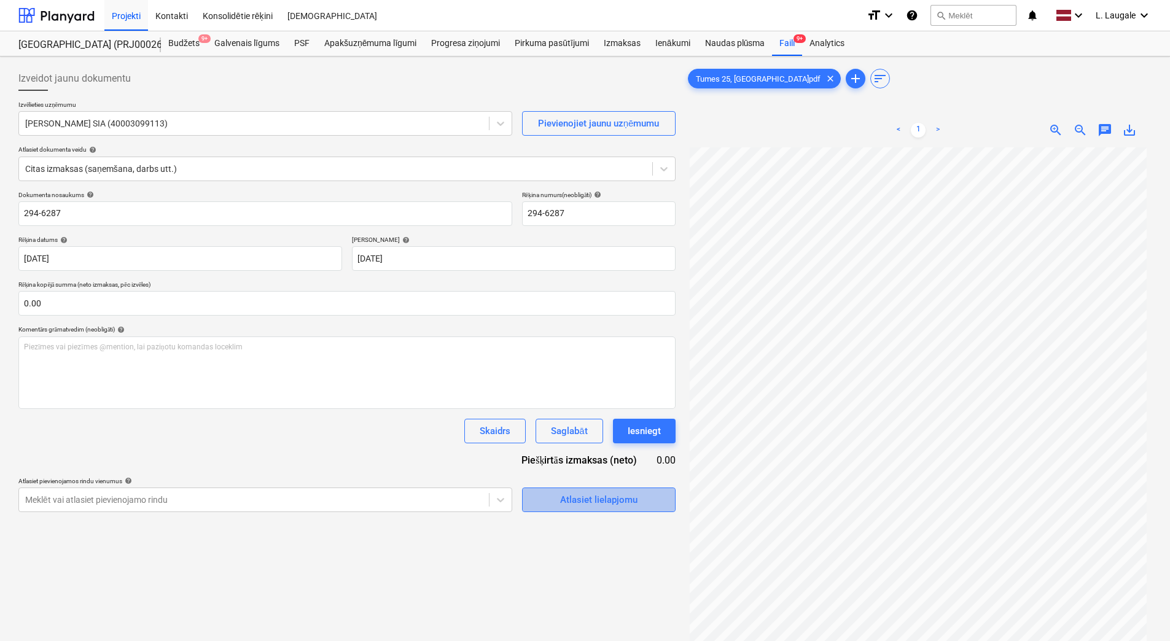
click at [556, 505] on span "Atlasiet lielapjomu" at bounding box center [598, 500] width 123 height 16
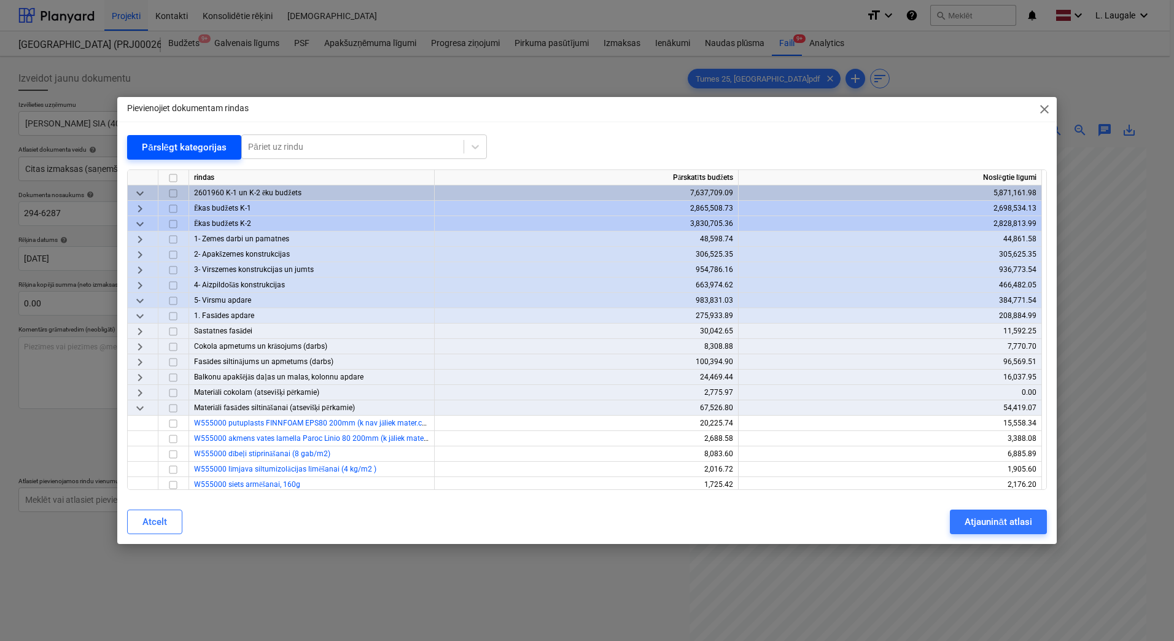
click at [180, 150] on div "Pārslēgt kategorijas" at bounding box center [184, 147] width 85 height 16
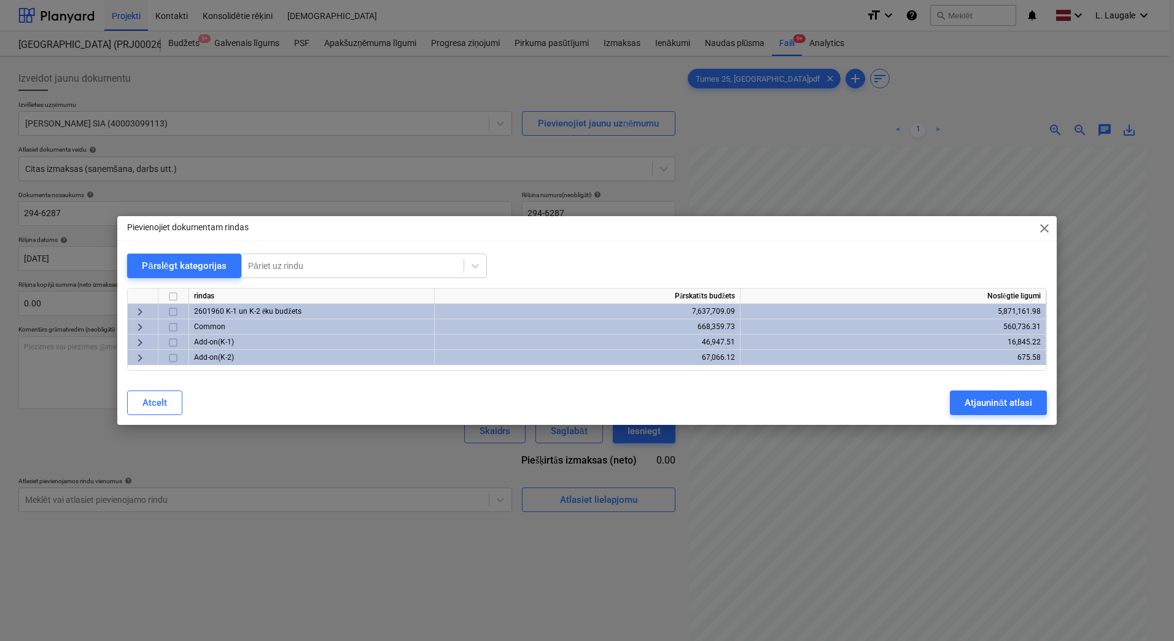
click at [140, 311] on span "keyboard_arrow_right" at bounding box center [140, 312] width 15 height 15
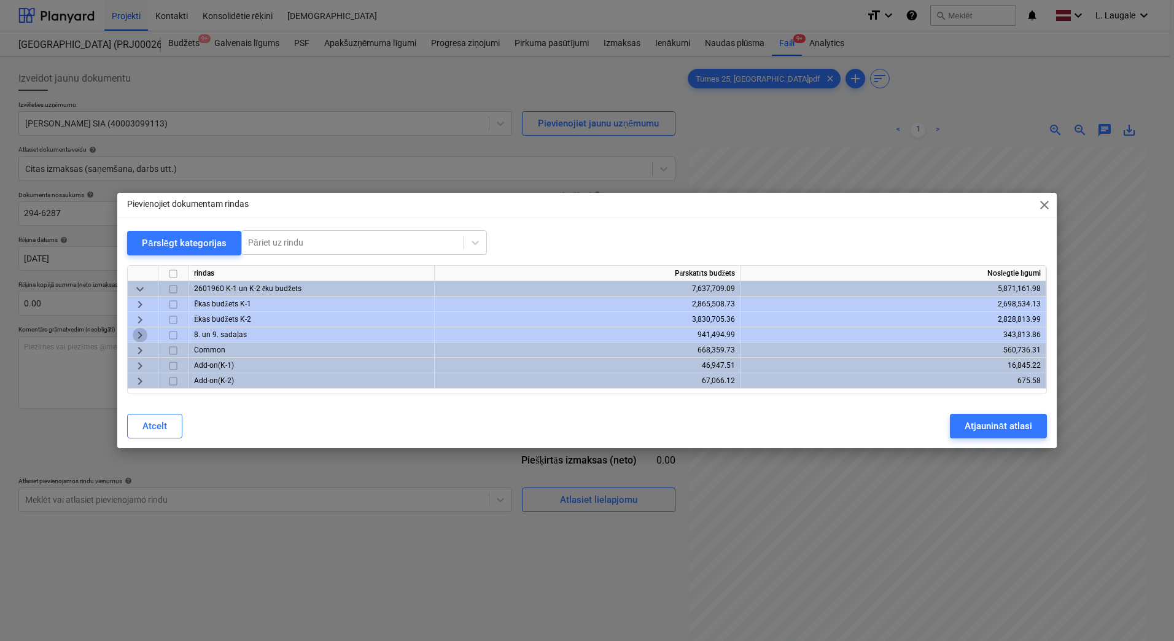
click at [138, 332] on span "keyboard_arrow_right" at bounding box center [140, 335] width 15 height 15
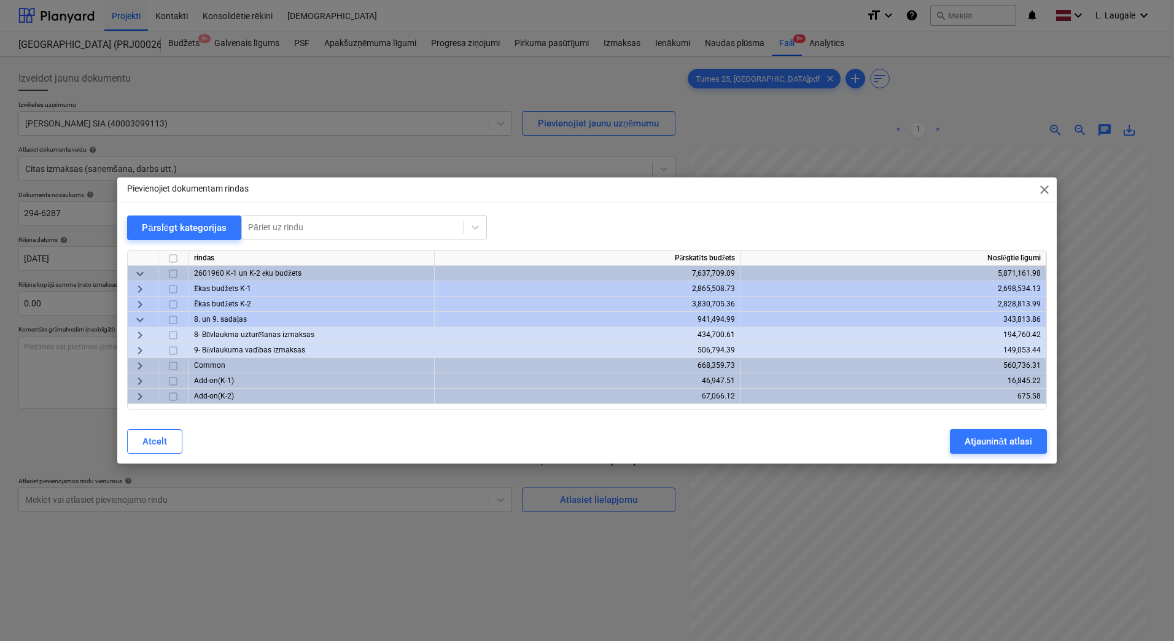
click at [141, 347] on span "keyboard_arrow_right" at bounding box center [140, 350] width 15 height 15
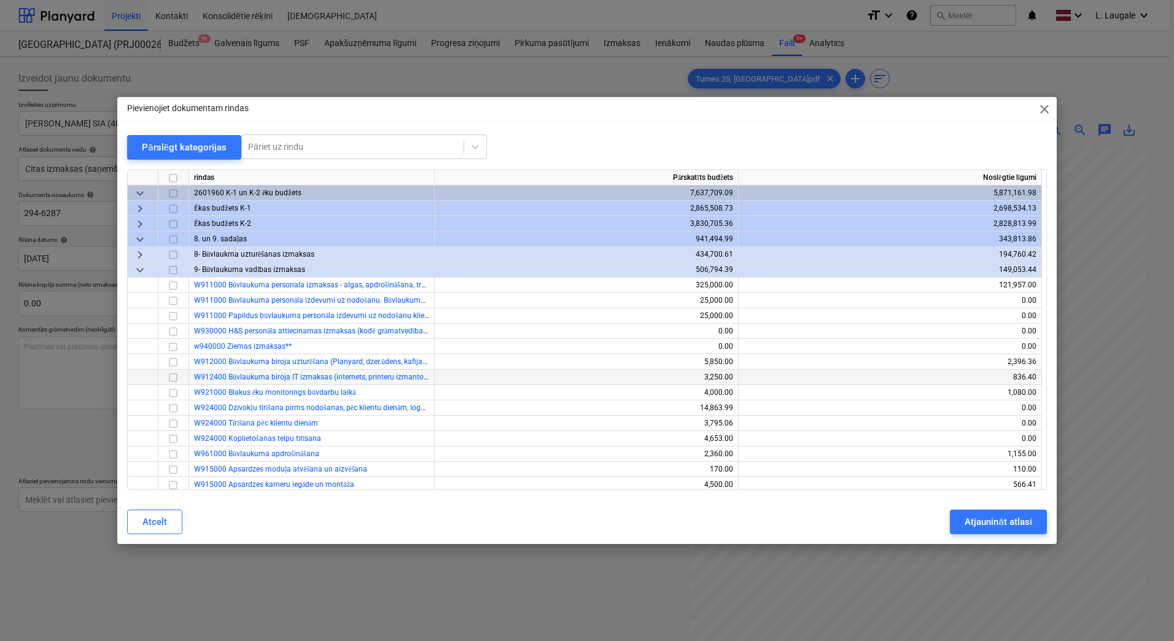
click at [177, 376] on input "checkbox" at bounding box center [173, 377] width 15 height 15
click at [1015, 510] on button "Atjaunināt atlasi" at bounding box center [998, 522] width 96 height 25
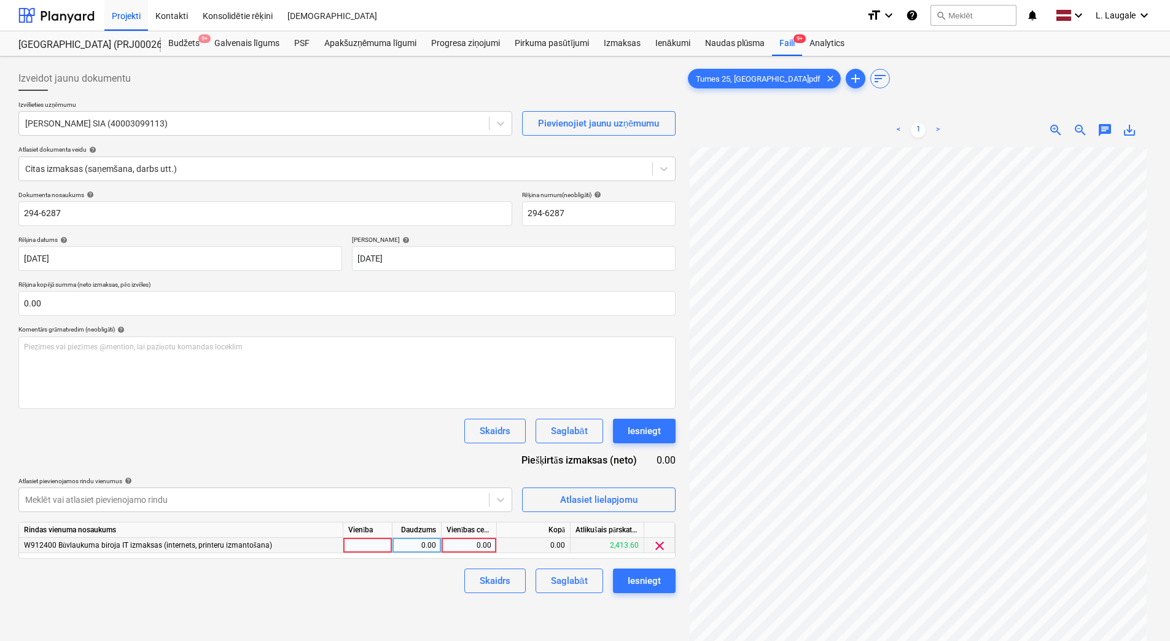
click at [371, 546] on div at bounding box center [367, 545] width 49 height 15
click at [406, 551] on div "0.00" at bounding box center [416, 545] width 39 height 15
click at [466, 551] on div "0.00" at bounding box center [468, 545] width 45 height 15
click at [433, 588] on div "Skaidrs Saglabāt Iesniegt" at bounding box center [346, 580] width 657 height 25
click at [464, 542] on div "0.00" at bounding box center [468, 545] width 45 height 15
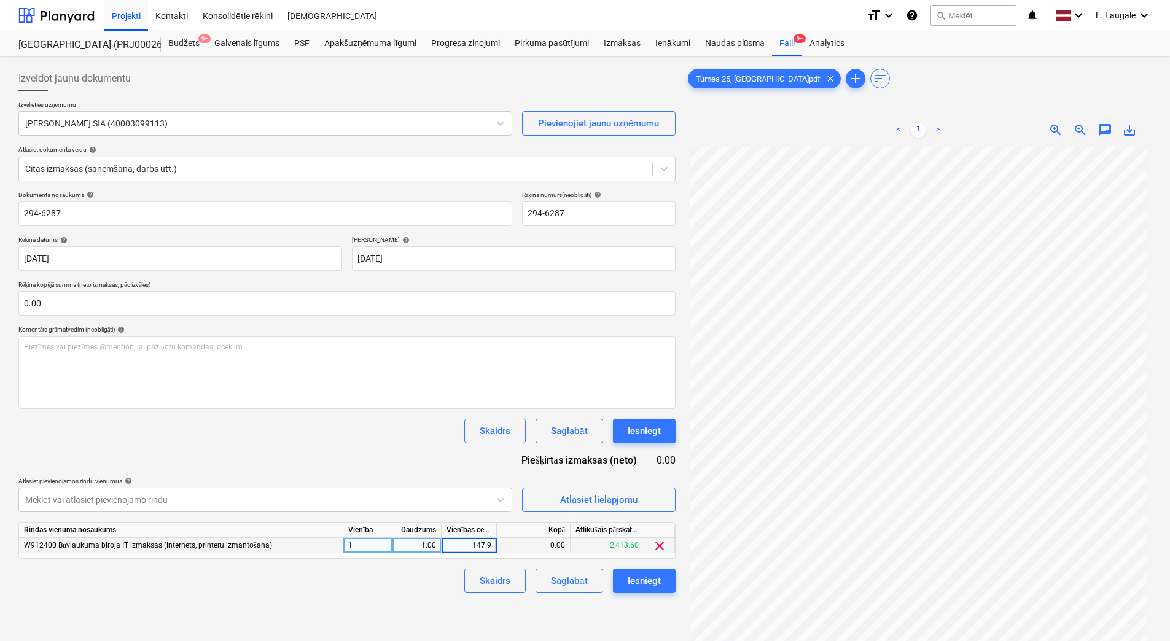
type input "147.96"
click at [430, 593] on div "Izveidot jaunu dokumentu Izvēlieties uzņēmumu [PERSON_NAME] SIA (40003099113) P…" at bounding box center [347, 409] width 667 height 697
click at [554, 578] on div "Saglabāt" at bounding box center [569, 581] width 36 height 16
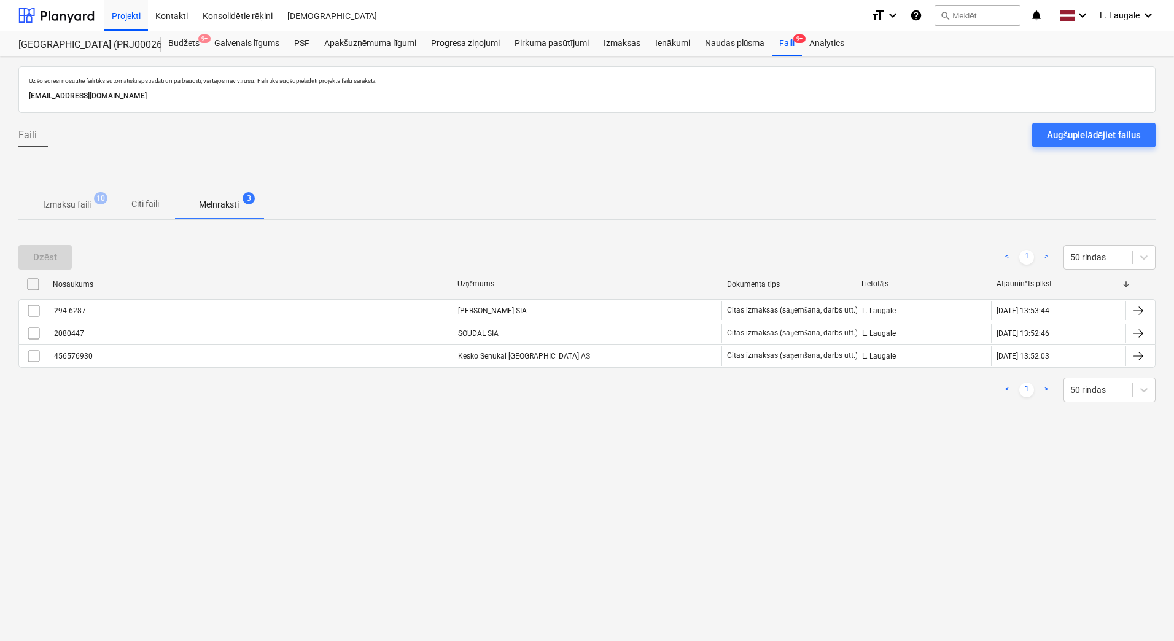
click at [95, 205] on span "Izmaksu faili 10" at bounding box center [67, 204] width 68 height 13
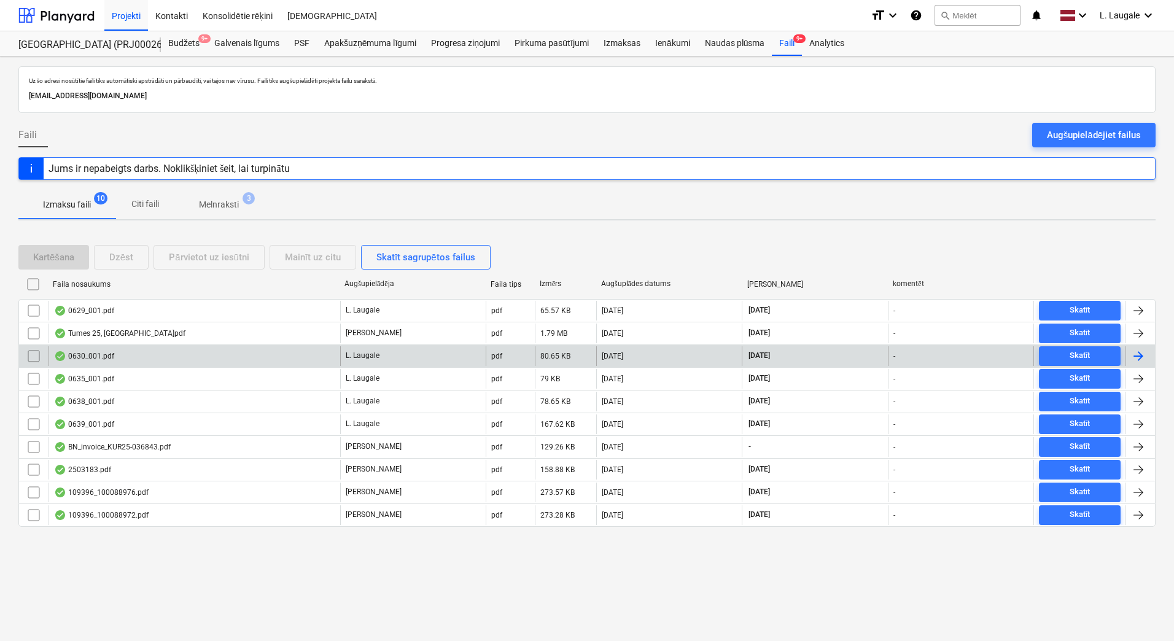
click at [150, 355] on div "0630_001.pdf" at bounding box center [194, 356] width 292 height 20
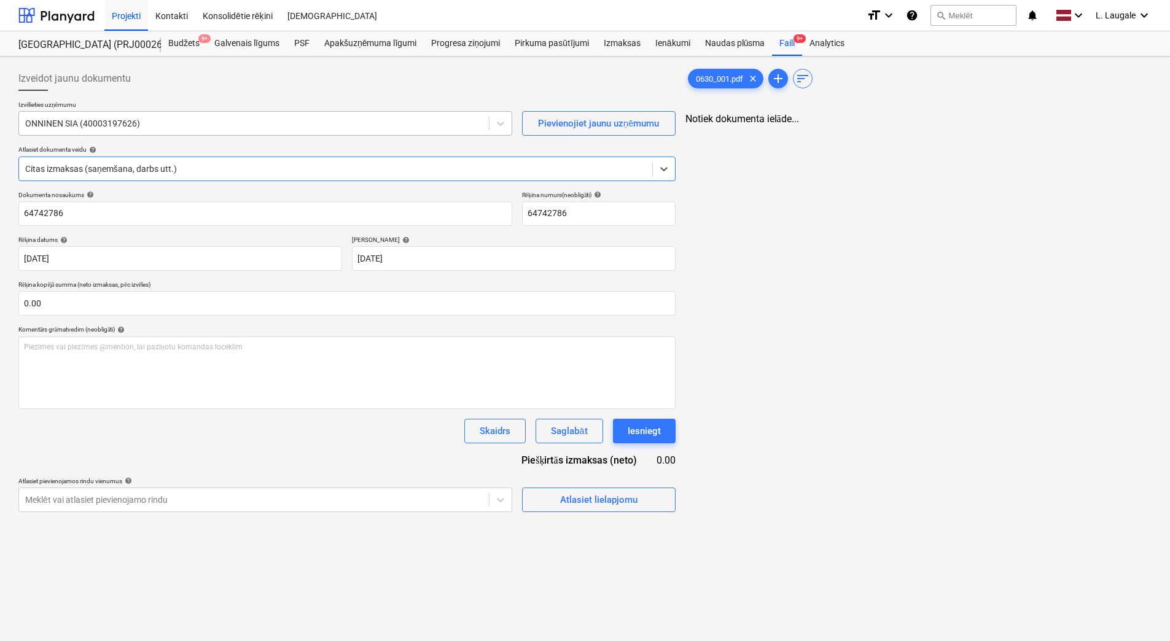
type input "64742786"
type input "[DATE]"
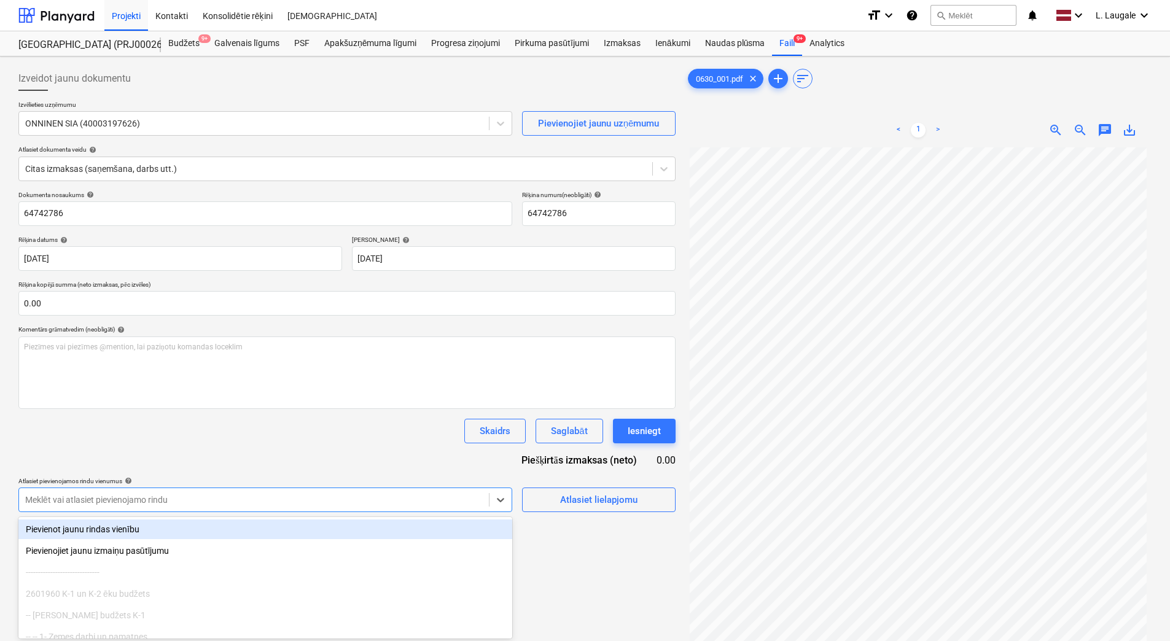
click at [218, 494] on body "Projekti Kontakti Konsolidētie rēķini Iesūtne format_size keyboard_arrow_down h…" at bounding box center [585, 320] width 1170 height 641
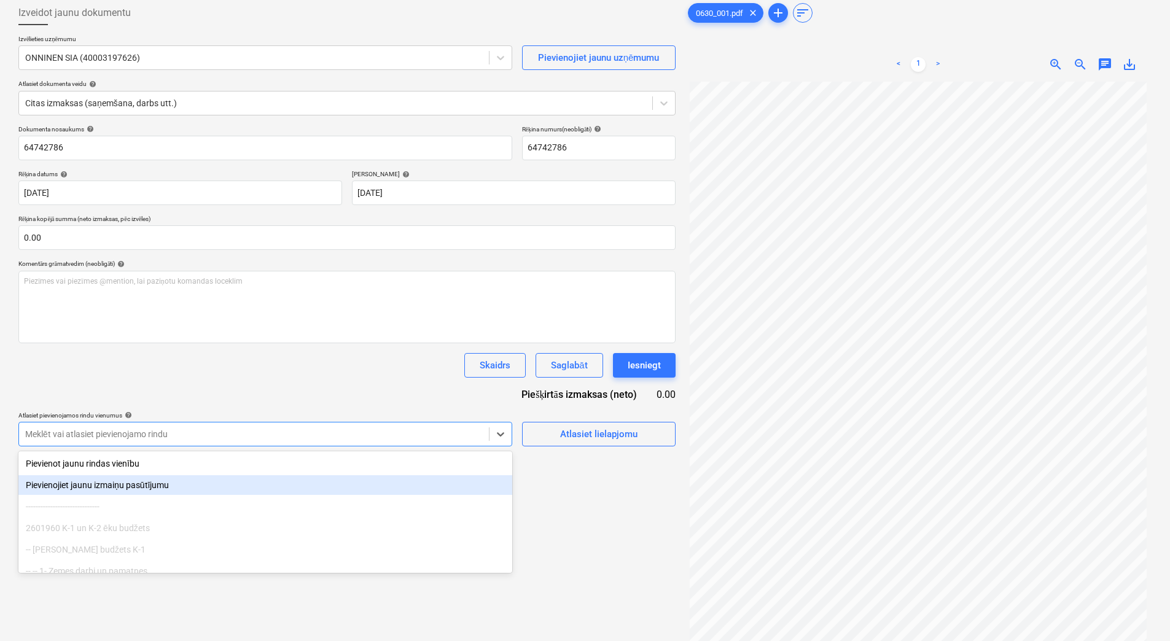
scroll to position [68, 0]
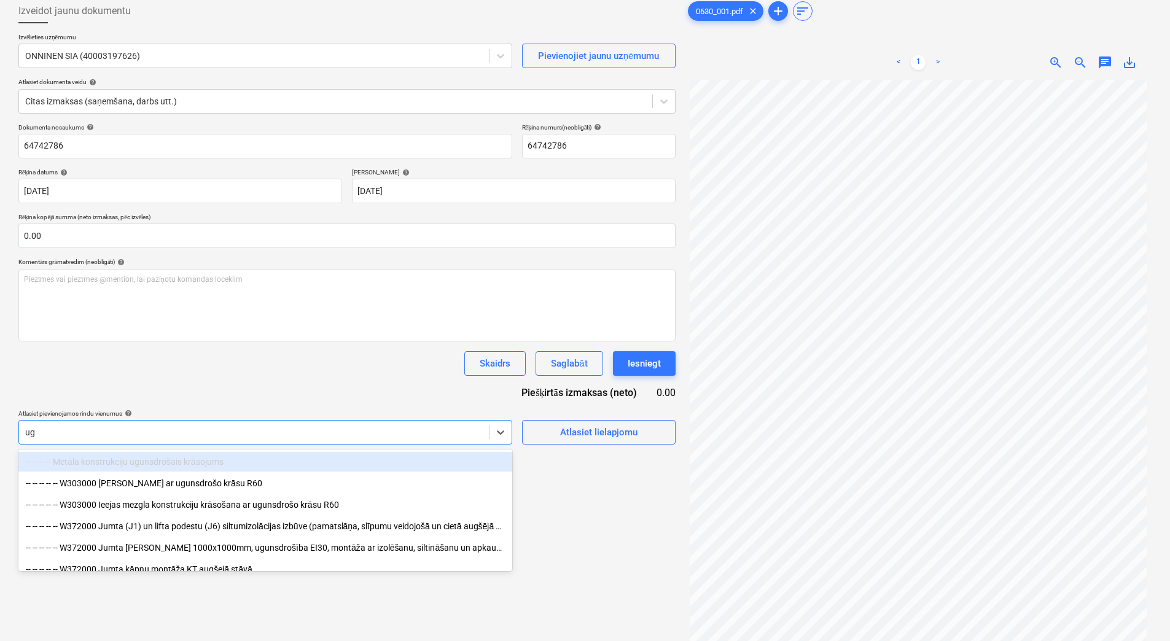
type input "ugr"
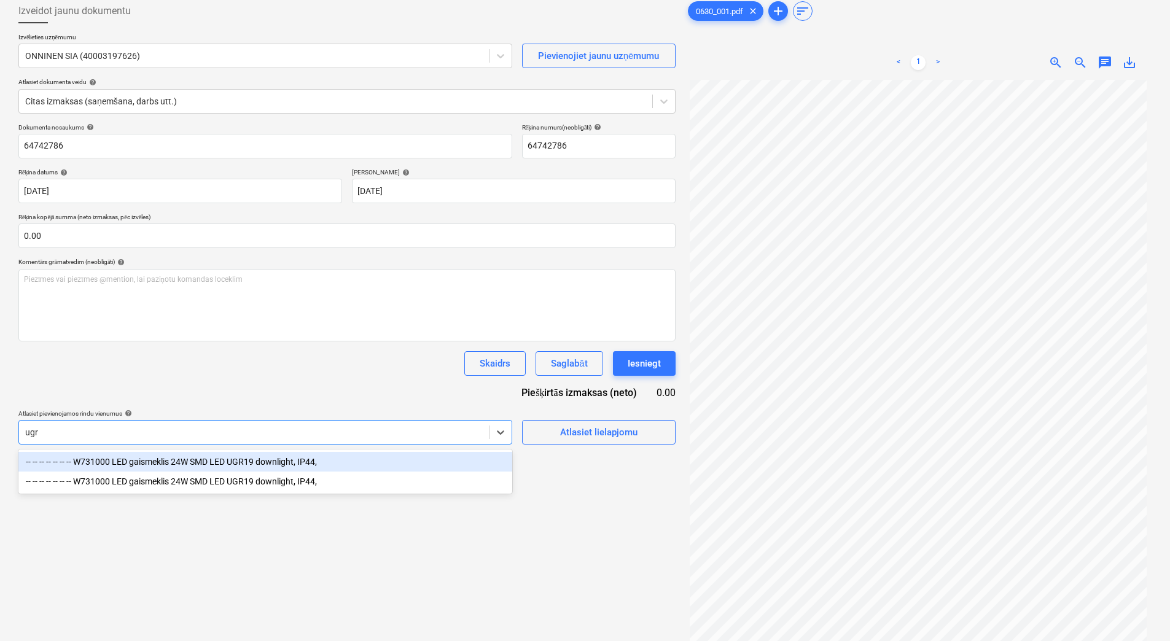
click at [231, 462] on div "-- -- -- -- -- -- -- W731000 LED gaismeklis 24W SMD LED UGR19 downlight, IP44," at bounding box center [265, 462] width 494 height 20
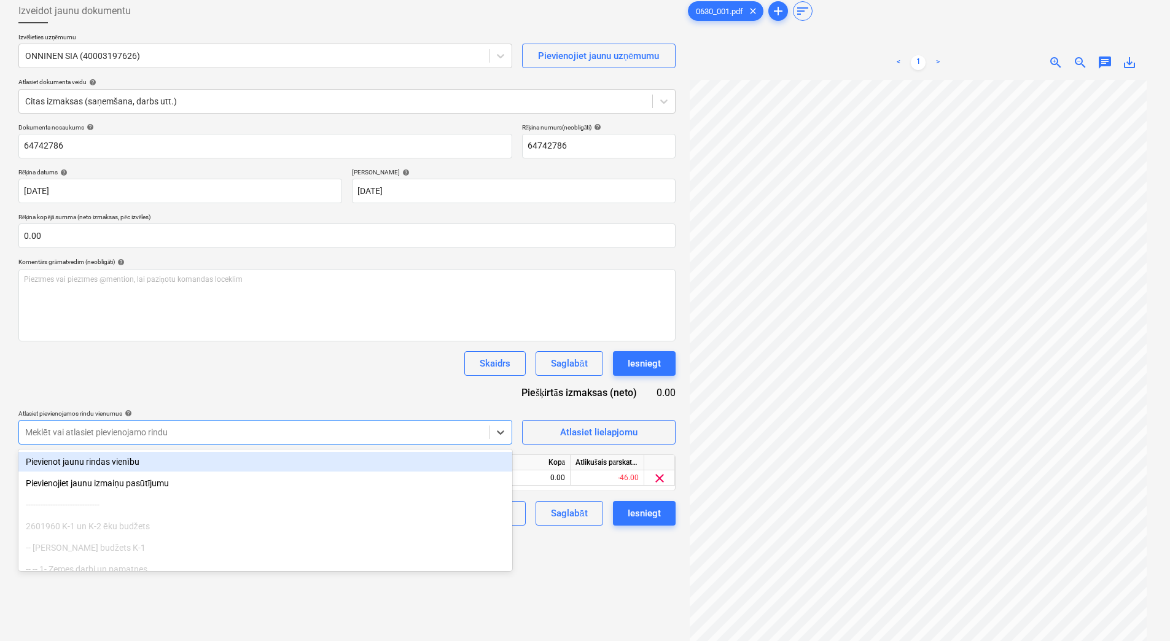
click at [240, 373] on div "Skaidrs Saglabāt Iesniegt" at bounding box center [346, 363] width 657 height 25
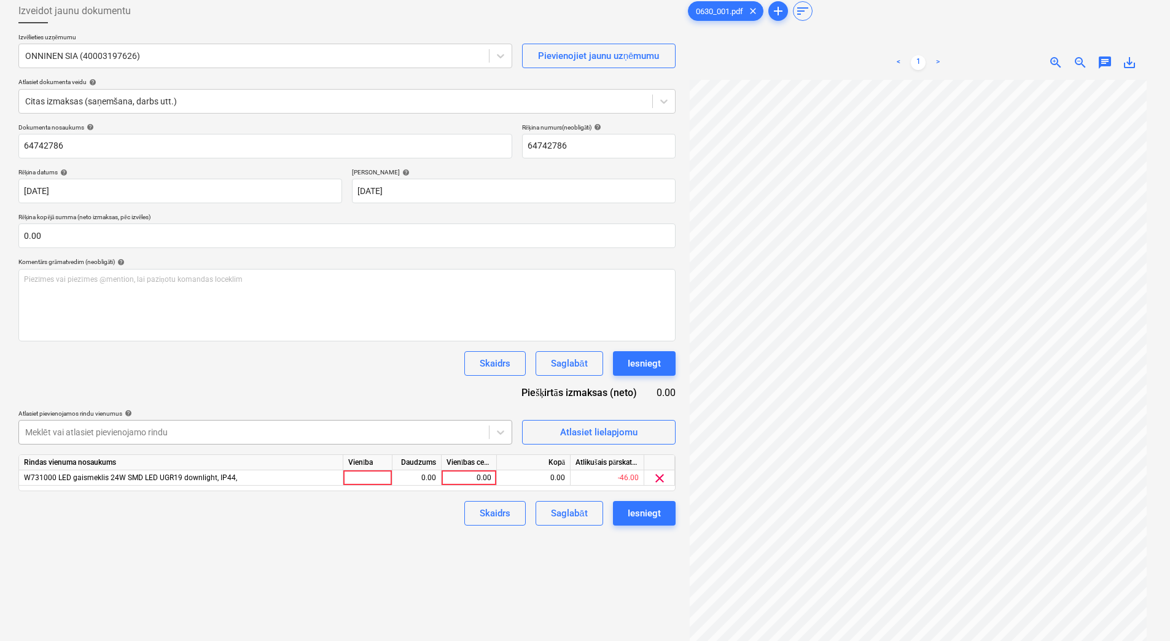
click at [449, 433] on div at bounding box center [253, 432] width 457 height 12
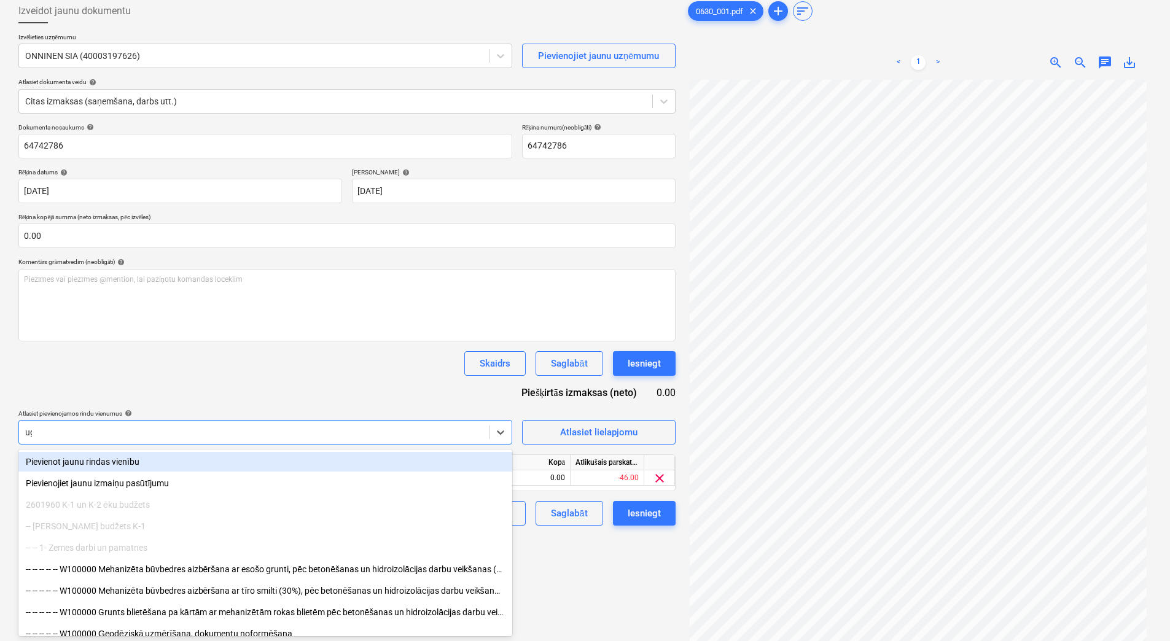
type input "ugr"
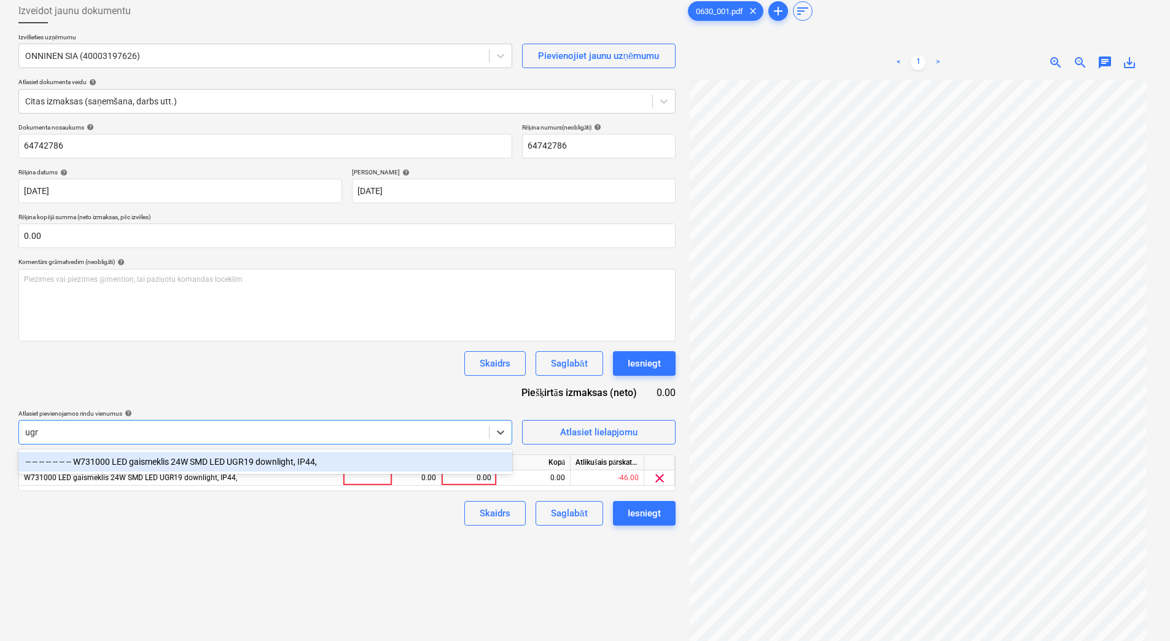
click at [435, 456] on div "-- -- -- -- -- -- -- W731000 LED gaismeklis 24W SMD LED UGR19 downlight, IP44," at bounding box center [265, 462] width 494 height 20
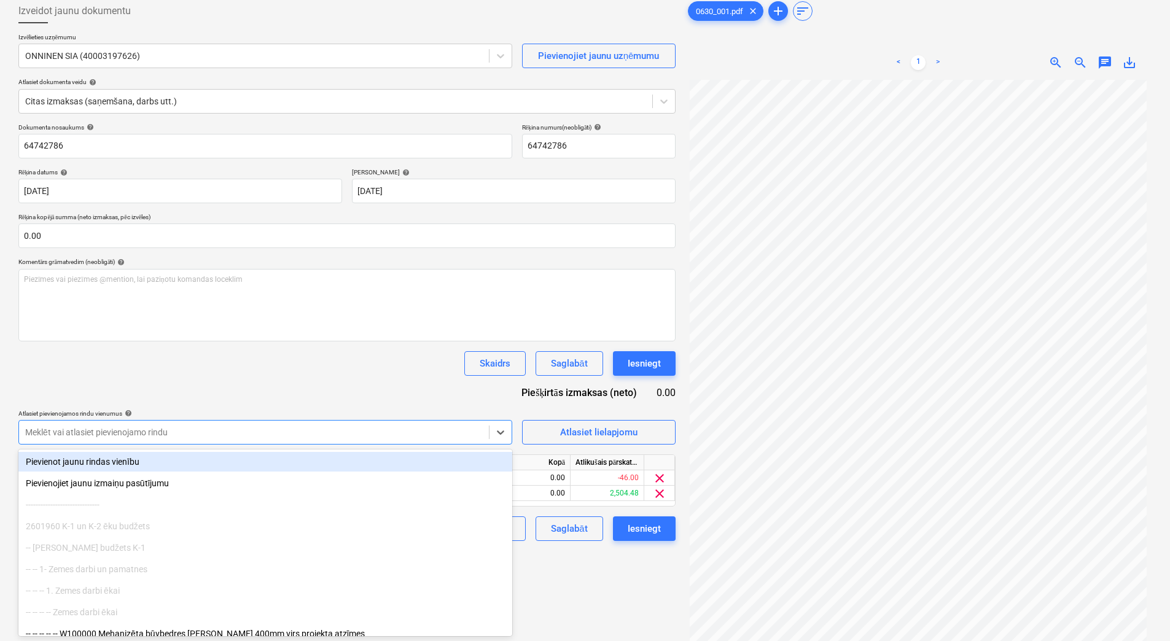
click at [427, 406] on div "Dokumenta nosaukums help 64742786 Rēķina numurs (neobligāti) help 64742786 Rēķi…" at bounding box center [346, 331] width 657 height 417
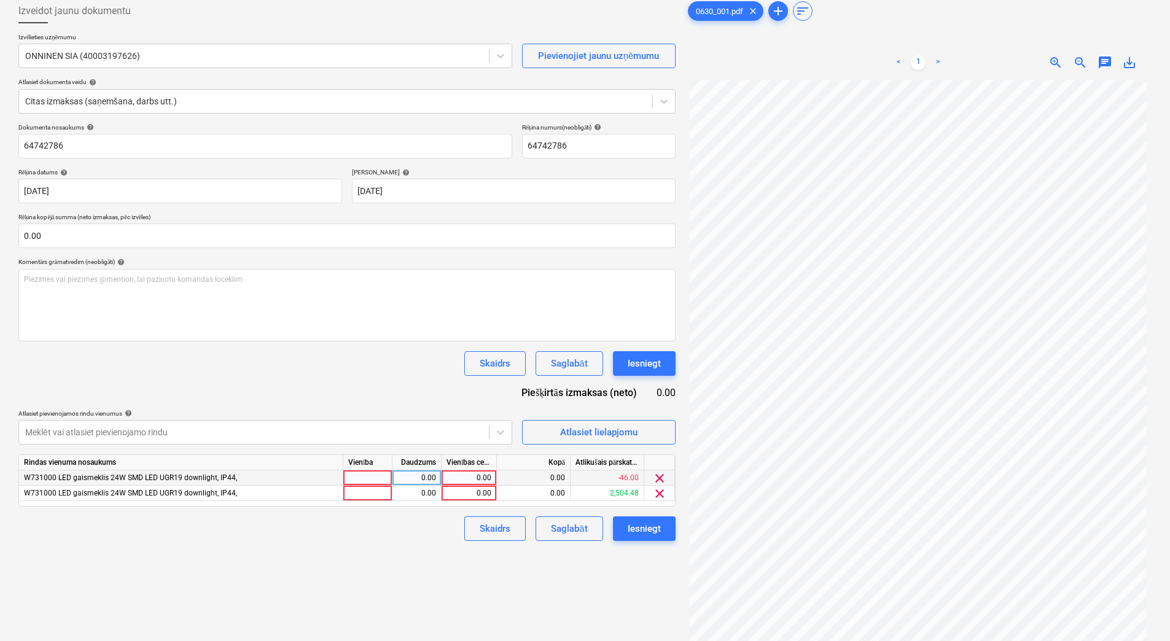
click at [658, 478] on span "clear" at bounding box center [659, 478] width 15 height 15
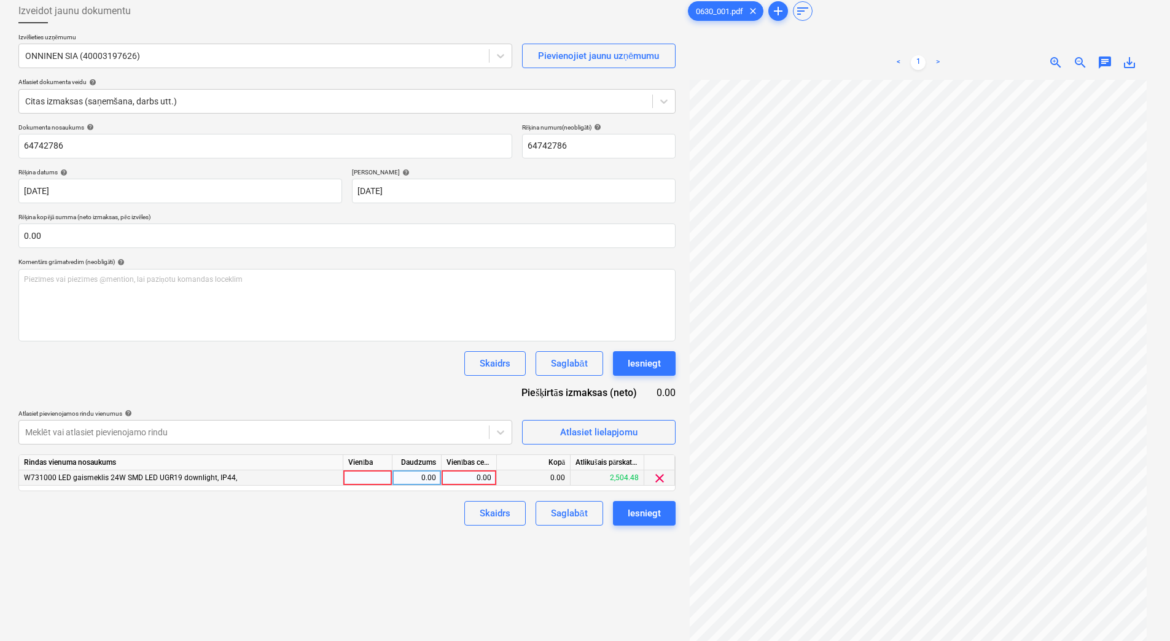
click at [662, 478] on span "clear" at bounding box center [659, 478] width 15 height 15
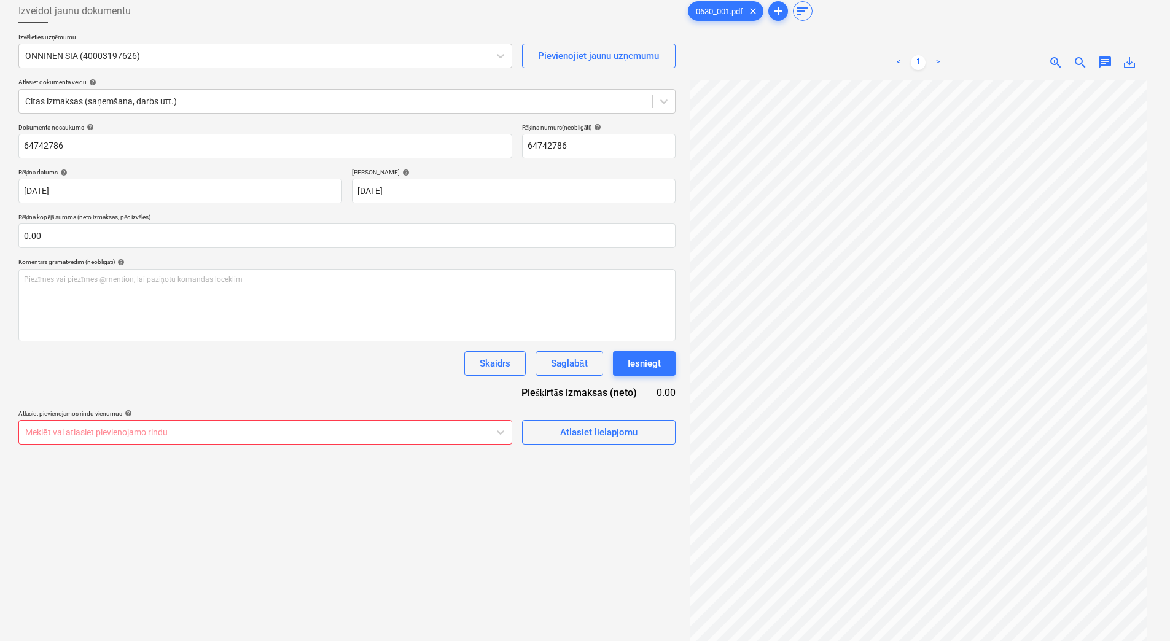
click at [443, 435] on div at bounding box center [253, 432] width 457 height 12
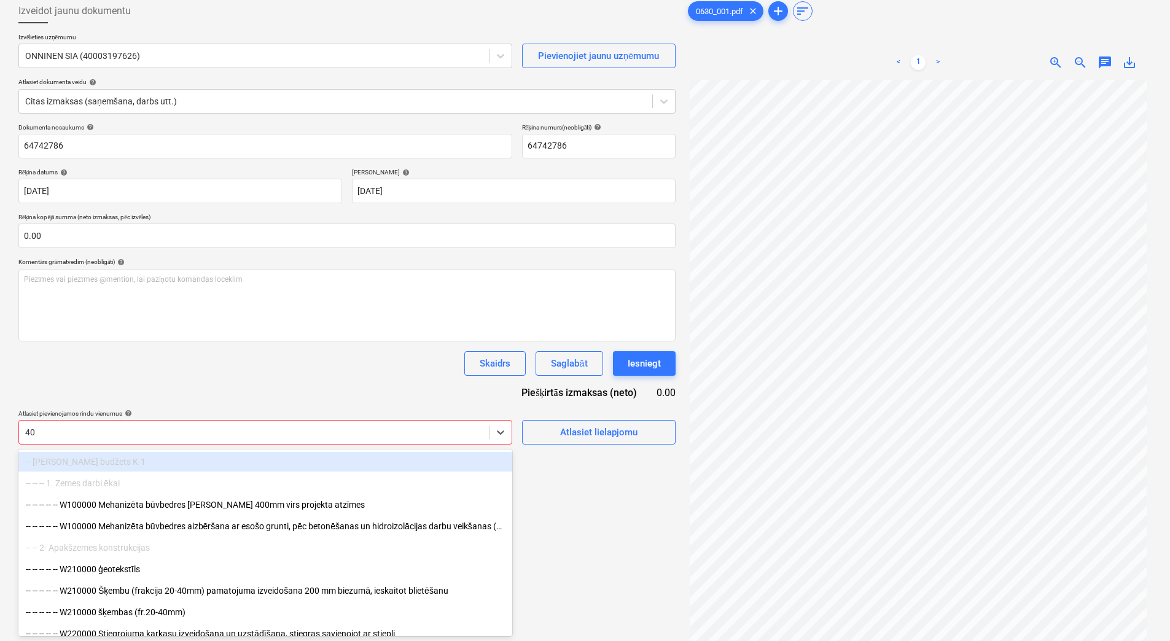
type input "40w"
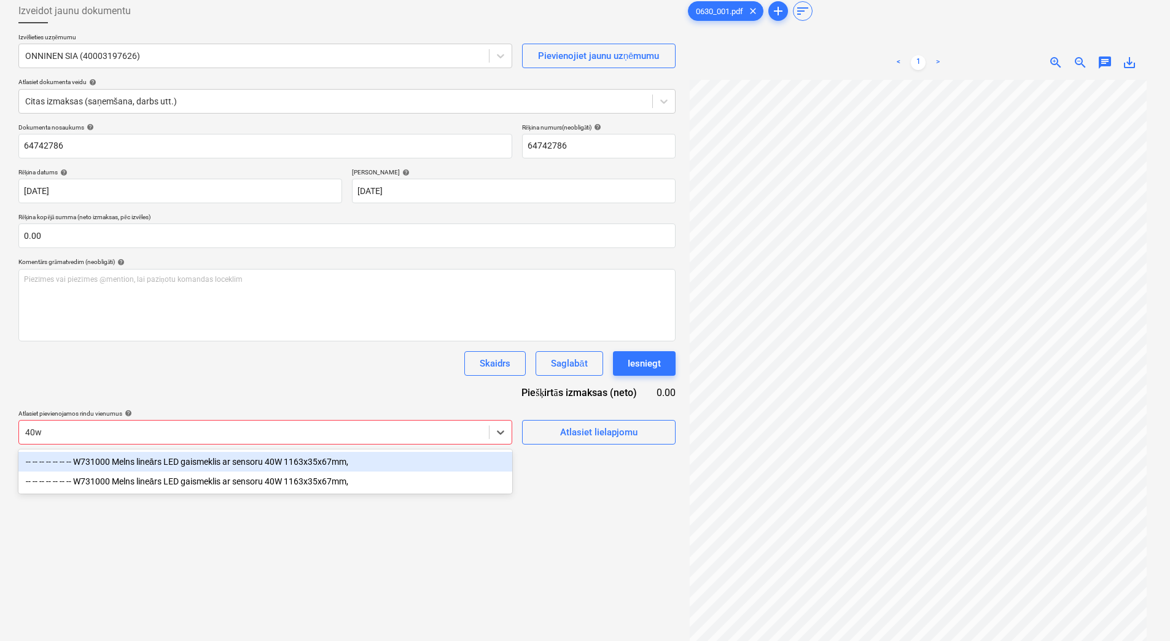
click at [349, 461] on div "-- -- -- -- -- -- -- W731000 Melns lineārs LED gaismeklis ar sensoru 40W 1163x3…" at bounding box center [265, 462] width 494 height 20
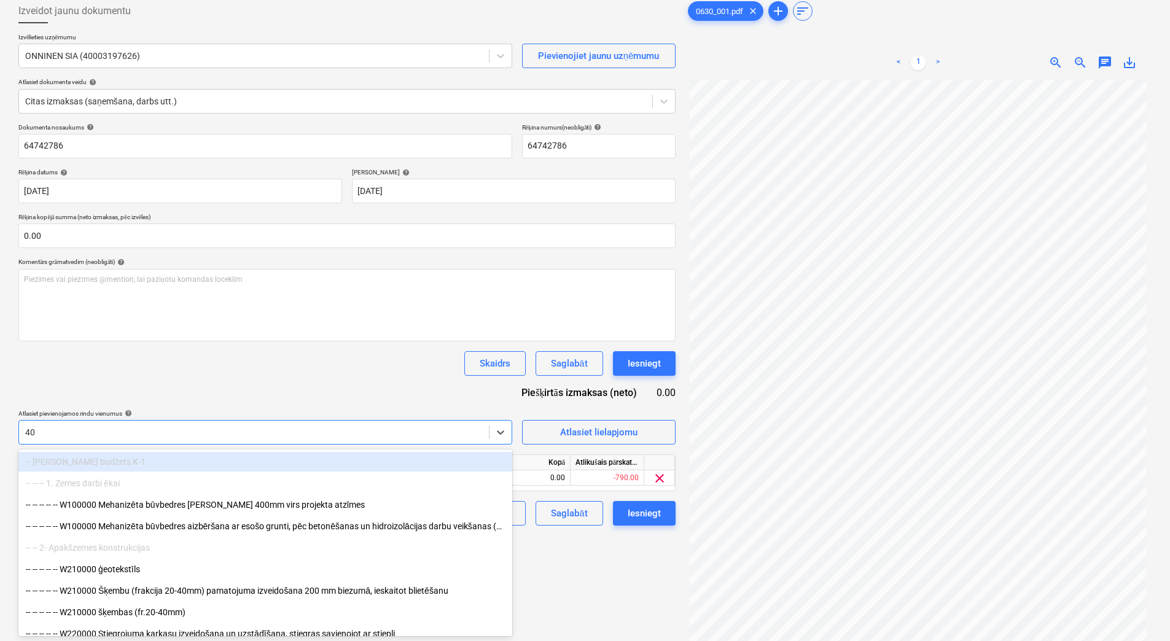
type input "40w"
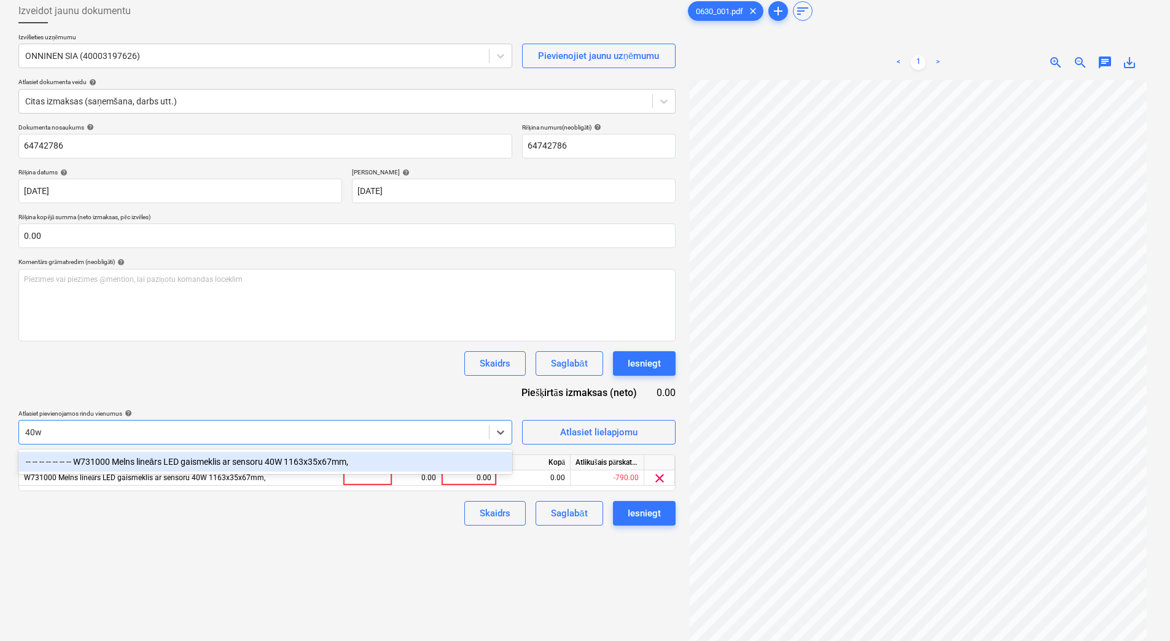
click at [341, 456] on div "-- -- -- -- -- -- -- W731000 Melns lineārs LED gaismeklis ar sensoru 40W 1163x3…" at bounding box center [265, 462] width 494 height 20
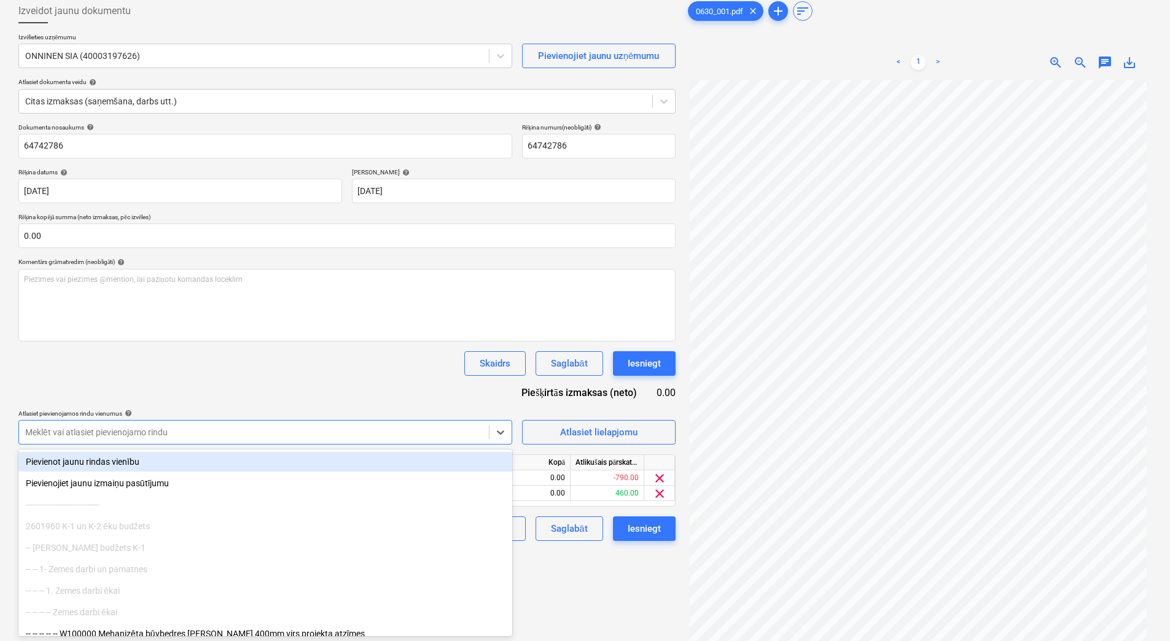
click at [334, 376] on div "Dokumenta nosaukums help 64742786 Rēķina numurs (neobligāti) help 64742786 Rēķi…" at bounding box center [346, 331] width 657 height 417
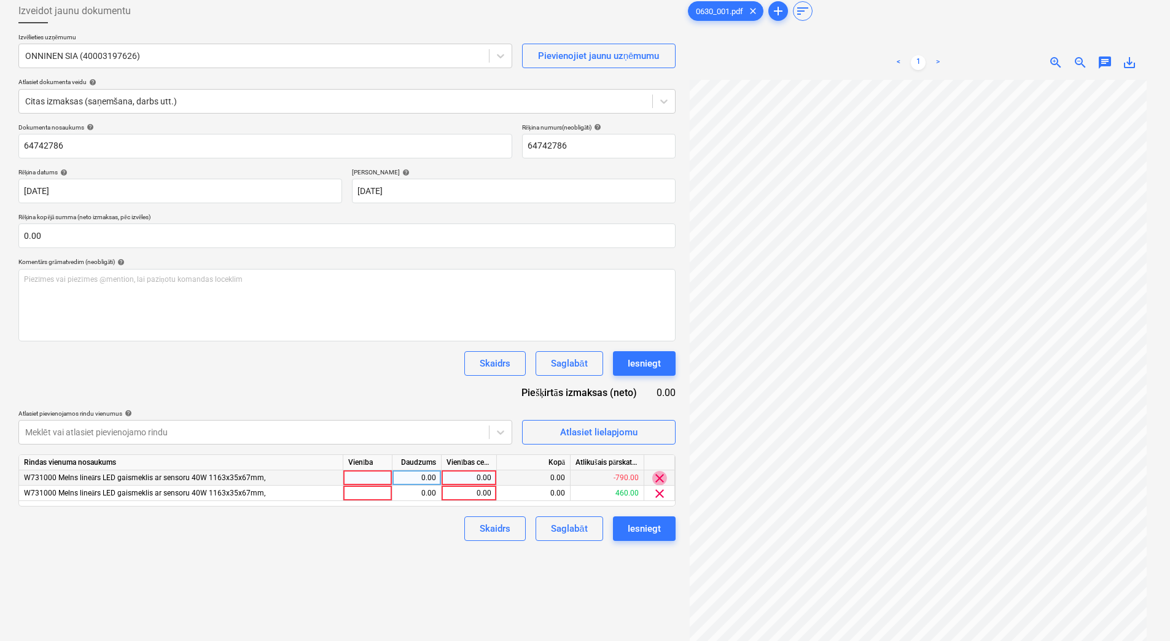
click at [664, 479] on span "clear" at bounding box center [659, 478] width 15 height 15
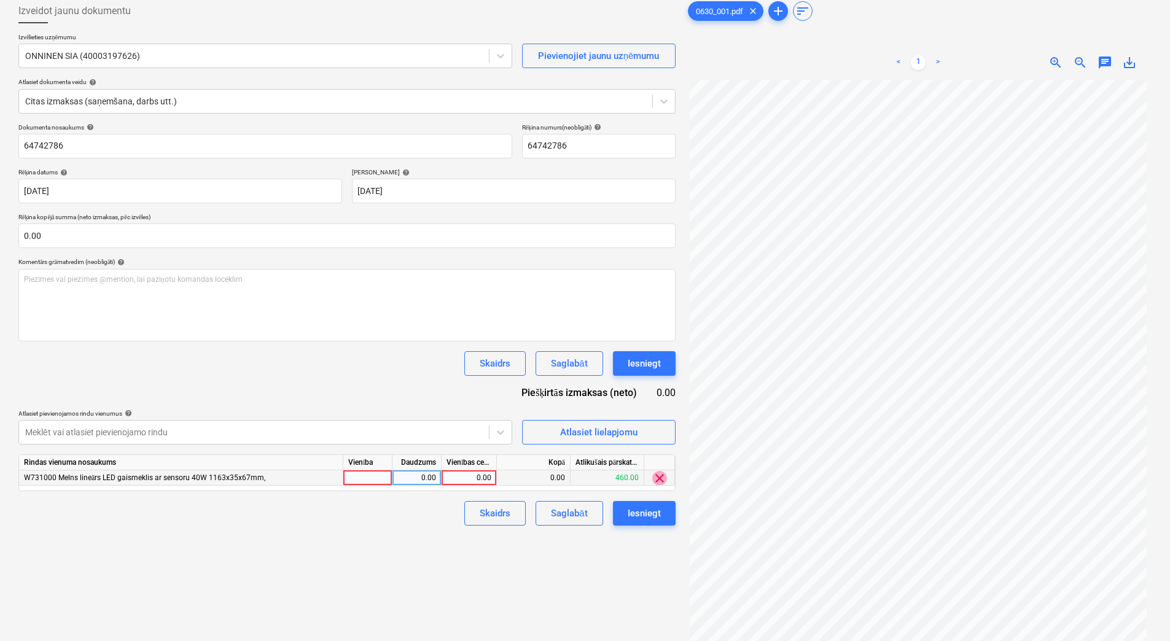
click at [664, 479] on span "clear" at bounding box center [659, 478] width 15 height 15
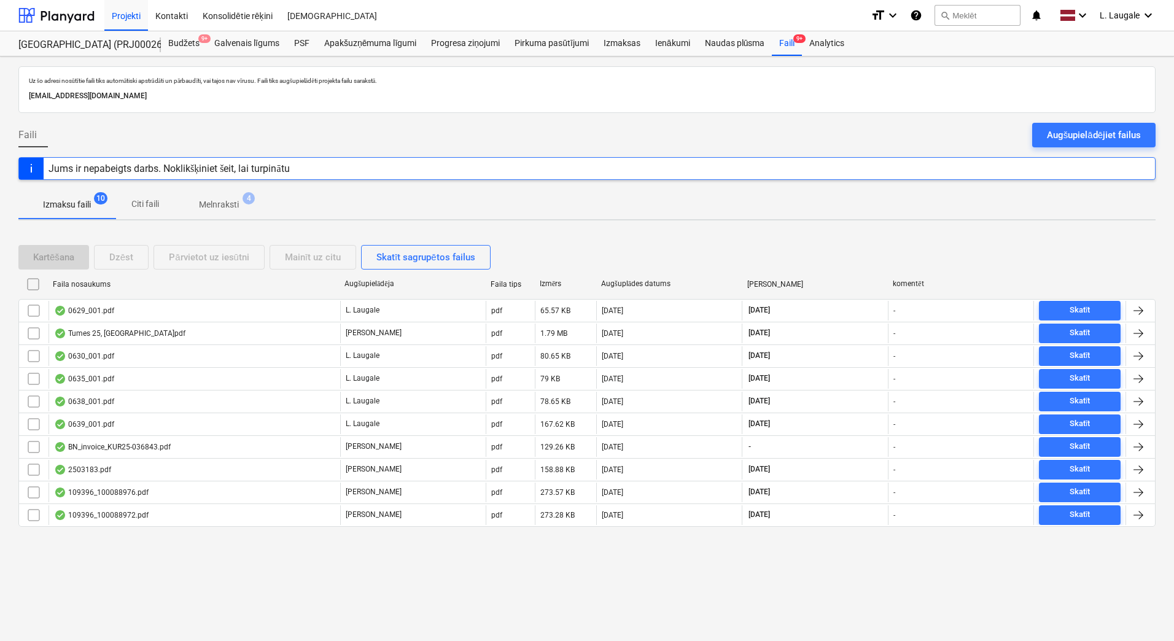
click at [233, 213] on span "Melnraksti 4" at bounding box center [218, 204] width 89 height 22
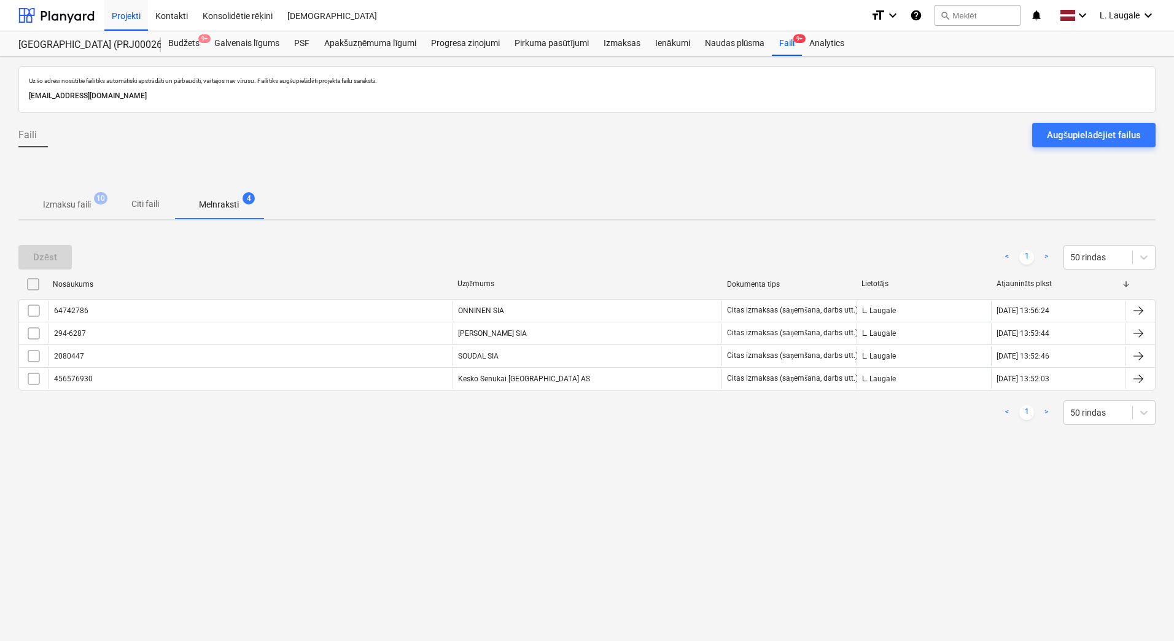
click at [75, 209] on p "Izmaksu faili" at bounding box center [67, 204] width 48 height 13
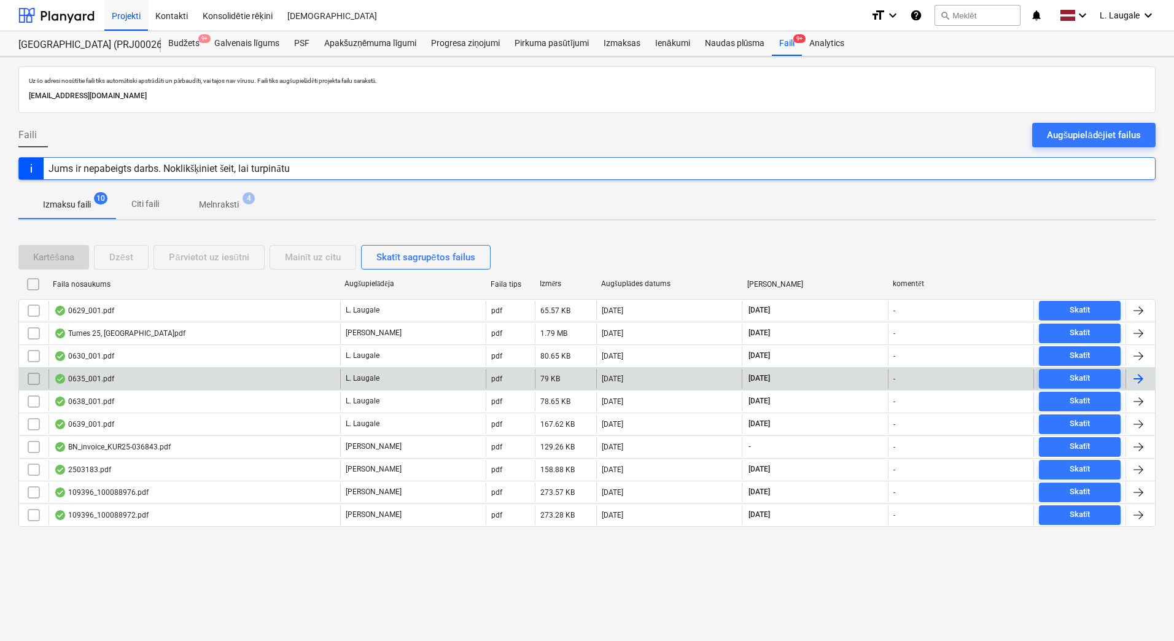
click at [239, 377] on div "0635_001.pdf" at bounding box center [194, 379] width 292 height 20
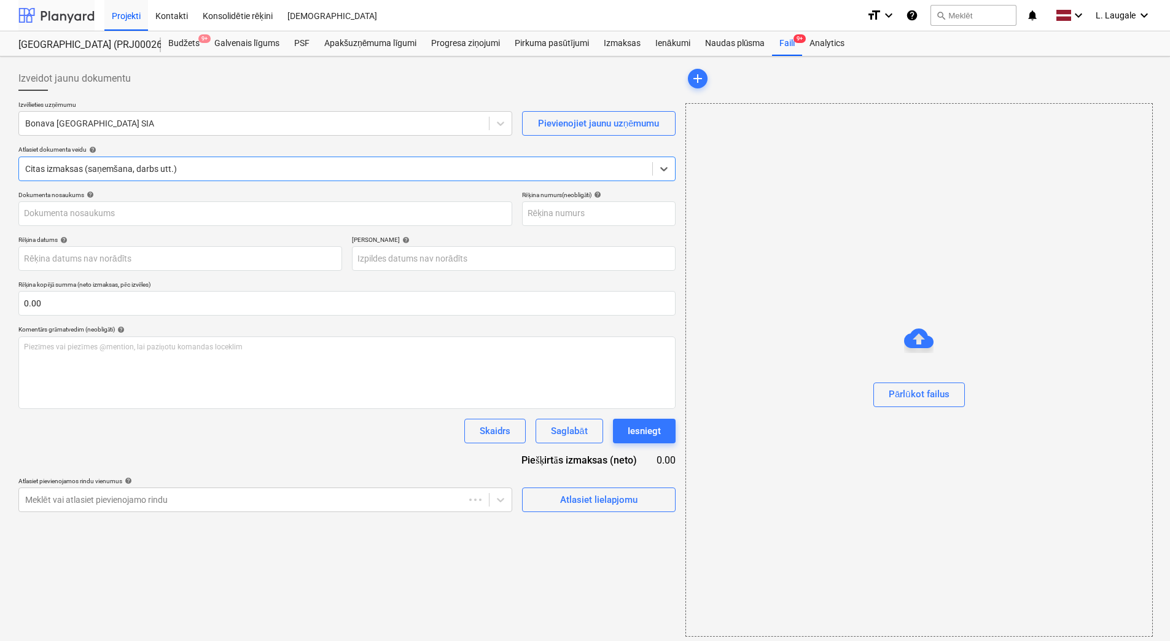
type input "0635_001.pdf"
type input "[DATE]"
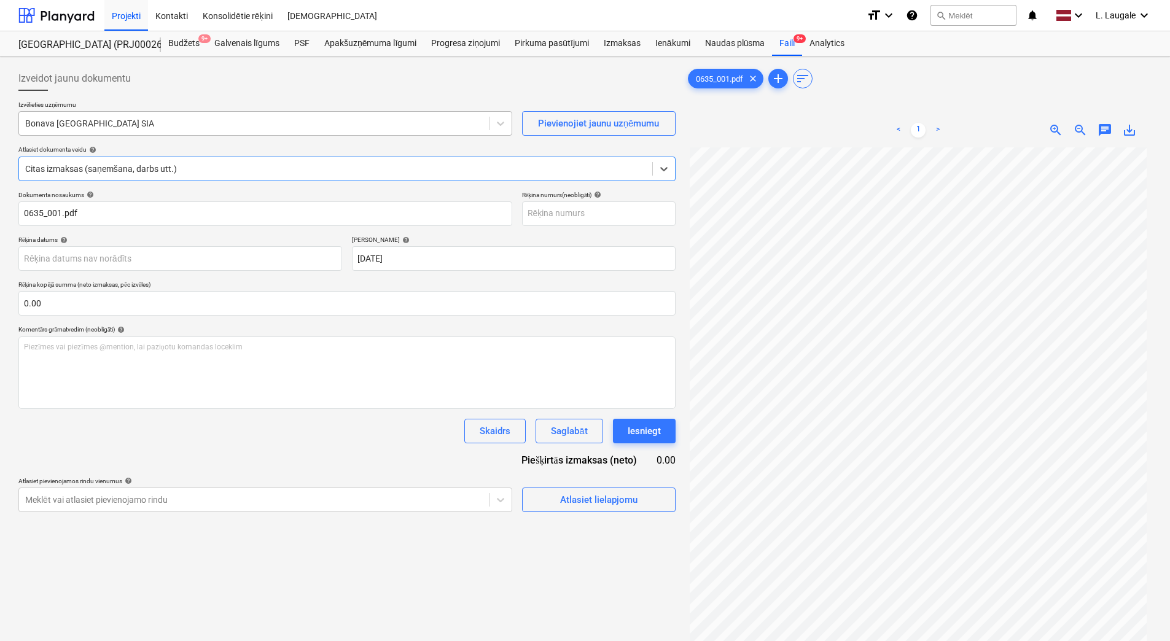
click at [324, 125] on div at bounding box center [253, 123] width 457 height 12
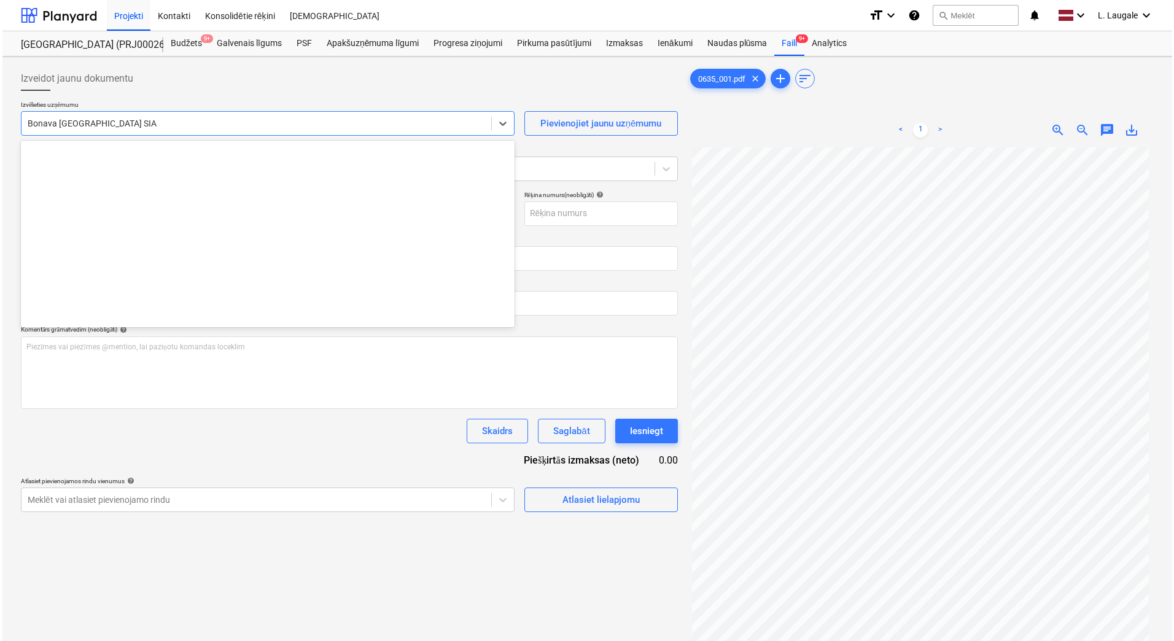
scroll to position [2256, 0]
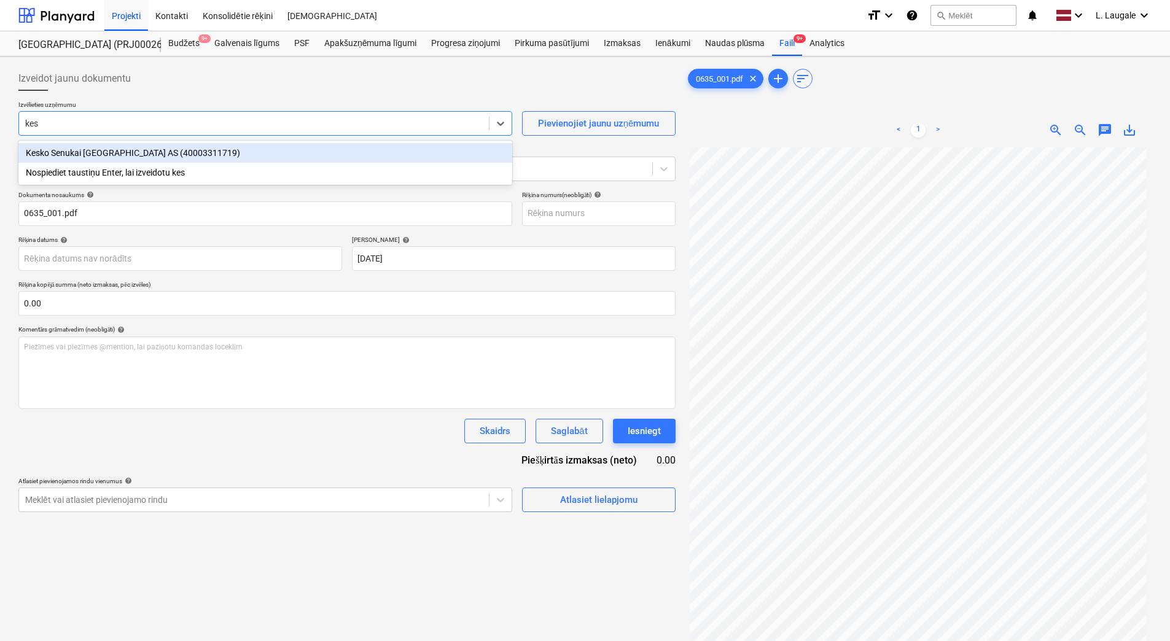
type input "kesk"
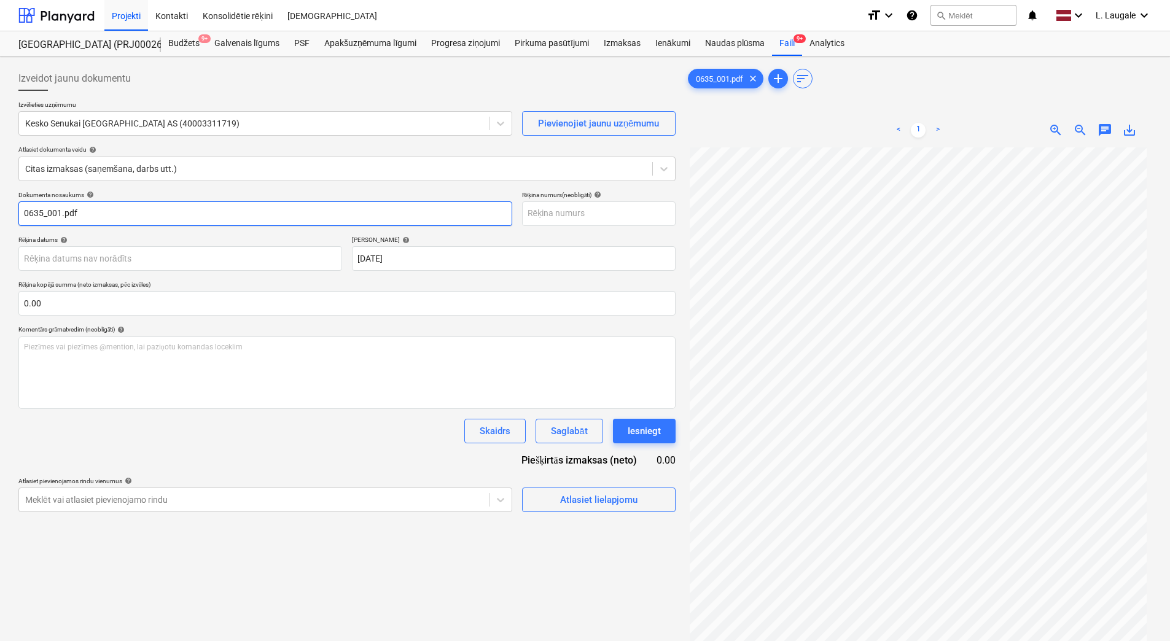
drag, startPoint x: 101, startPoint y: 223, endPoint x: -2, endPoint y: 217, distance: 103.3
click at [0, 217] on html "Projekti Kontakti Konsolidētie rēķini Iesūtne format_size keyboard_arrow_down h…" at bounding box center [585, 320] width 1170 height 641
click at [0, 205] on html "Projekti Kontakti Konsolidētie rēķini Iesūtne format_size keyboard_arrow_down h…" at bounding box center [585, 320] width 1170 height 641
type input "456786252"
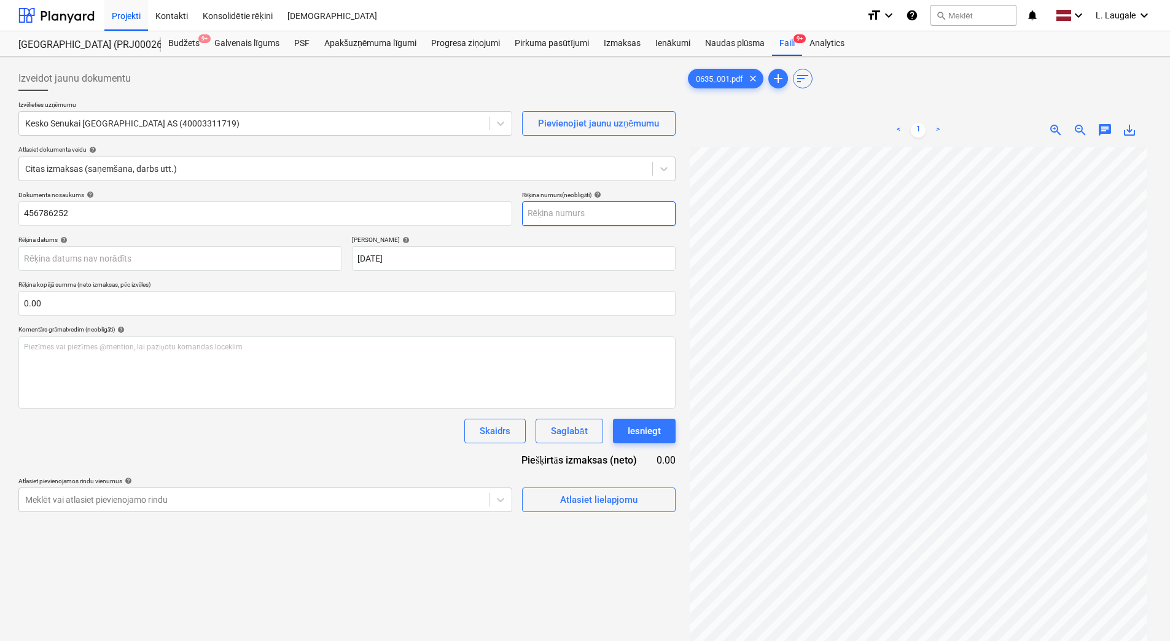
click at [565, 212] on input "text" at bounding box center [598, 213] width 153 height 25
paste input "456786252"
type input "456786252"
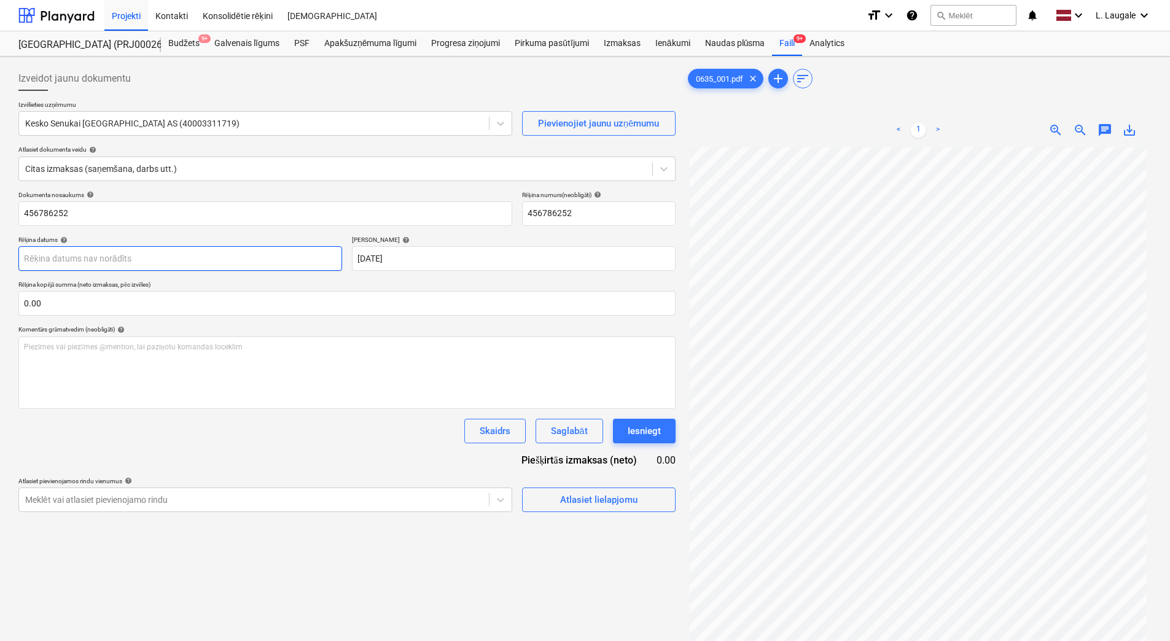
click at [311, 263] on body "Projekti Kontakti Konsolidētie rēķini Iesūtne format_size keyboard_arrow_down h…" at bounding box center [585, 320] width 1170 height 641
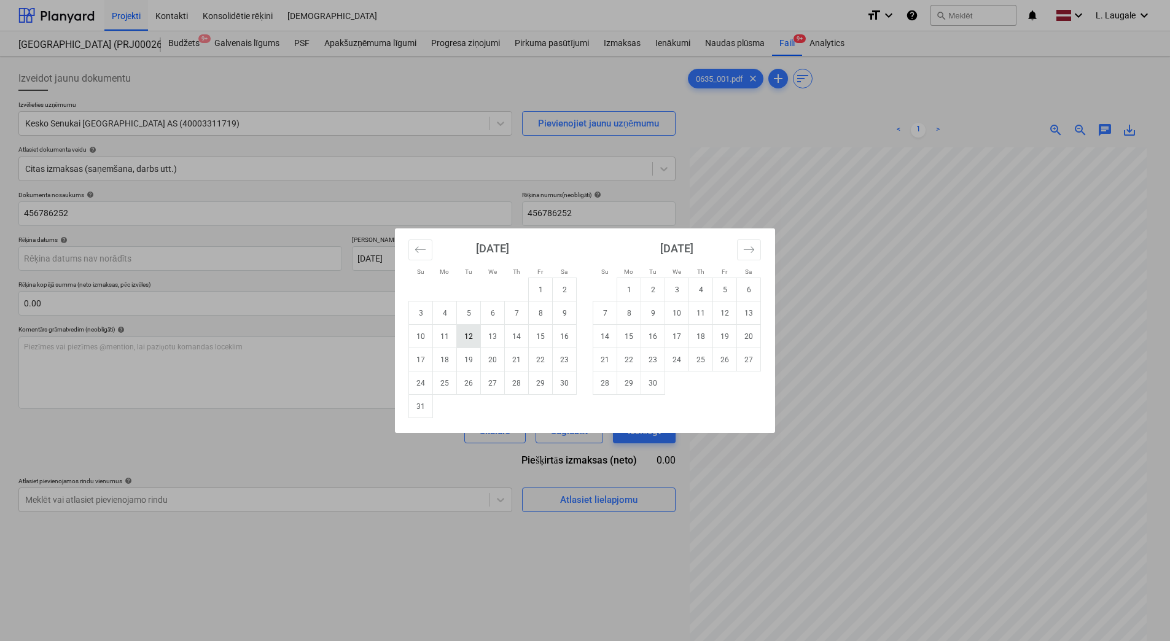
click at [470, 339] on td "12" at bounding box center [469, 336] width 24 height 23
type input "[DATE]"
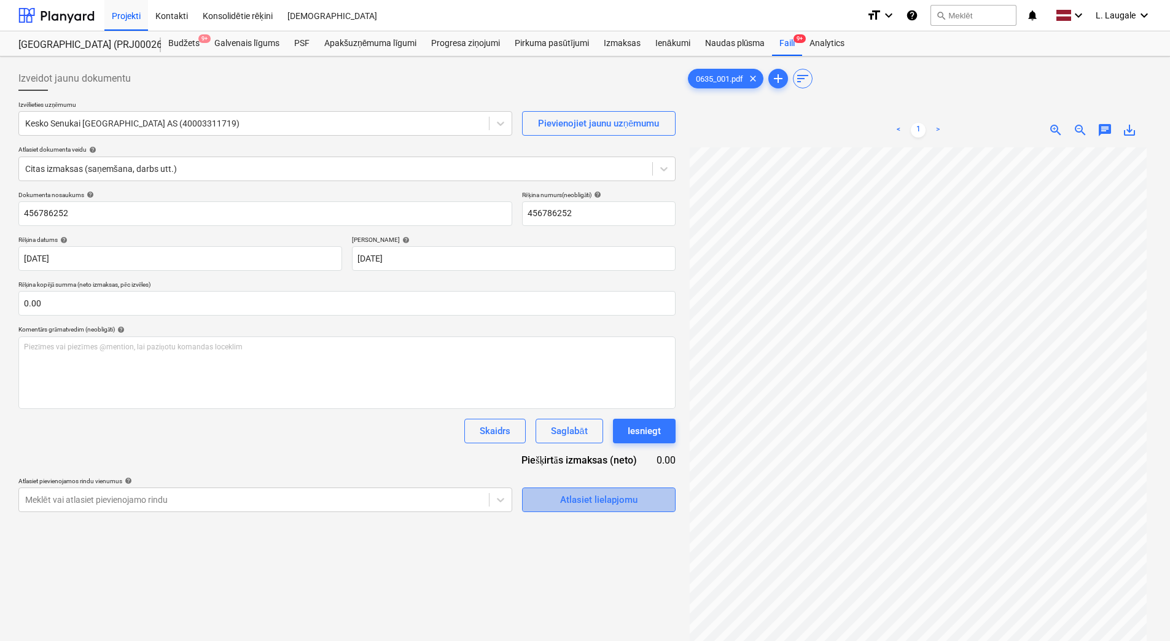
click at [548, 500] on span "Atlasiet lielapjomu" at bounding box center [598, 500] width 123 height 16
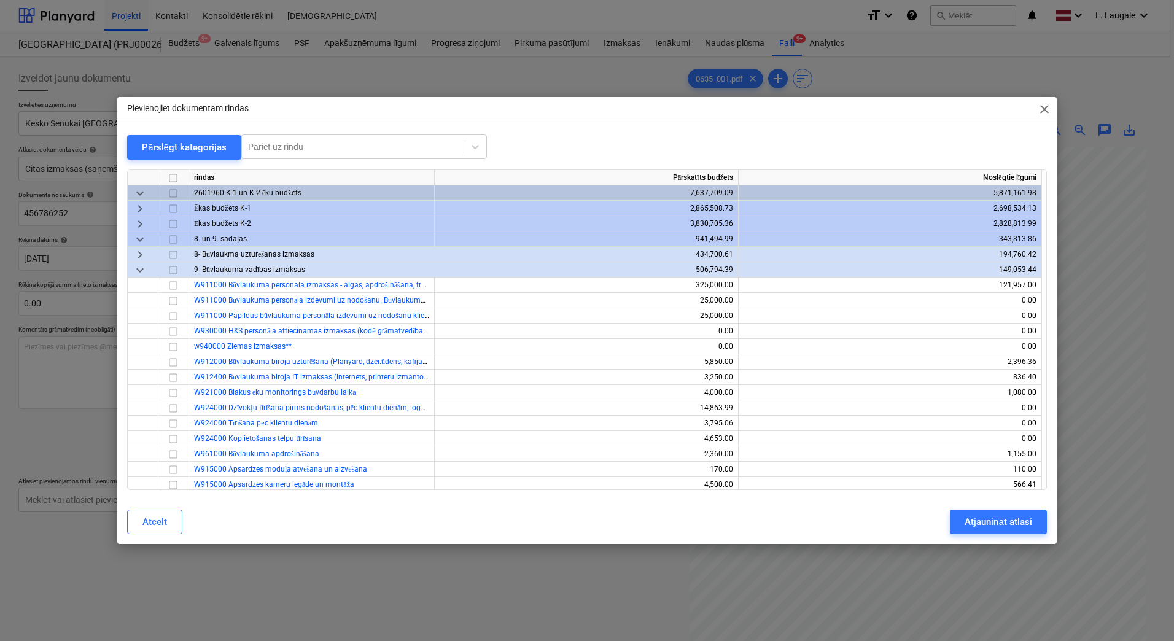
click at [140, 212] on span "keyboard_arrow_right" at bounding box center [140, 208] width 15 height 15
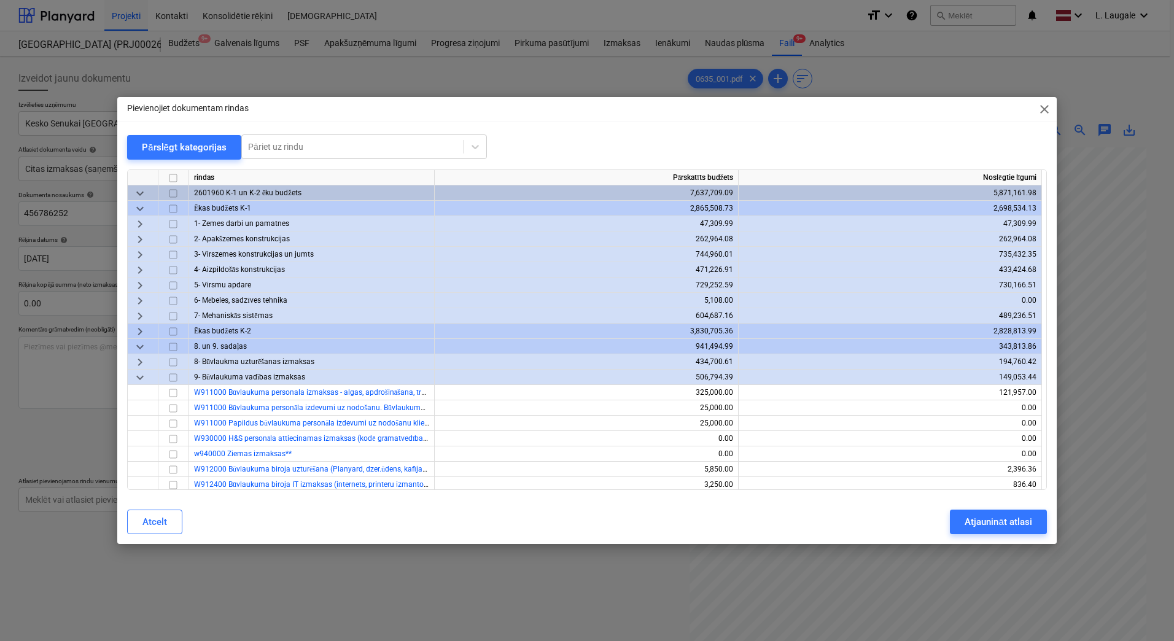
click at [144, 314] on span "keyboard_arrow_right" at bounding box center [140, 316] width 15 height 15
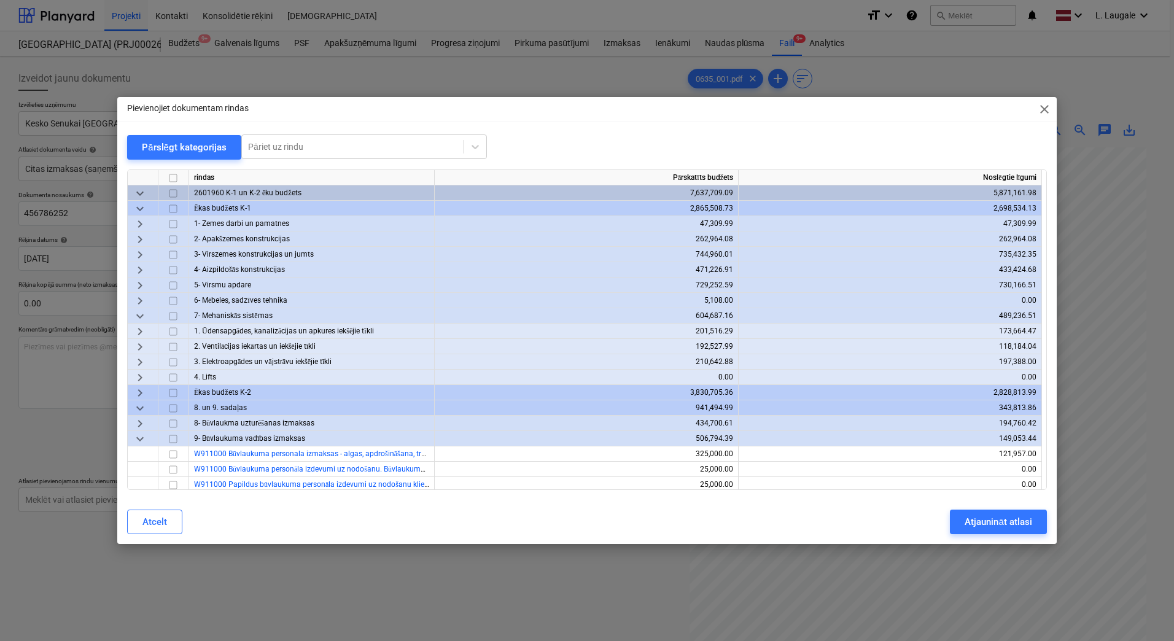
click at [143, 336] on span "keyboard_arrow_right" at bounding box center [140, 331] width 15 height 15
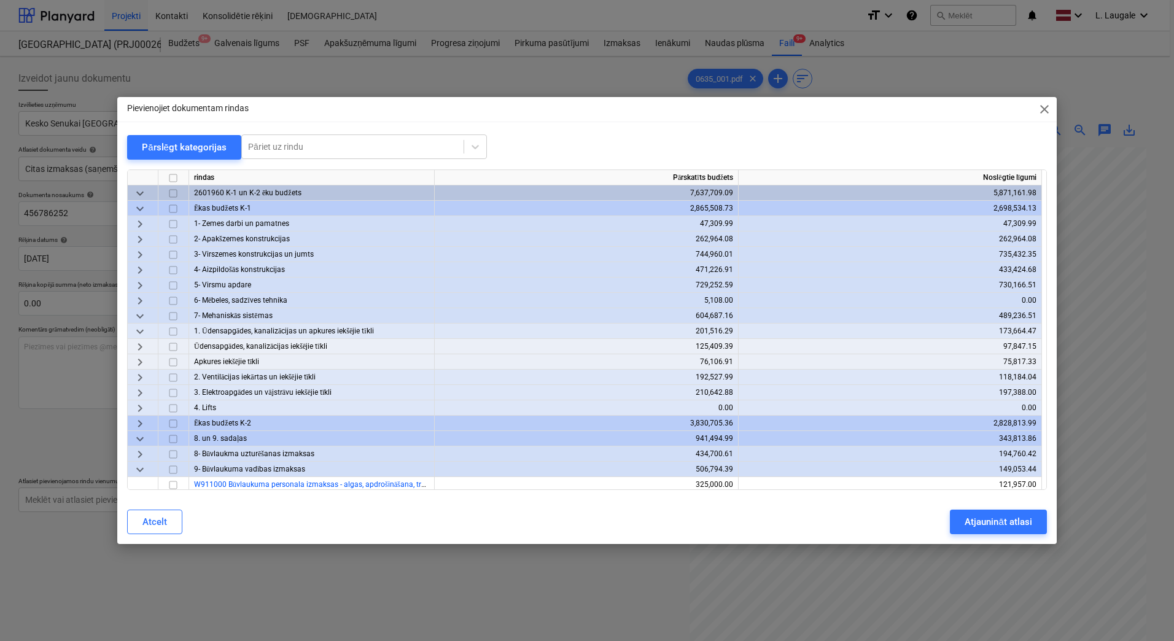
click at [140, 343] on span "keyboard_arrow_right" at bounding box center [140, 346] width 15 height 15
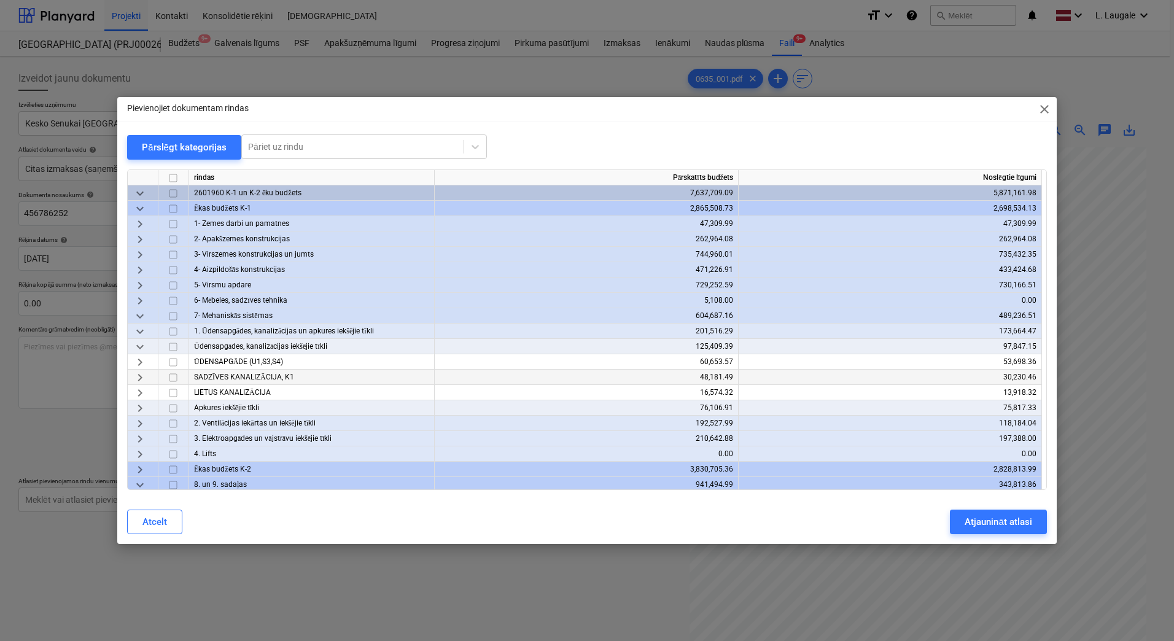
click at [138, 376] on span "keyboard_arrow_right" at bounding box center [140, 377] width 15 height 15
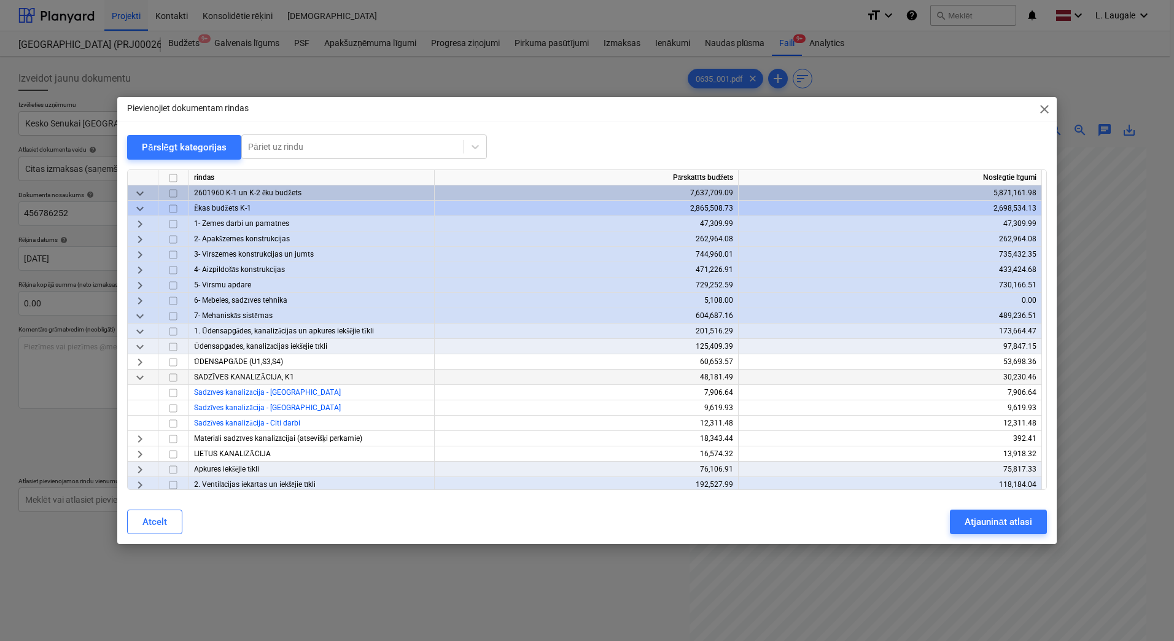
scroll to position [41, 0]
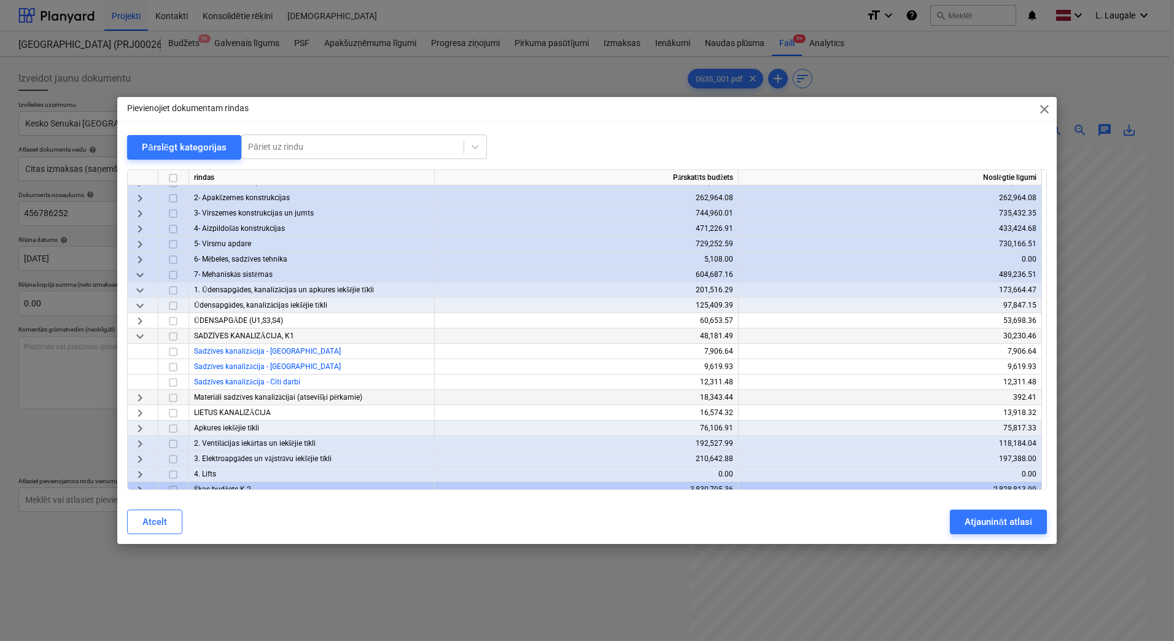
click at [145, 397] on span "keyboard_arrow_right" at bounding box center [140, 397] width 15 height 15
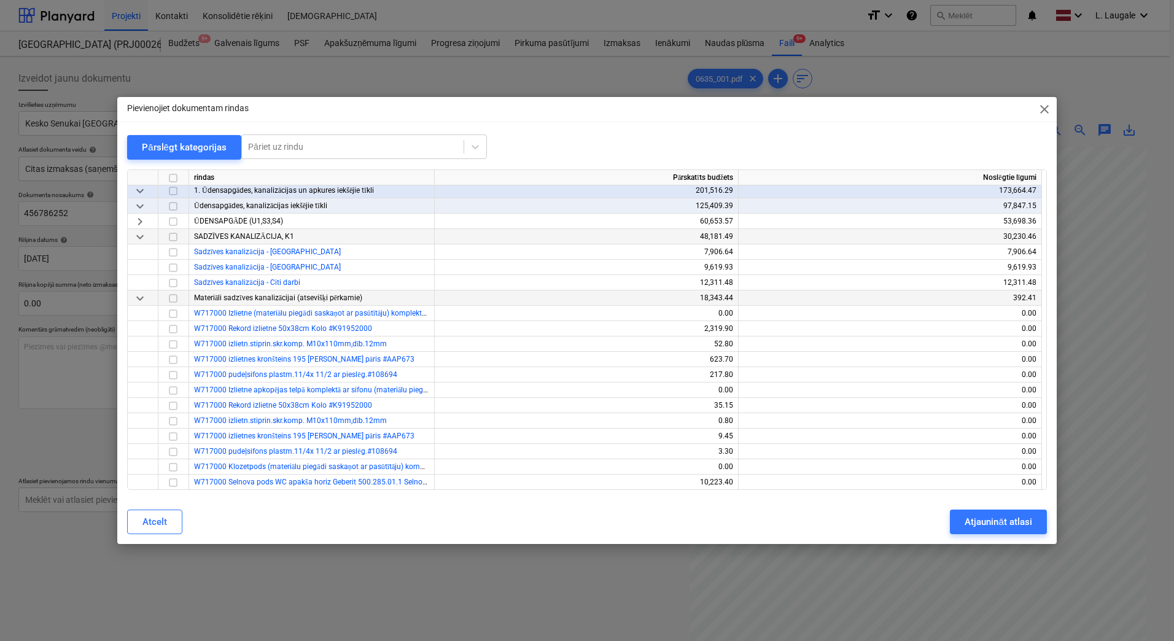
scroll to position [246, 0]
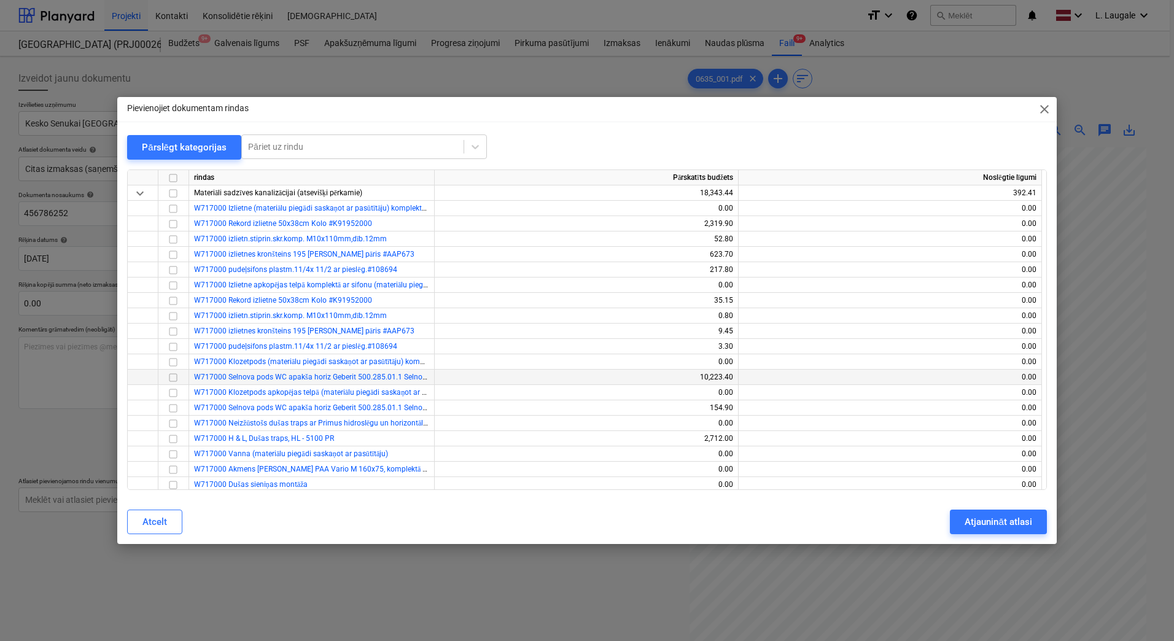
click at [173, 379] on input "checkbox" at bounding box center [173, 377] width 15 height 15
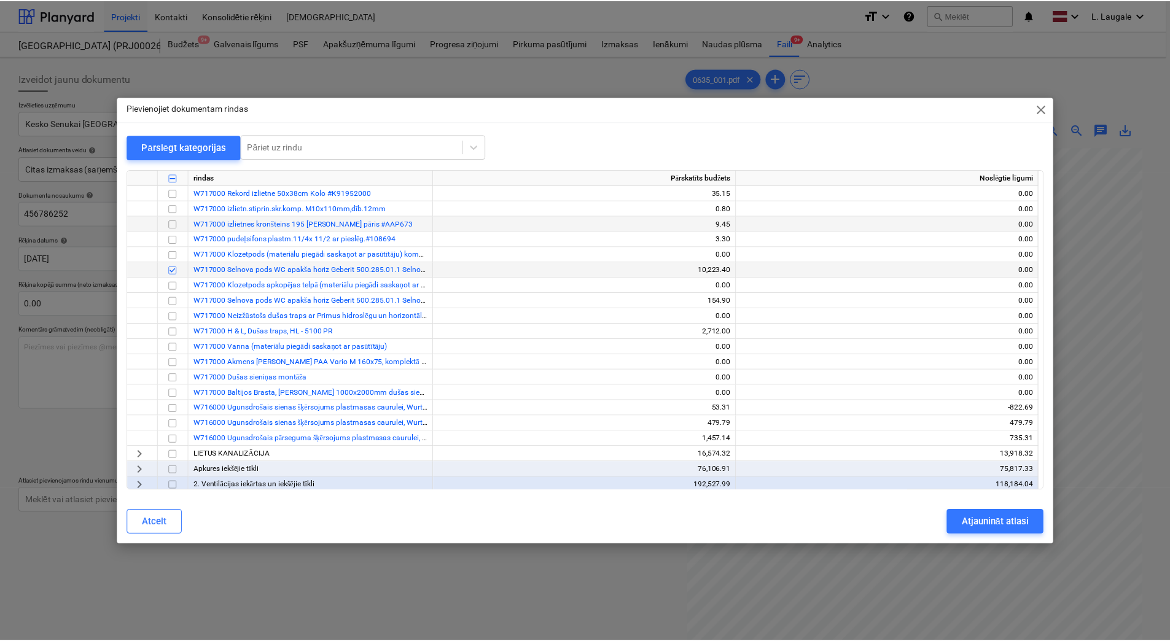
scroll to position [368, 0]
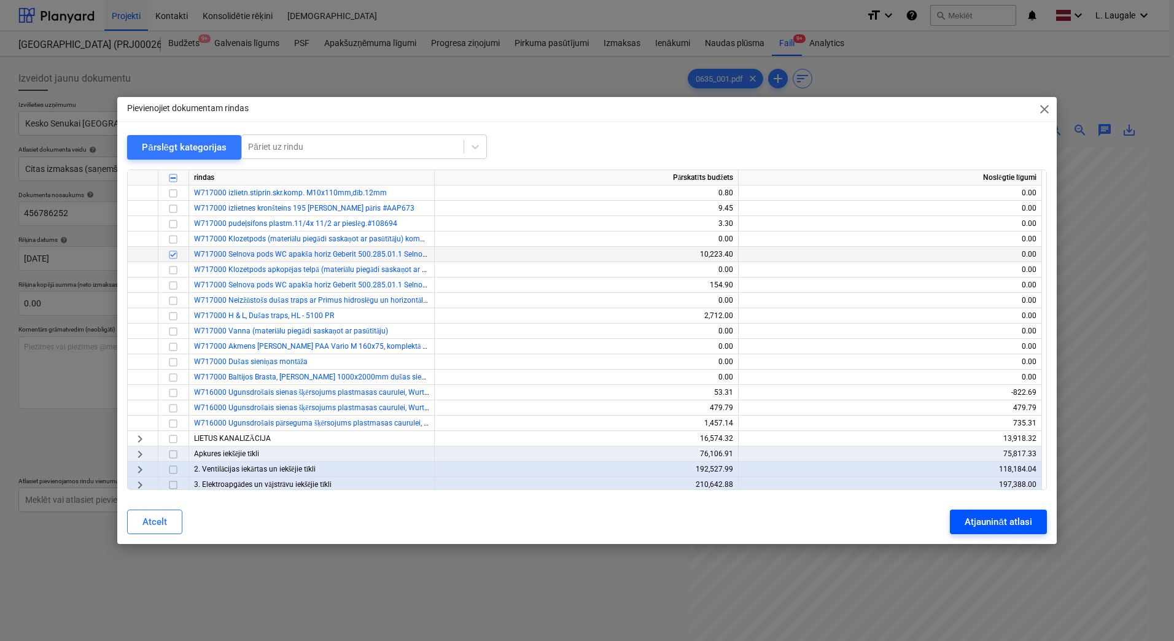
click at [1020, 522] on div "Atjaunināt atlasi" at bounding box center [997, 522] width 67 height 16
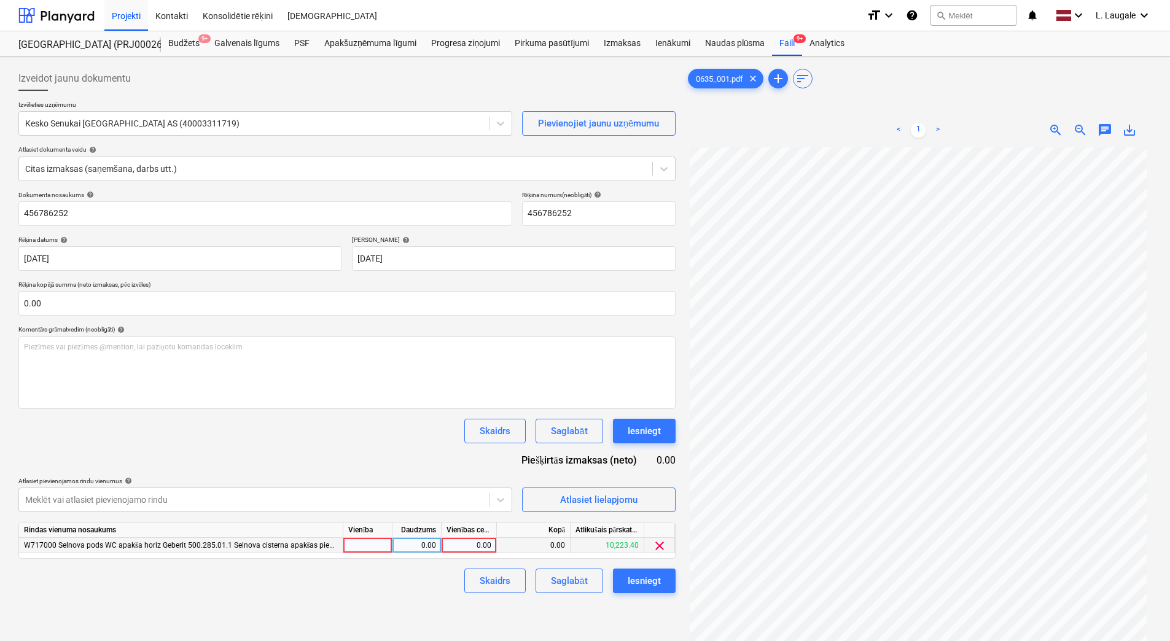
click at [378, 545] on div at bounding box center [367, 545] width 49 height 15
type input "1"
click at [400, 542] on div "0.00" at bounding box center [416, 545] width 39 height 15
click at [460, 546] on div "0.00" at bounding box center [468, 545] width 45 height 15
type input "103.19"
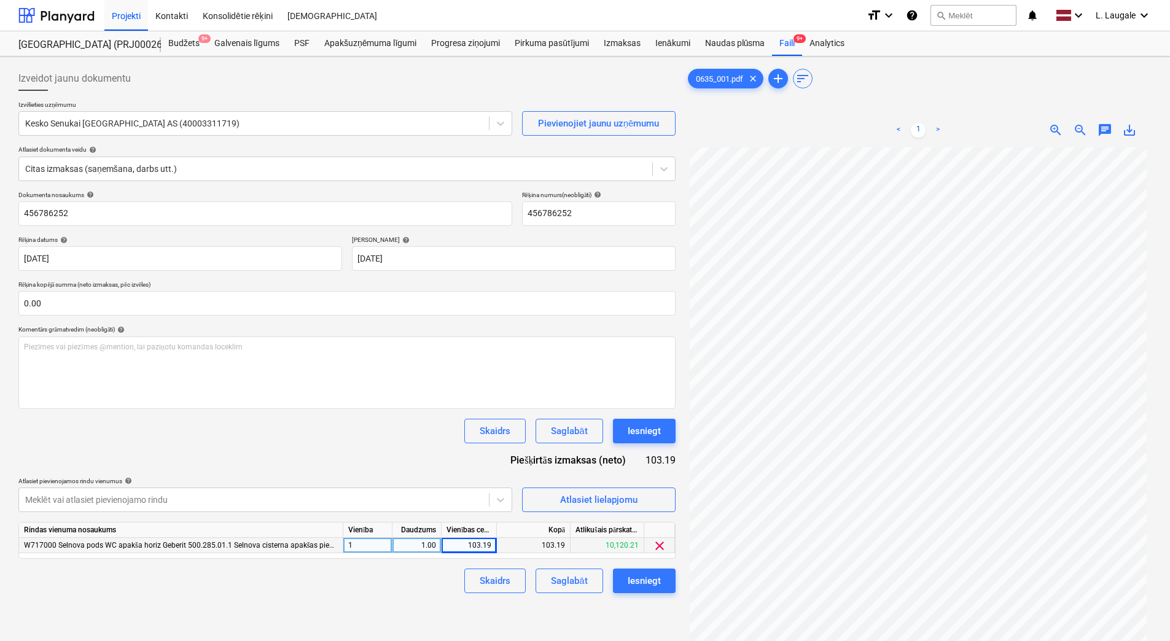
click at [443, 578] on div "Skaidrs Saglabāt Iesniegt" at bounding box center [346, 580] width 657 height 25
click at [580, 594] on div "Izveidot jaunu dokumentu Izvēlieties uzņēmumu Kesko Senukai [GEOGRAPHIC_DATA] A…" at bounding box center [347, 409] width 667 height 697
click at [579, 592] on button "Saglabāt" at bounding box center [568, 580] width 67 height 25
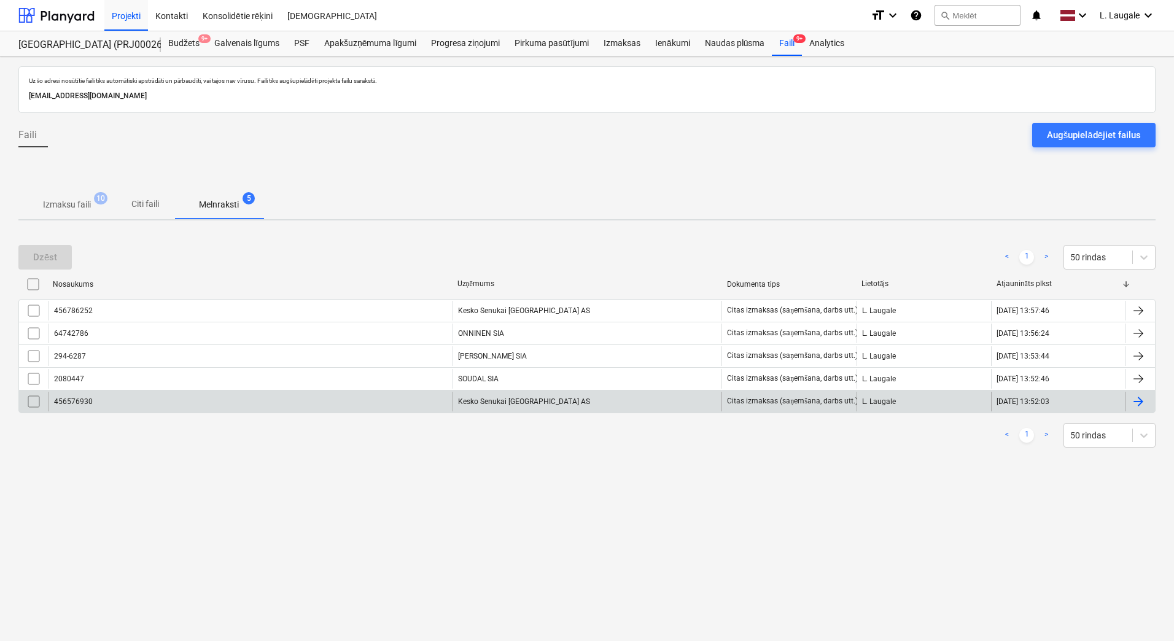
click at [398, 400] on div "456576930" at bounding box center [250, 402] width 404 height 20
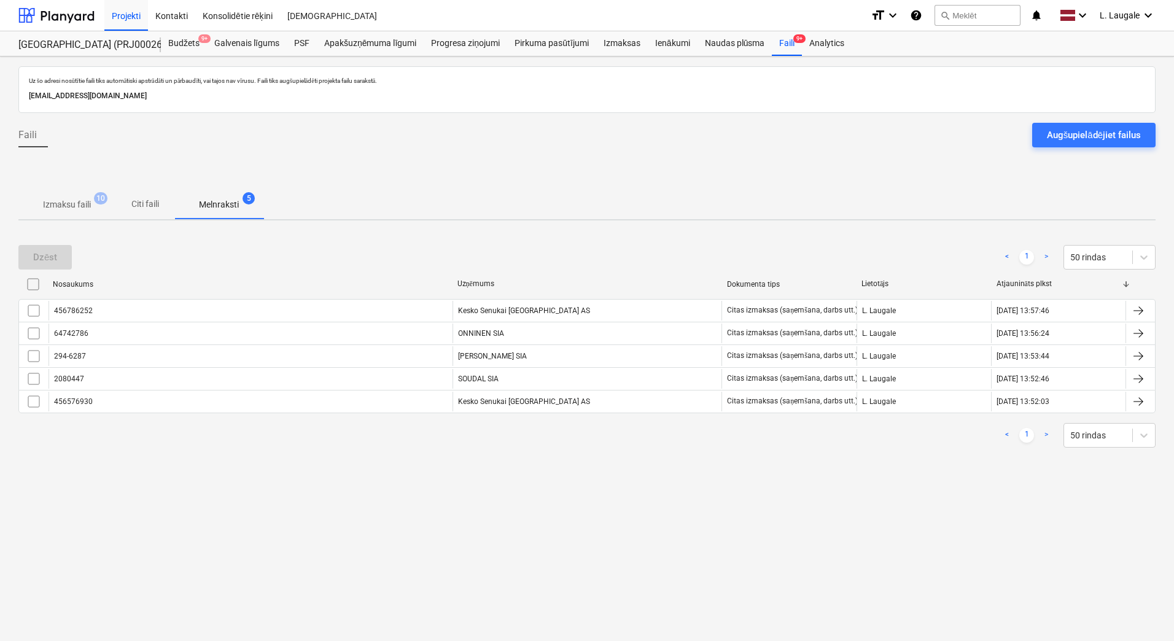
click at [83, 204] on p "Izmaksu faili" at bounding box center [67, 204] width 48 height 13
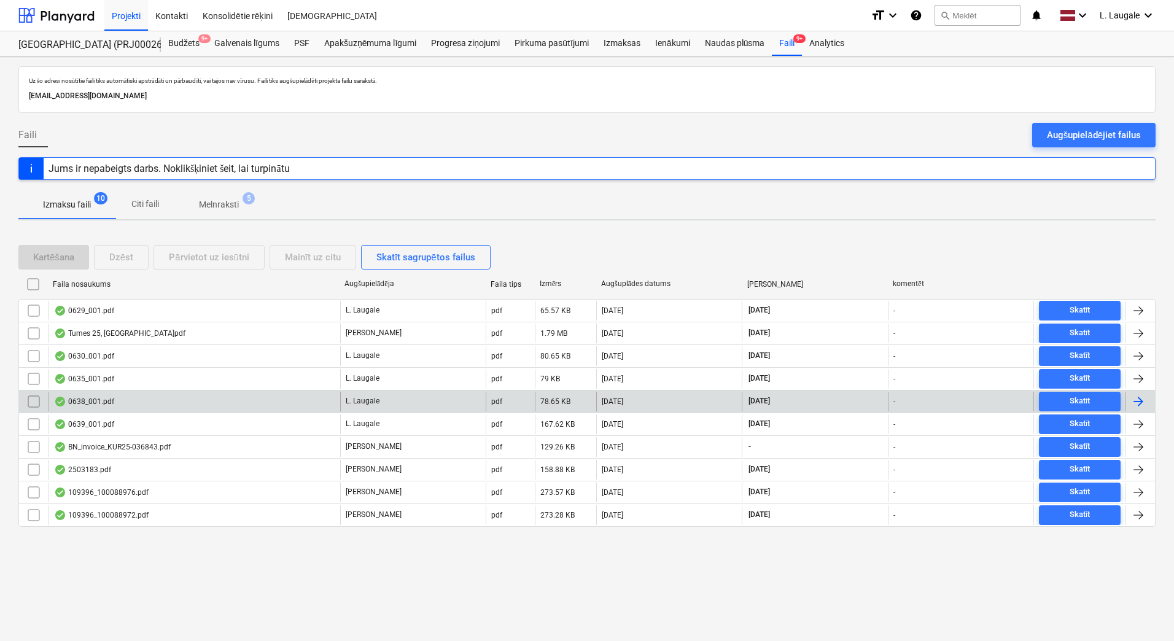
click at [254, 403] on div "0638_001.pdf" at bounding box center [194, 402] width 292 height 20
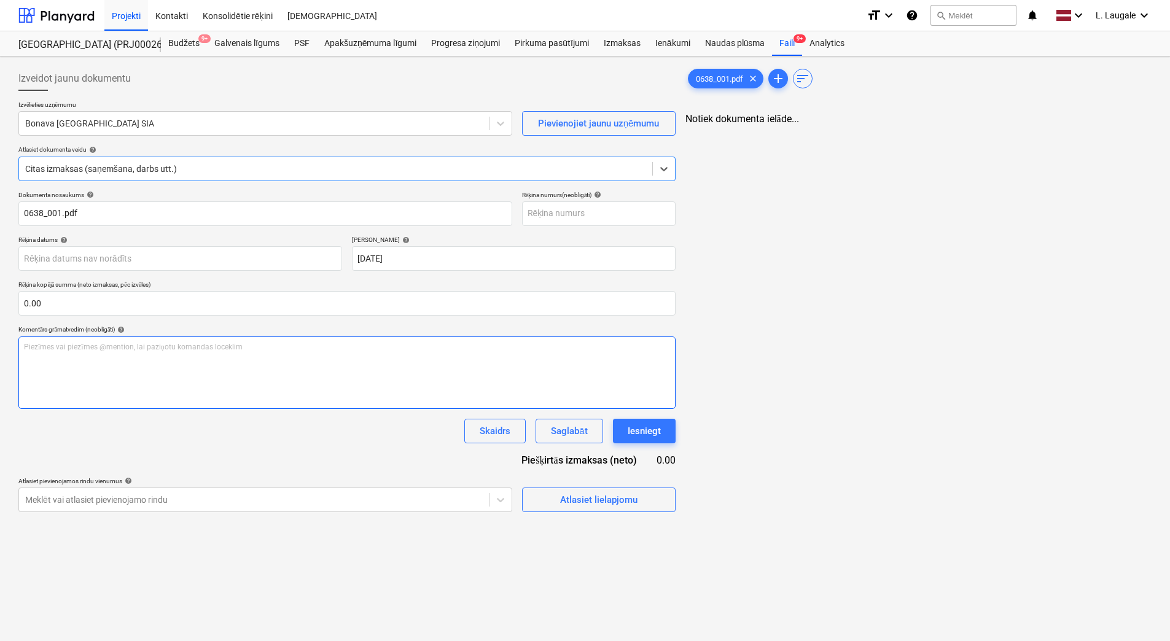
type input "0638_001.pdf"
type input "[DATE]"
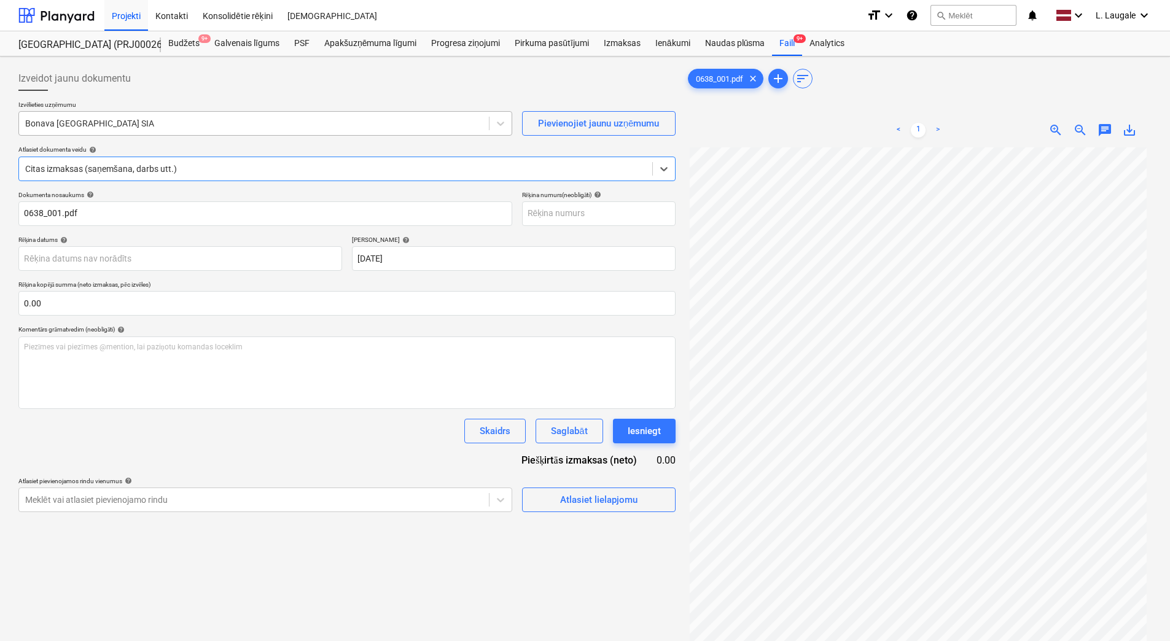
click at [181, 120] on div at bounding box center [253, 123] width 457 height 12
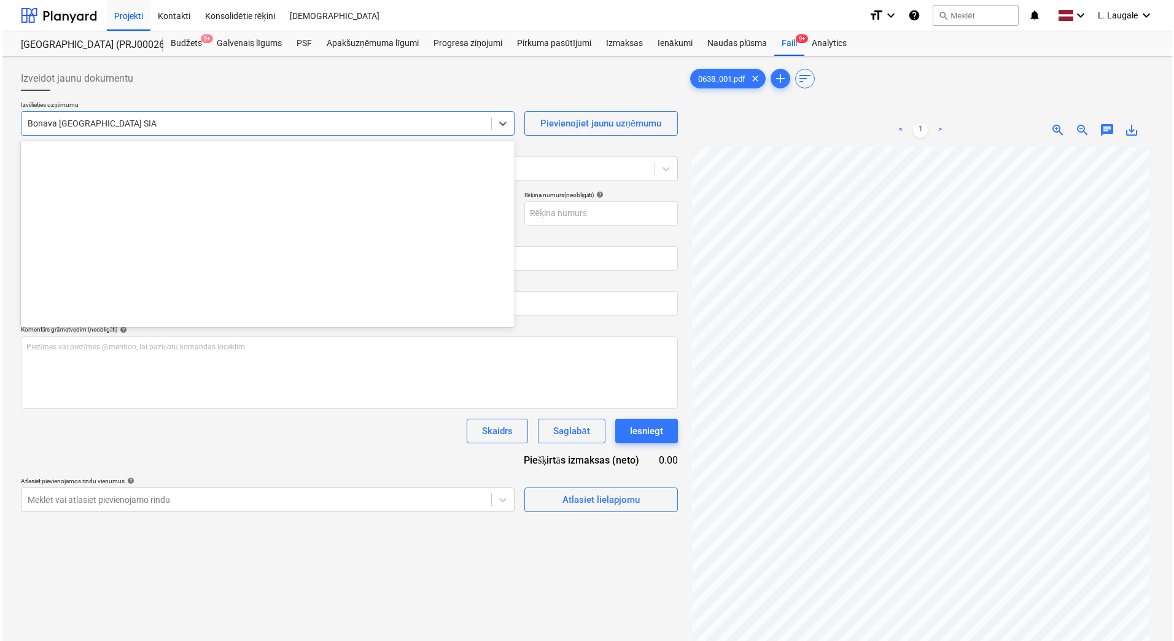
scroll to position [2256, 0]
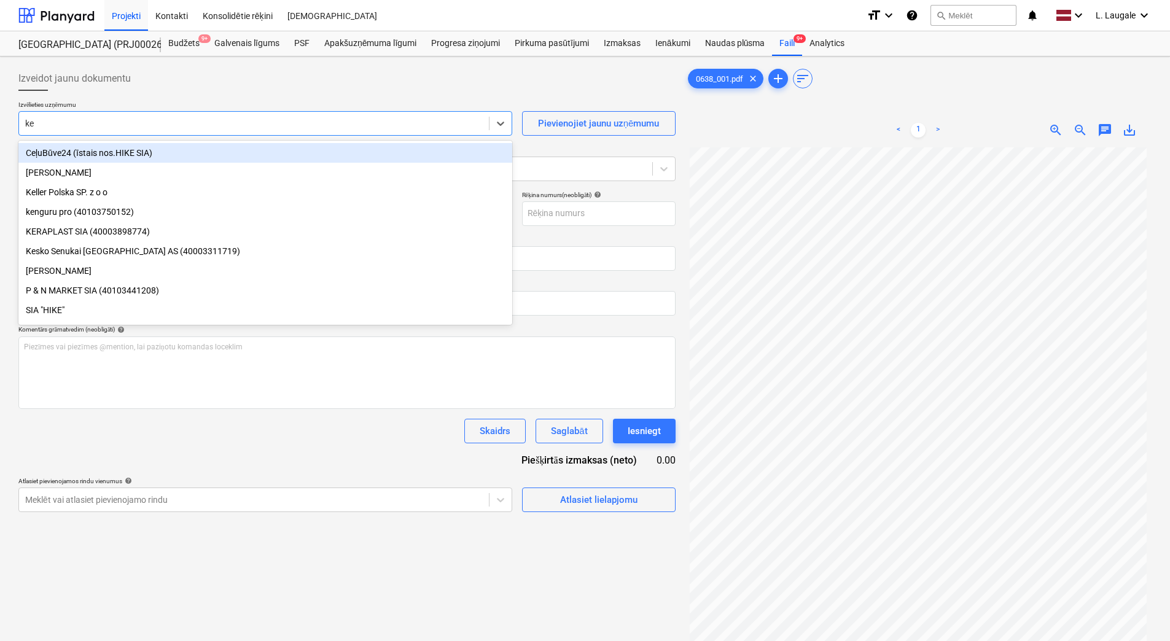
type input "kes"
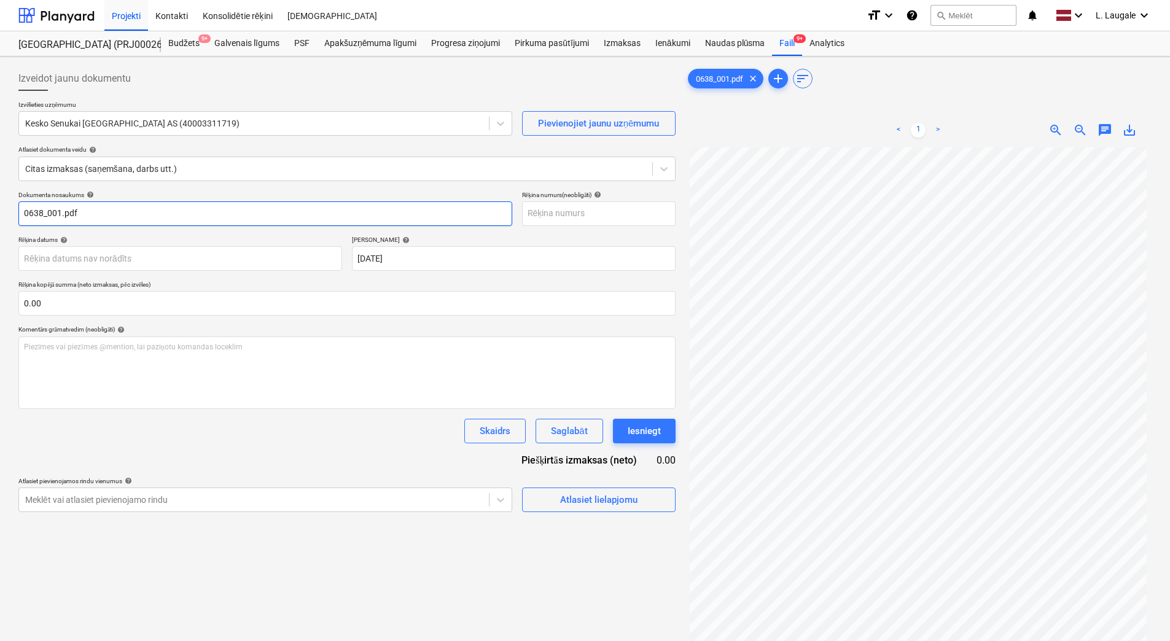
drag, startPoint x: 147, startPoint y: 209, endPoint x: 90, endPoint y: 211, distance: 57.7
click at [90, 211] on input "0638_001.pdf" at bounding box center [265, 213] width 494 height 25
drag, startPoint x: 95, startPoint y: 216, endPoint x: 0, endPoint y: 190, distance: 98.6
click at [0, 190] on html "Projekti Kontakti Konsolidētie rēķini Iesūtne format_size keyboard_arrow_down h…" at bounding box center [585, 320] width 1170 height 641
drag, startPoint x: 135, startPoint y: 208, endPoint x: 0, endPoint y: 252, distance: 142.1
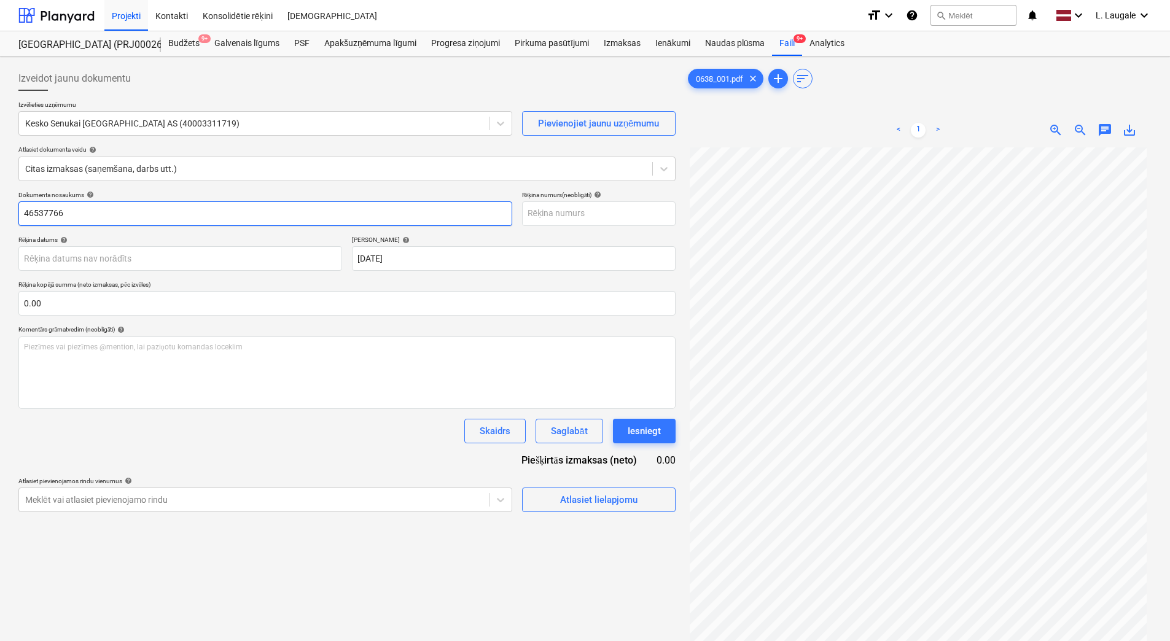
click at [0, 252] on html "Projekti Kontakti Konsolidētie rēķini Iesūtne format_size keyboard_arrow_down h…" at bounding box center [585, 320] width 1170 height 641
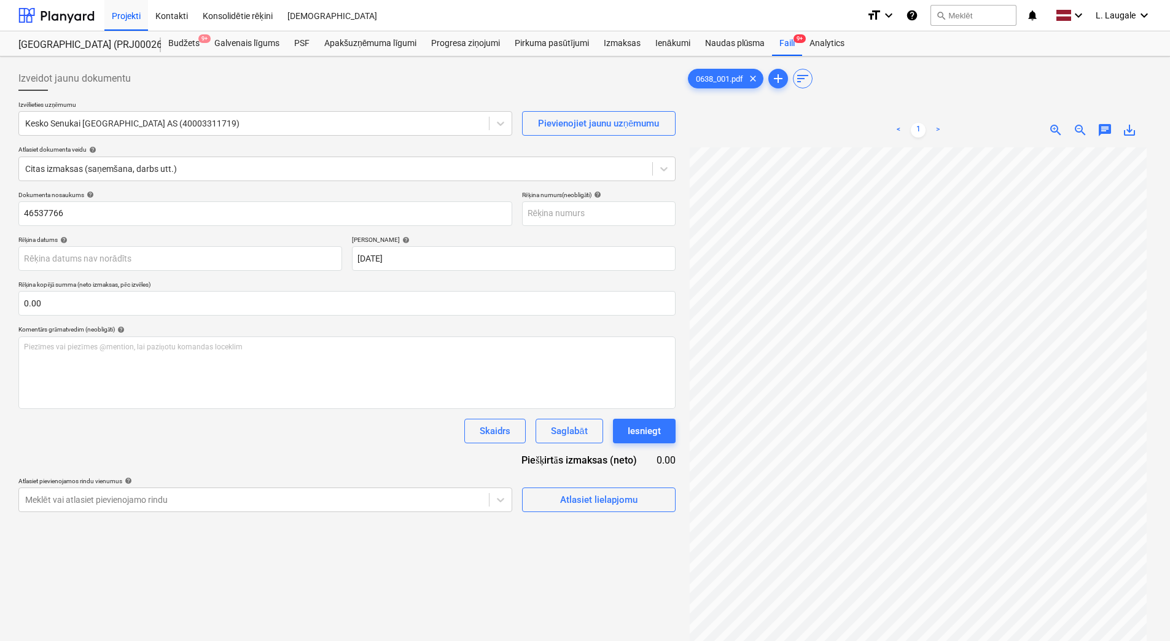
click at [45, 241] on div "Rēķina datums help" at bounding box center [180, 240] width 324 height 8
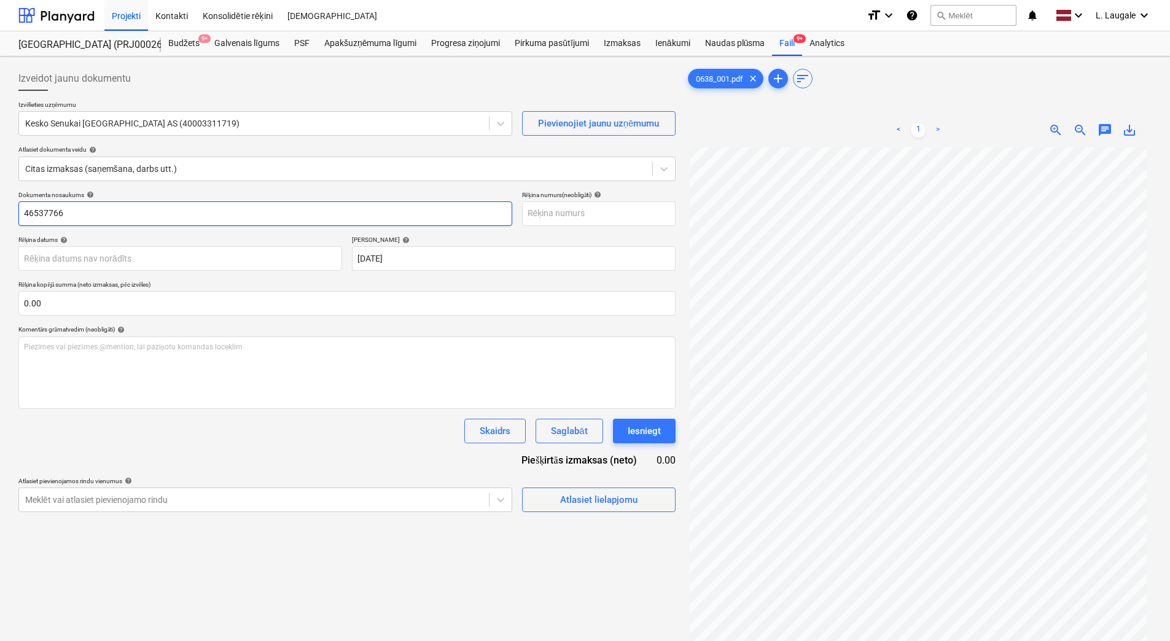
click at [28, 212] on input "46537766" at bounding box center [265, 213] width 494 height 25
drag, startPoint x: 93, startPoint y: 217, endPoint x: -2, endPoint y: 208, distance: 96.2
click at [0, 208] on html "Projekti Kontakti Konsolidētie rēķini Iesūtne format_size keyboard_arrow_down h…" at bounding box center [585, 320] width 1170 height 641
type input "456537766"
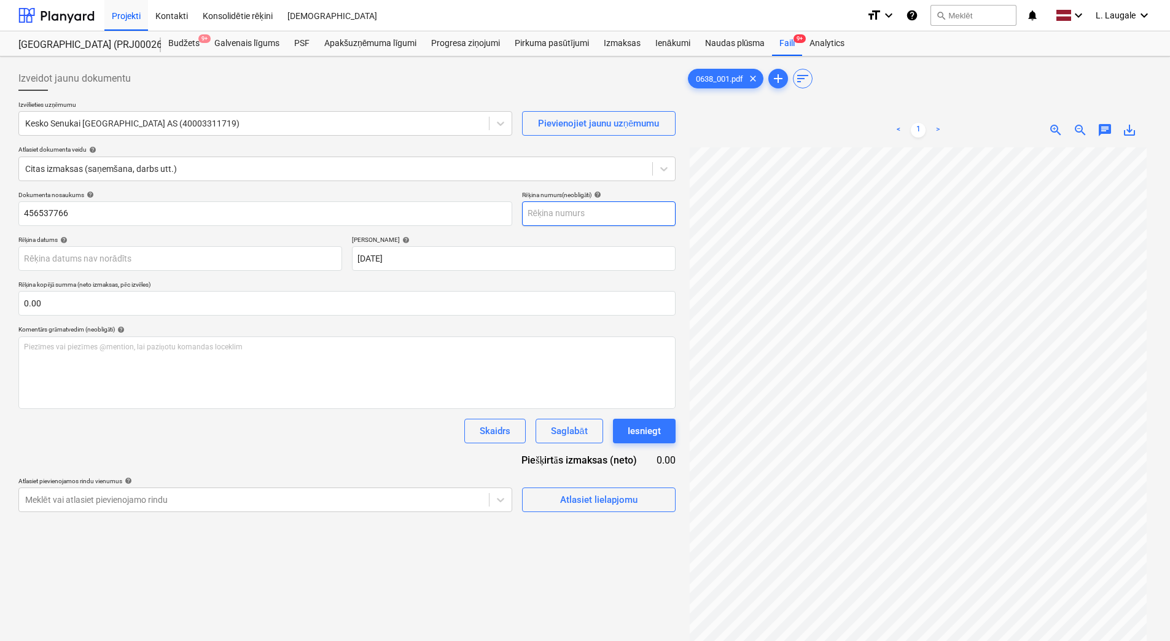
click at [600, 215] on input "text" at bounding box center [598, 213] width 153 height 25
paste input "456537766"
type input "456537766"
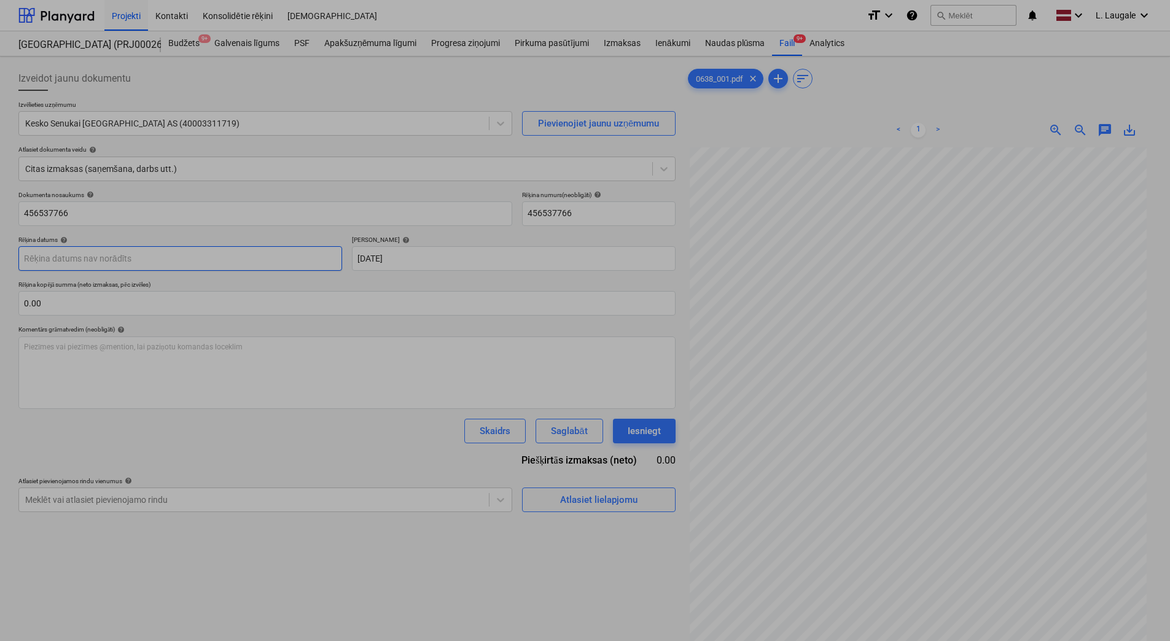
click at [125, 248] on body "Projekti Kontakti Konsolidētie rēķini Iesūtne format_size keyboard_arrow_down h…" at bounding box center [585, 320] width 1170 height 641
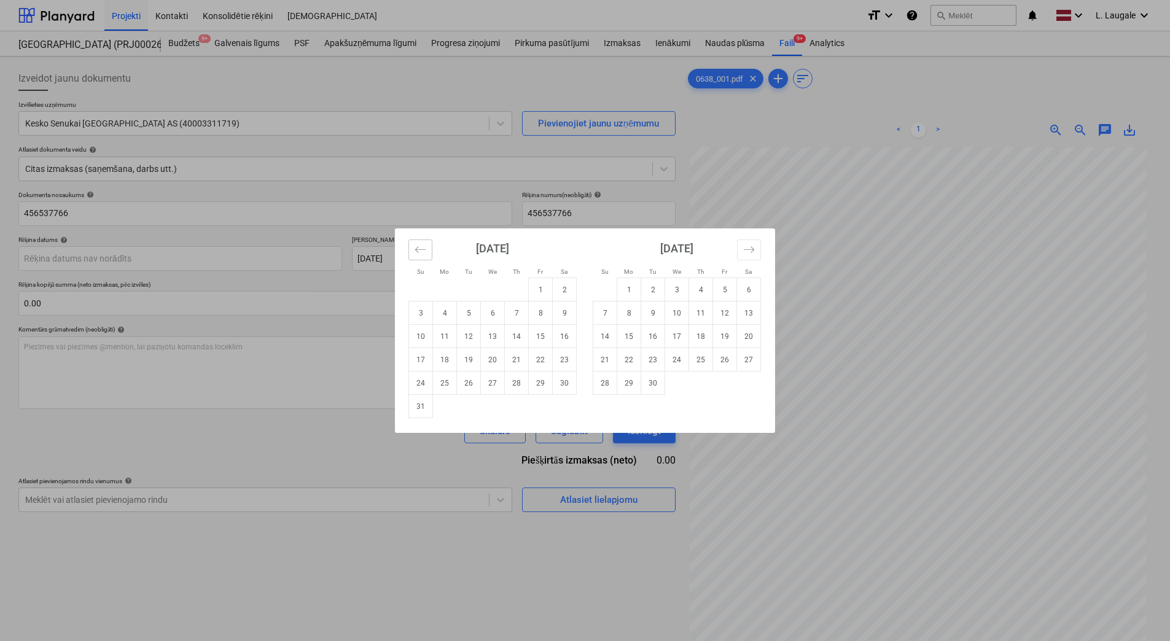
click at [416, 247] on icon "Move backward to switch to the previous month." at bounding box center [420, 250] width 12 height 12
click at [517, 365] on td "24" at bounding box center [517, 359] width 24 height 23
type input "[DATE]"
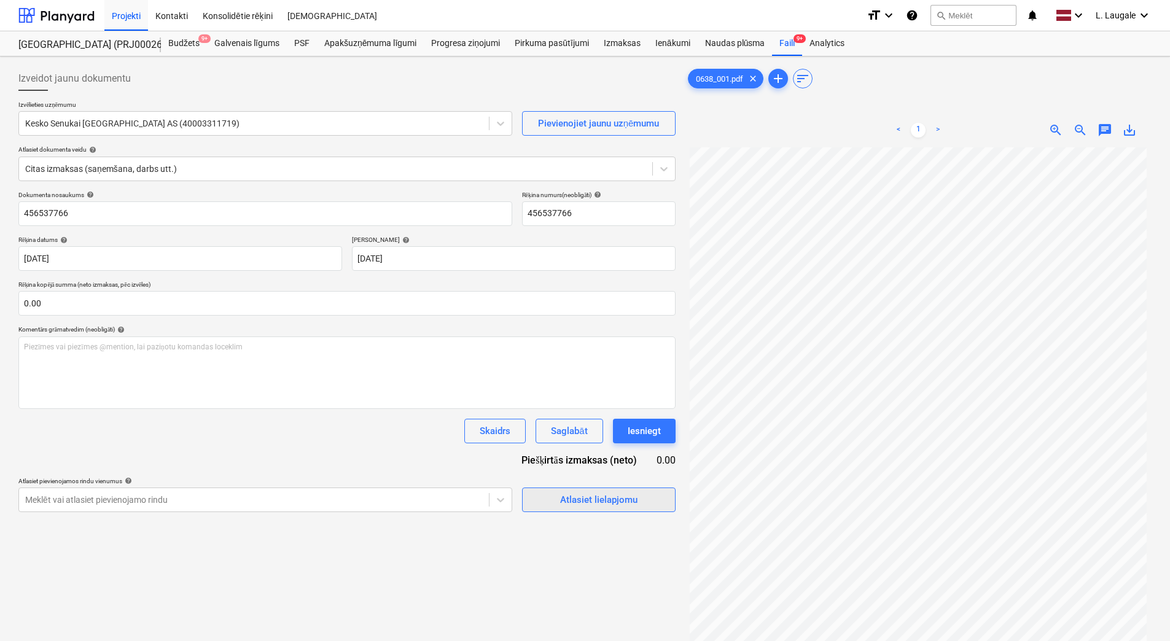
click at [591, 489] on button "Atlasiet lielapjomu" at bounding box center [598, 499] width 153 height 25
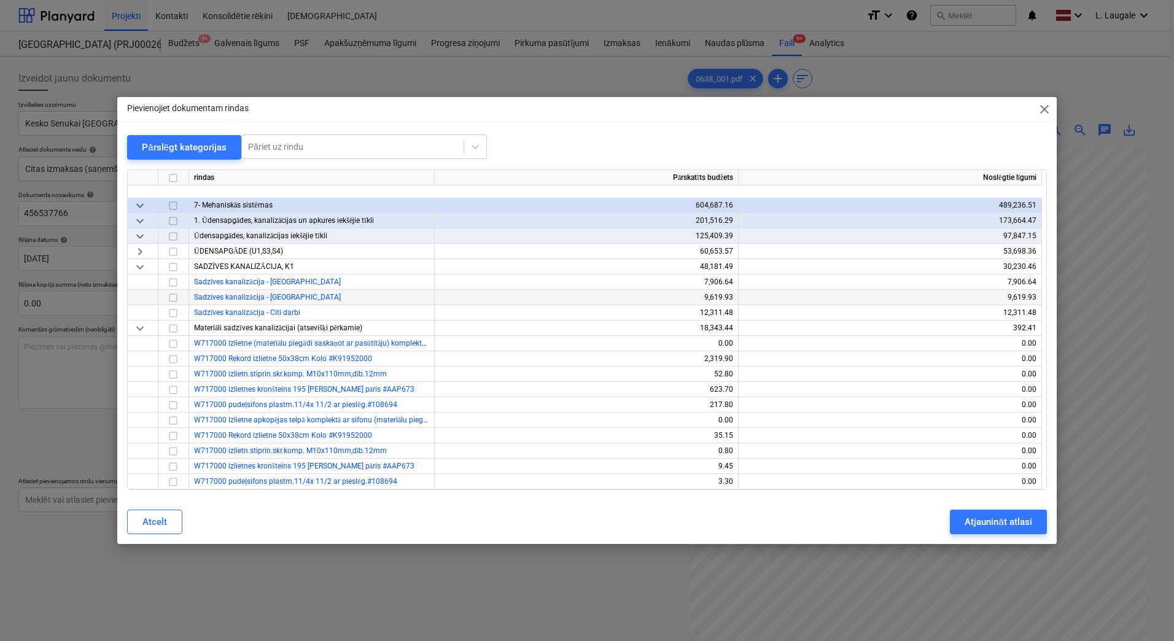
scroll to position [204, 0]
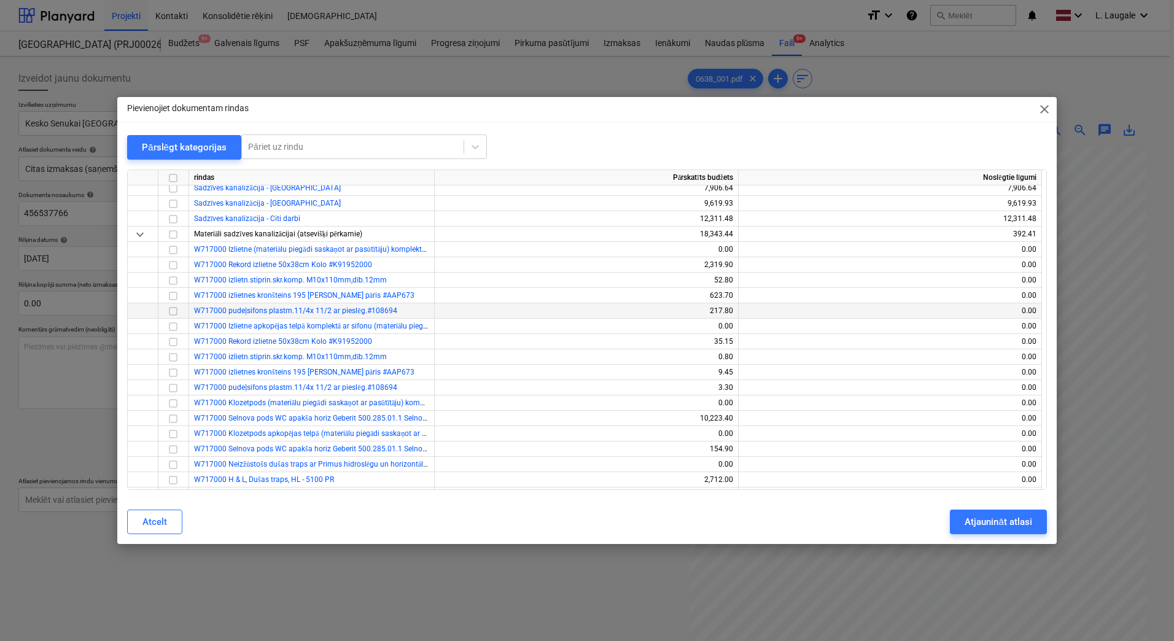
click at [174, 308] on input "checkbox" at bounding box center [173, 311] width 15 height 15
click at [175, 386] on input "checkbox" at bounding box center [173, 388] width 15 height 15
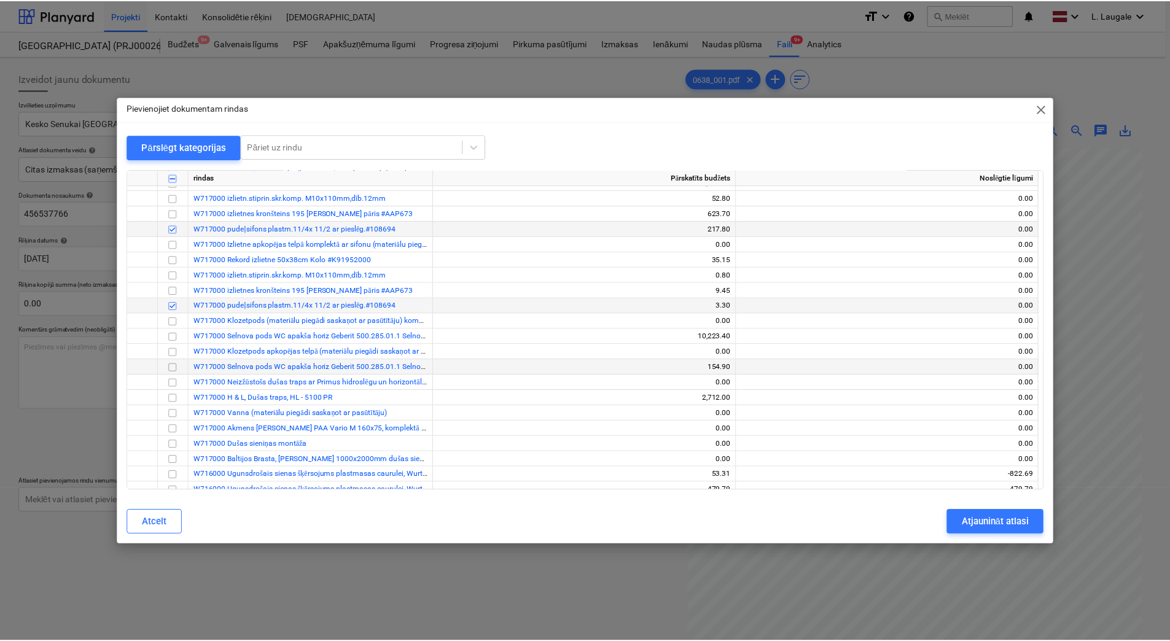
scroll to position [246, 0]
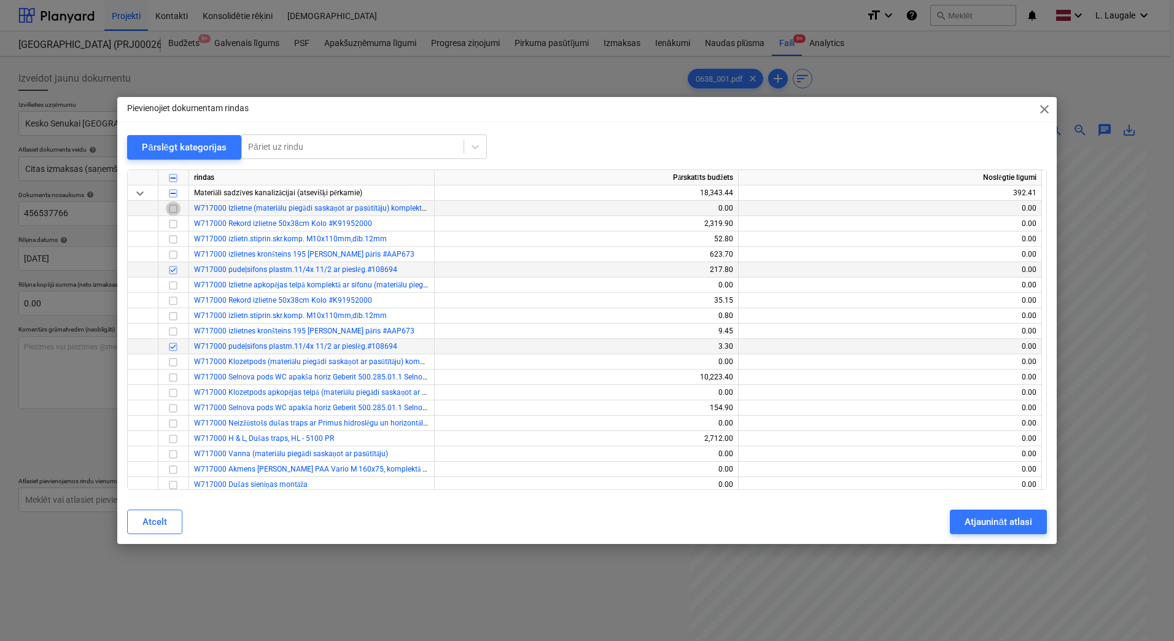
click at [176, 206] on input "checkbox" at bounding box center [173, 208] width 15 height 15
click at [175, 221] on input "checkbox" at bounding box center [173, 224] width 15 height 15
click at [177, 223] on input "checkbox" at bounding box center [173, 224] width 15 height 15
click at [173, 300] on input "checkbox" at bounding box center [173, 300] width 15 height 15
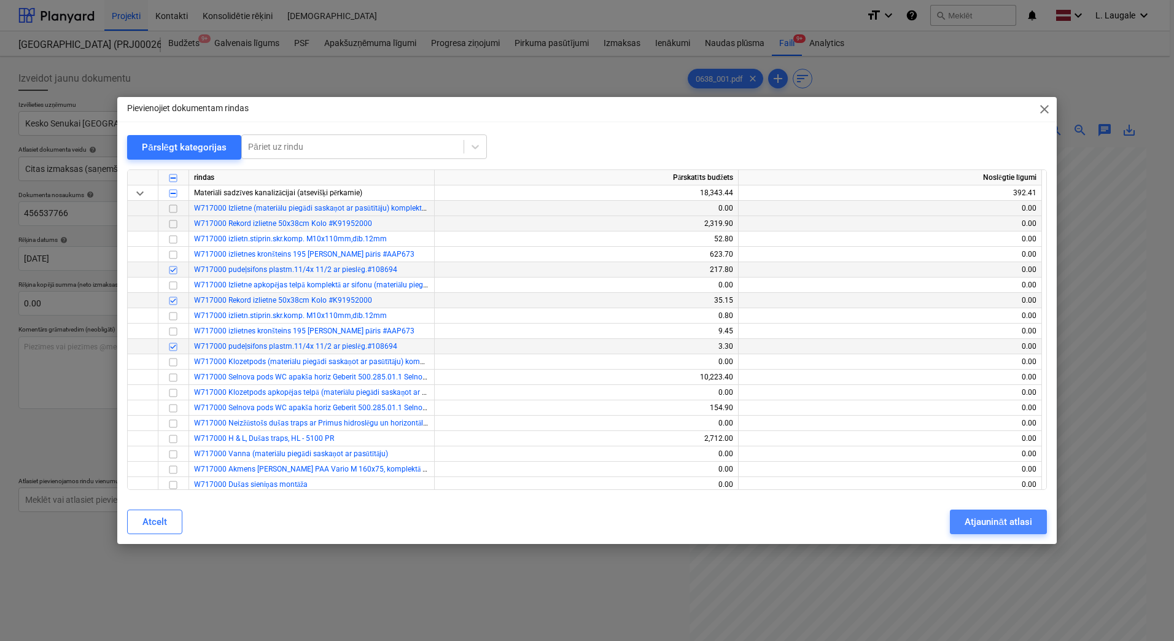
click at [977, 516] on div "Atjaunināt atlasi" at bounding box center [997, 522] width 67 height 16
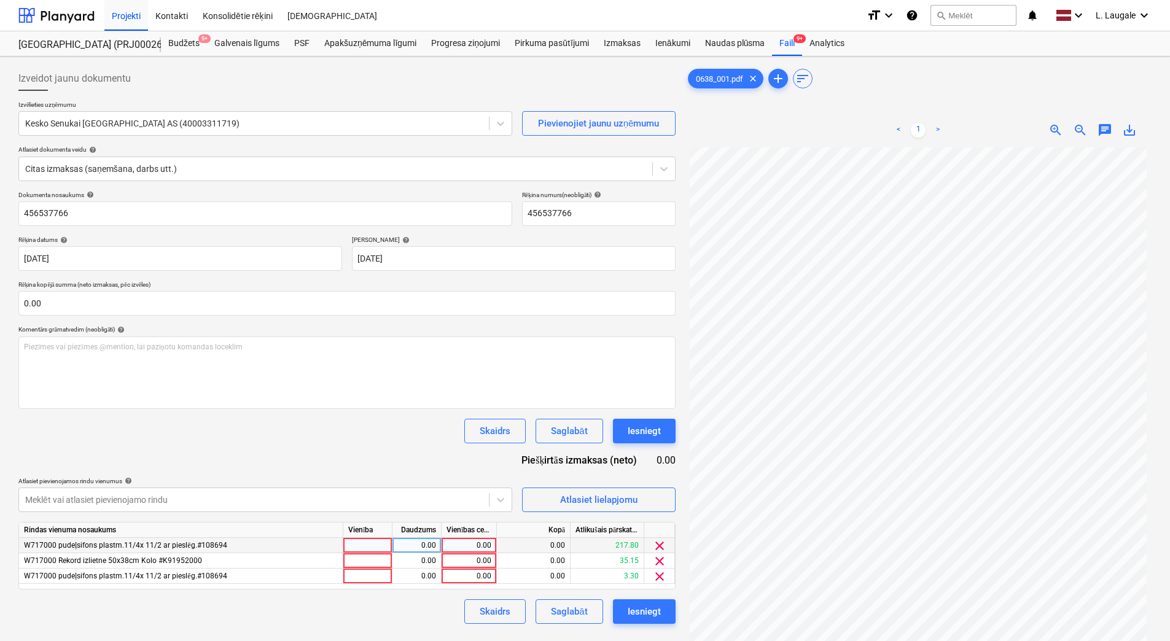
click at [381, 548] on div at bounding box center [367, 545] width 49 height 15
click at [408, 552] on div "0.00" at bounding box center [416, 545] width 39 height 15
click at [472, 548] on div "0.00" at bounding box center [468, 545] width 45 height 15
type input "229"
click at [367, 578] on div at bounding box center [367, 575] width 49 height 15
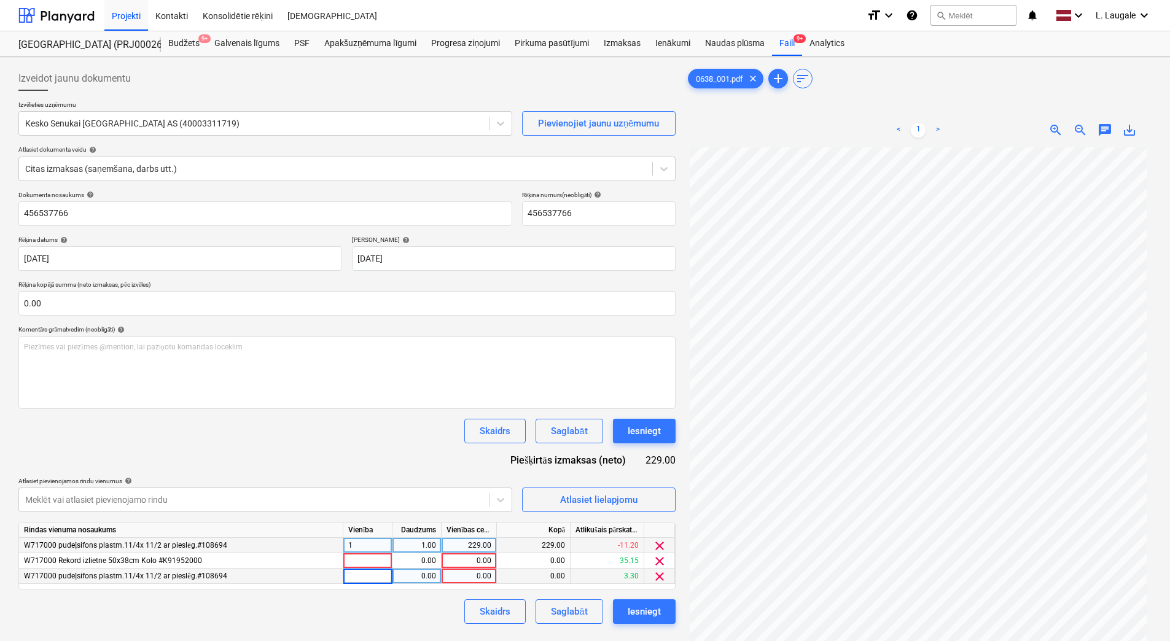
type input "1"
click at [411, 576] on div "0.00" at bounding box center [416, 575] width 39 height 15
click at [481, 579] on div "0.00" at bounding box center [468, 575] width 45 height 15
type input "3.3"
click at [479, 541] on div "229.00" at bounding box center [468, 545] width 45 height 15
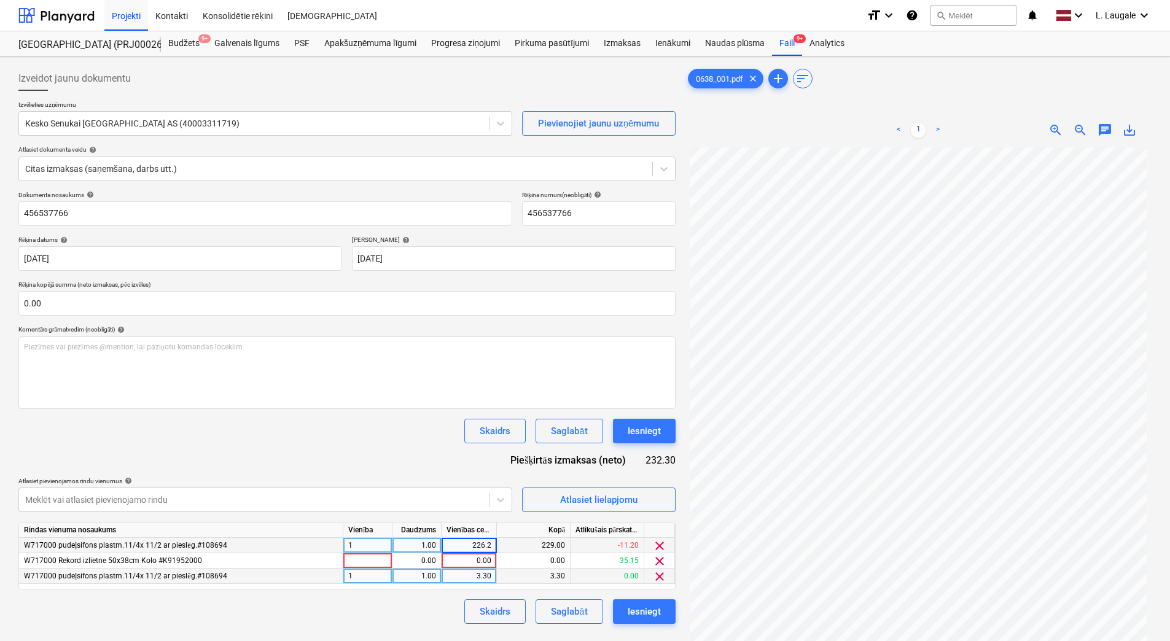
type input "226.25"
click at [354, 612] on div "Skaidrs Saglabāt Iesniegt" at bounding box center [346, 611] width 657 height 25
click at [662, 557] on span "clear" at bounding box center [659, 561] width 15 height 15
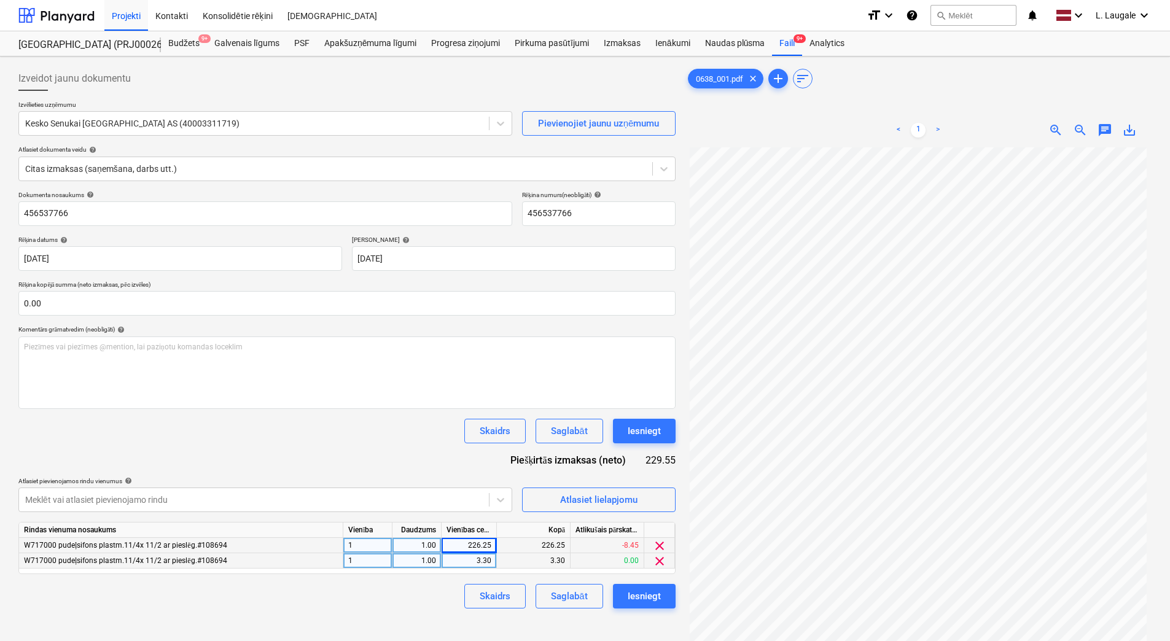
click at [431, 595] on div "Skaidrs Saglabāt Iesniegt" at bounding box center [346, 596] width 657 height 25
click at [556, 592] on div "Saglabāt" at bounding box center [569, 596] width 36 height 16
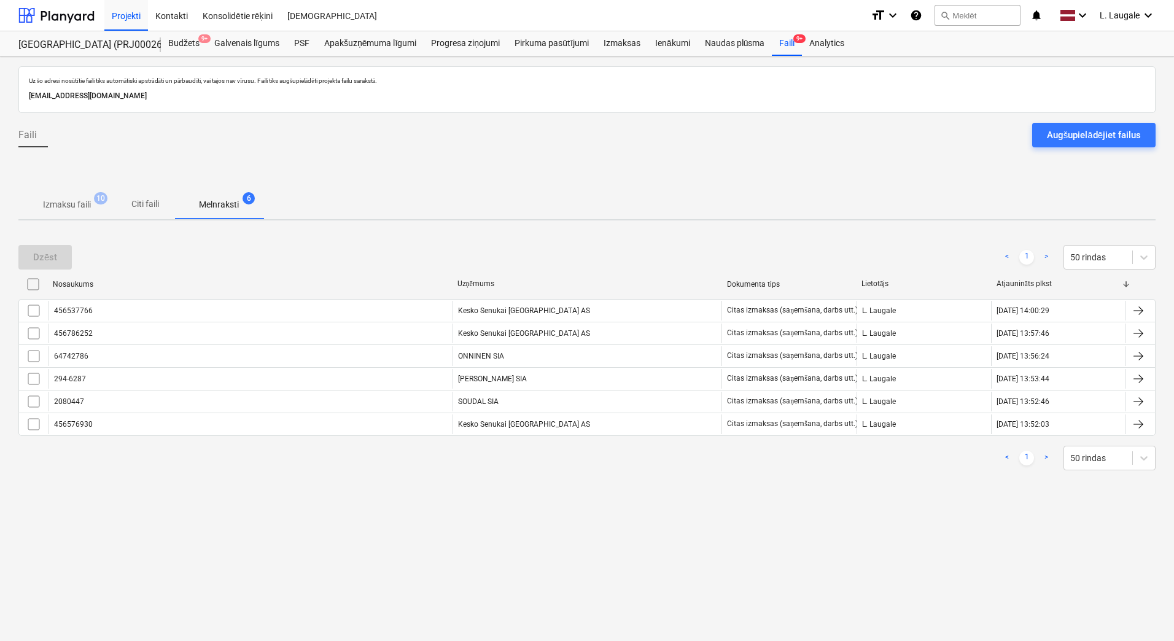
click at [60, 203] on p "Izmaksu faili" at bounding box center [67, 204] width 48 height 13
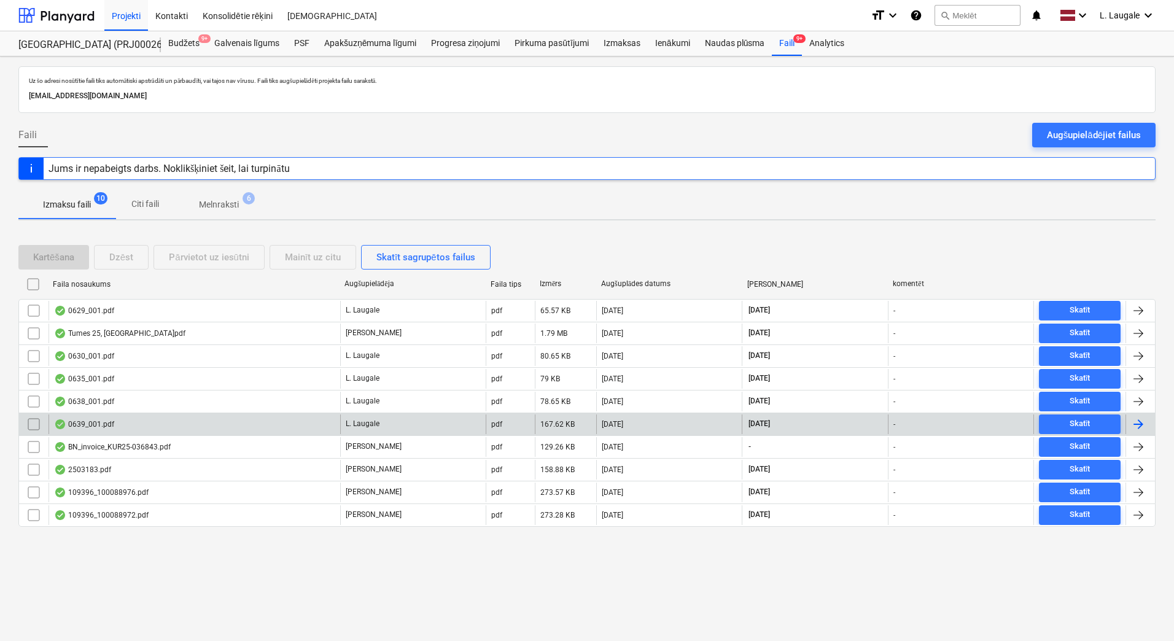
click at [198, 419] on div "0639_001.pdf" at bounding box center [194, 424] width 292 height 20
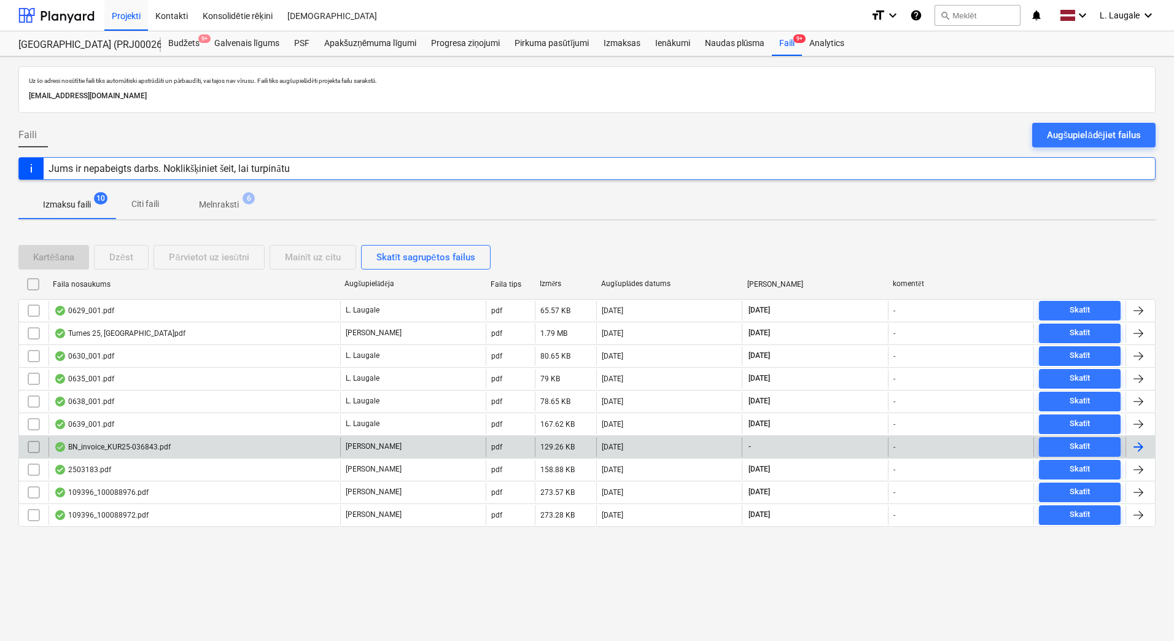
click at [281, 439] on div "BN_invoice_KUR25-036843.pdf" at bounding box center [194, 447] width 292 height 20
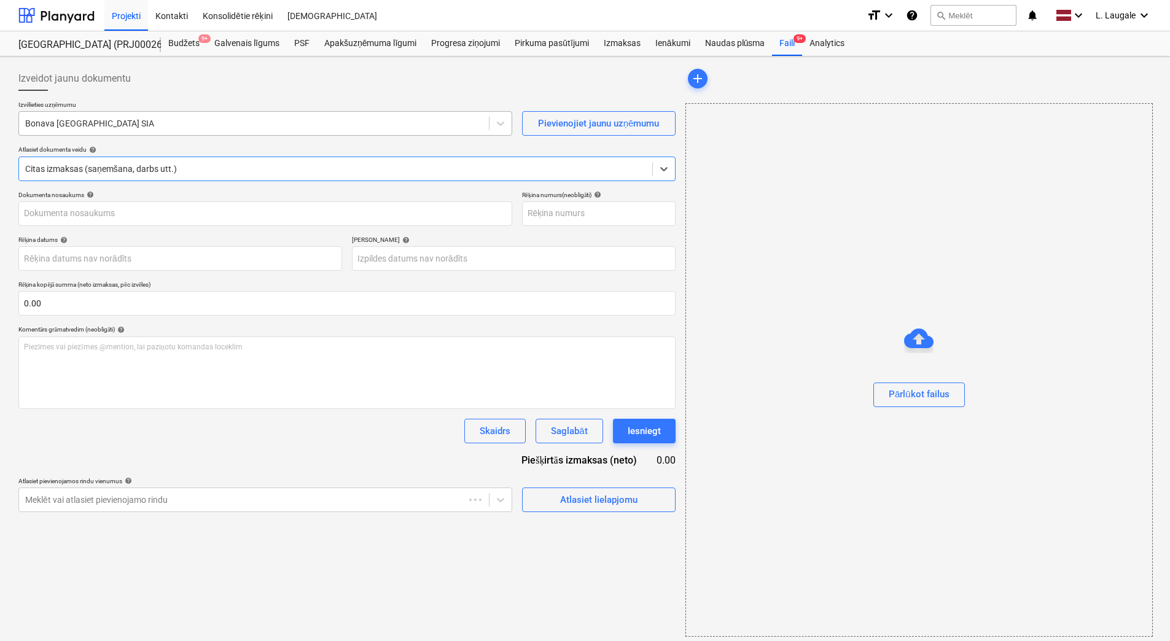
type input "KUR25-036843"
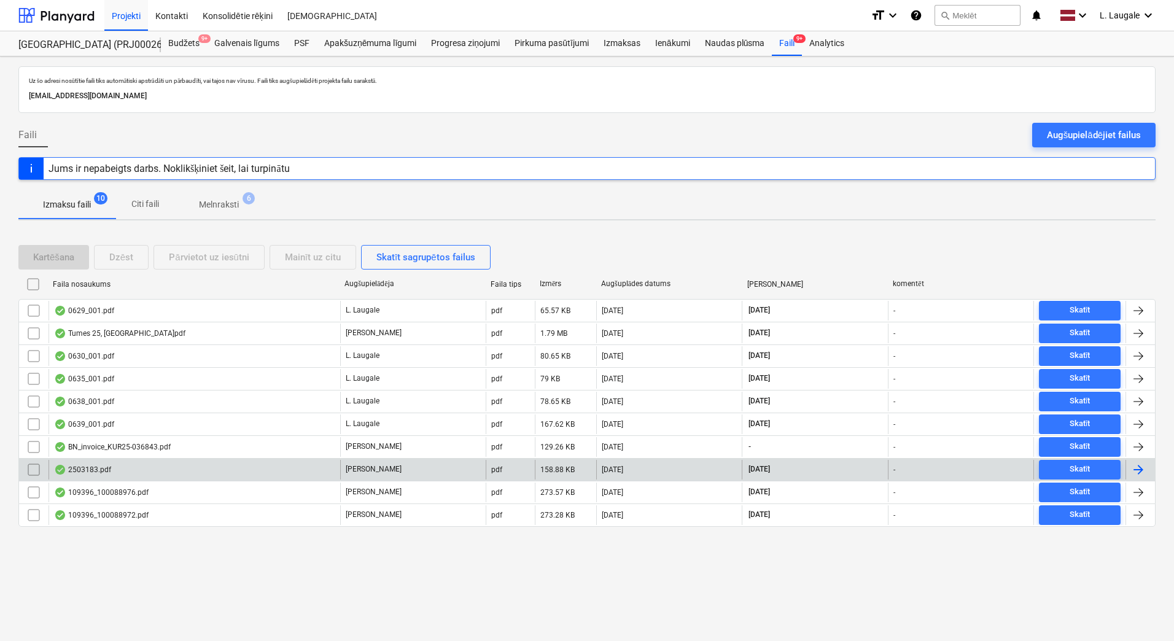
click at [246, 464] on div "2503183.pdf" at bounding box center [194, 470] width 292 height 20
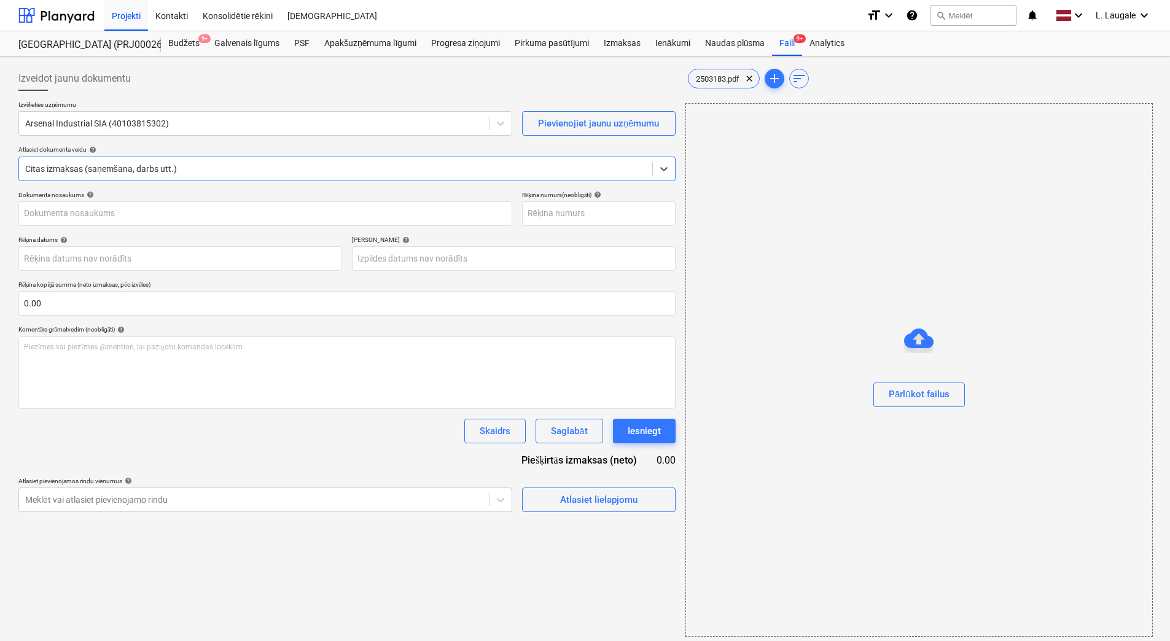
type input "2503183"
type input "[DATE]"
